Goal: Information Seeking & Learning: Learn about a topic

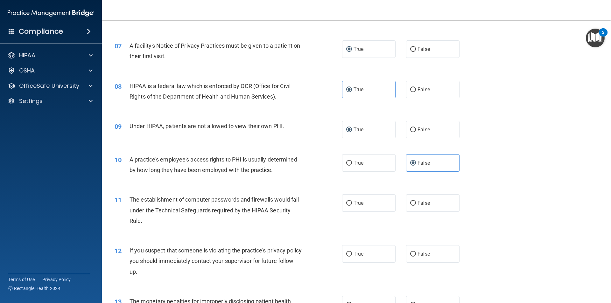
scroll to position [318, 0]
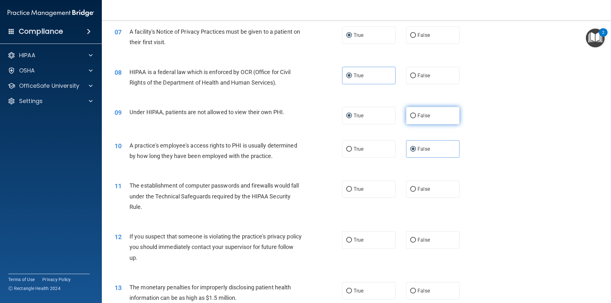
click at [408, 118] on label "False" at bounding box center [432, 116] width 53 height 18
click at [410, 118] on input "False" at bounding box center [413, 116] width 6 height 5
radio input "true"
radio input "false"
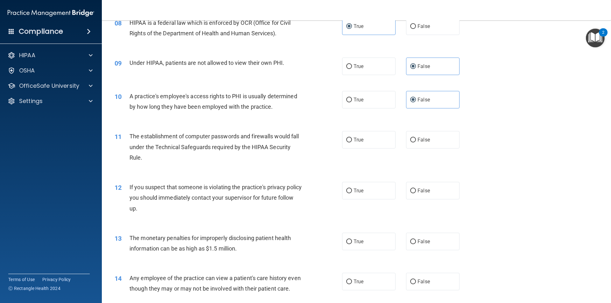
scroll to position [382, 0]
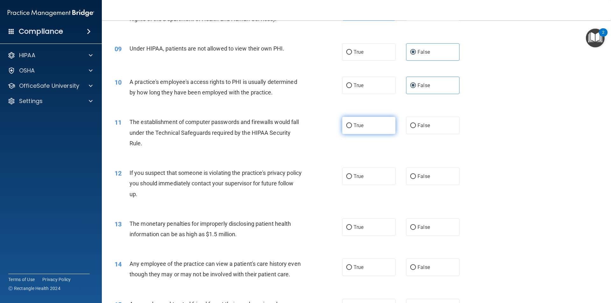
click at [354, 123] on span "True" at bounding box center [359, 126] width 10 height 6
click at [352, 123] on input "True" at bounding box center [349, 125] width 6 height 5
radio input "true"
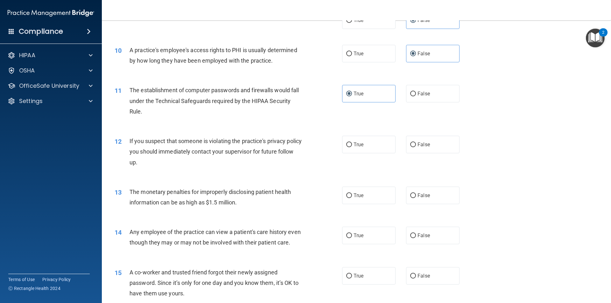
scroll to position [446, 0]
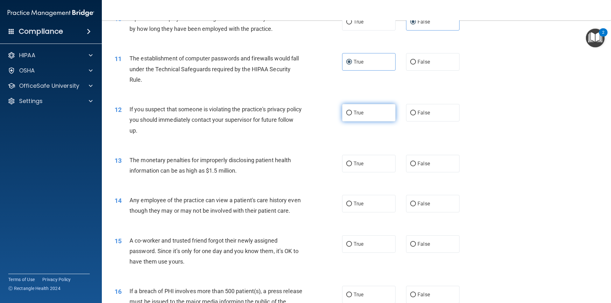
click at [349, 111] on input "True" at bounding box center [349, 113] width 6 height 5
radio input "true"
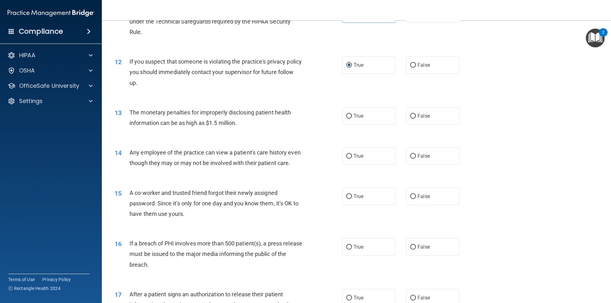
scroll to position [509, 0]
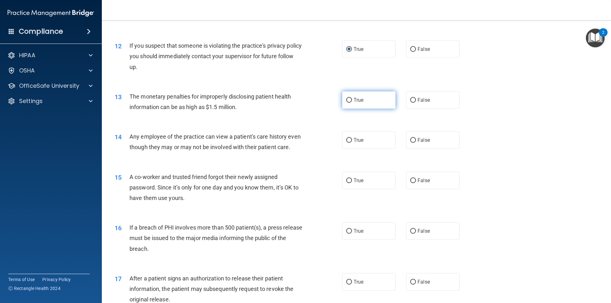
click at [350, 98] on label "True" at bounding box center [368, 100] width 53 height 18
click at [350, 98] on input "True" at bounding box center [349, 100] width 6 height 5
radio input "true"
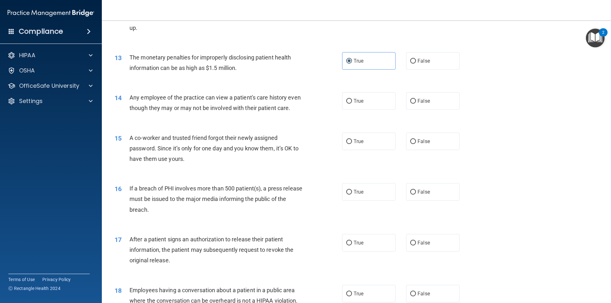
scroll to position [573, 0]
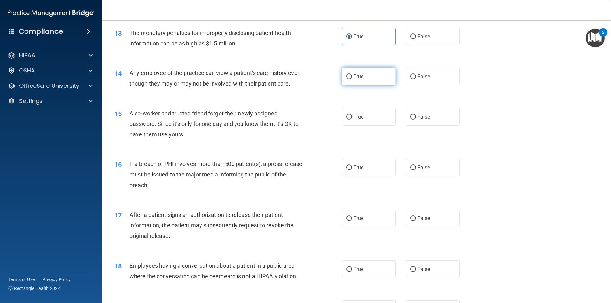
click at [349, 77] on input "True" at bounding box center [349, 76] width 6 height 5
radio input "true"
click at [410, 120] on input "False" at bounding box center [413, 117] width 6 height 5
radio input "true"
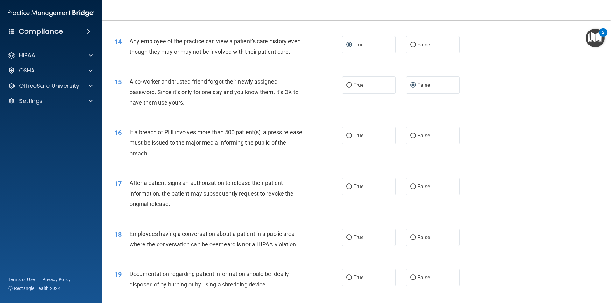
scroll to position [636, 0]
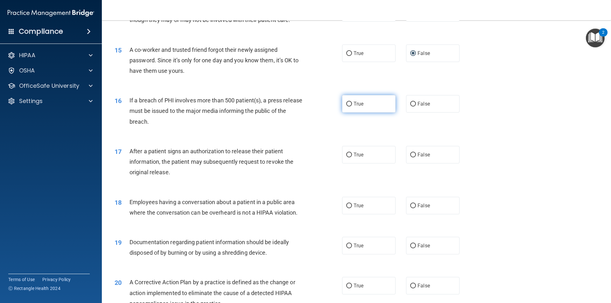
click at [350, 113] on label "True" at bounding box center [368, 104] width 53 height 18
click at [350, 107] on input "True" at bounding box center [349, 104] width 6 height 5
radio input "true"
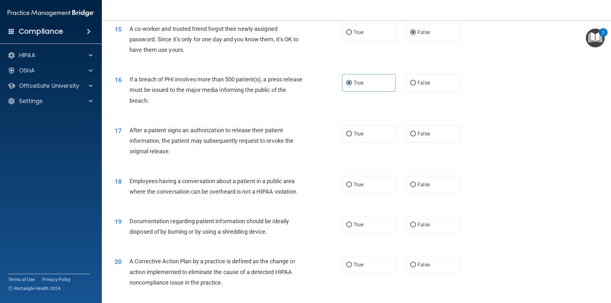
scroll to position [668, 0]
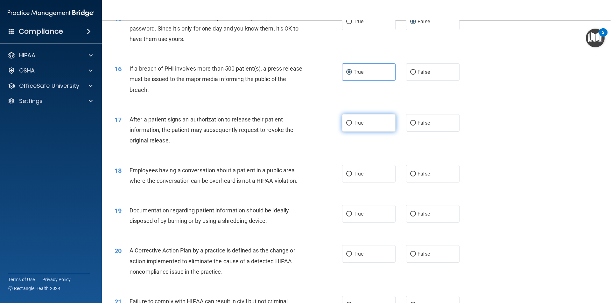
click at [348, 126] on input "True" at bounding box center [349, 123] width 6 height 5
radio input "true"
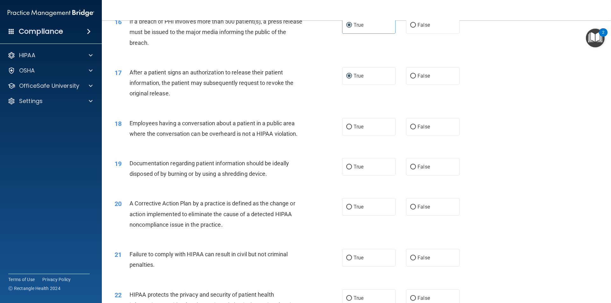
scroll to position [732, 0]
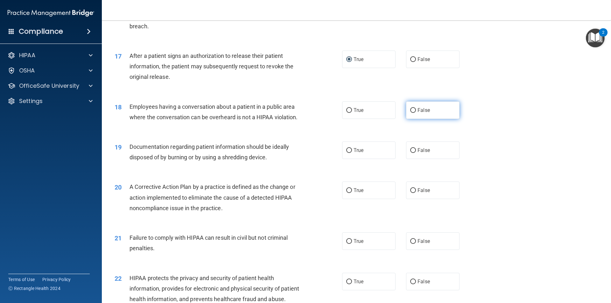
click at [418, 113] on span "False" at bounding box center [424, 110] width 12 height 6
click at [416, 113] on input "False" at bounding box center [413, 110] width 6 height 5
radio input "true"
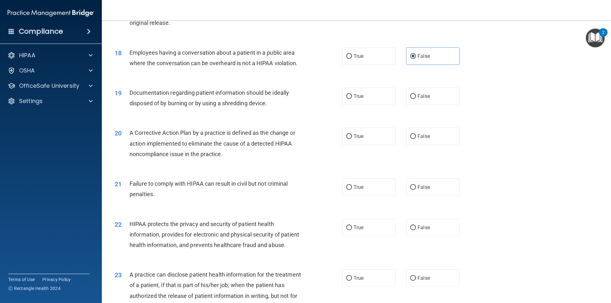
scroll to position [827, 0]
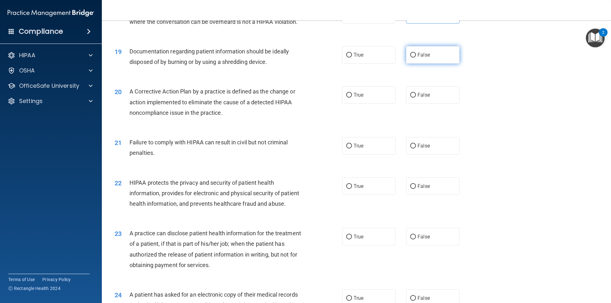
click at [412, 63] on label "False" at bounding box center [432, 55] width 53 height 18
click at [412, 58] on input "False" at bounding box center [413, 55] width 6 height 5
radio input "true"
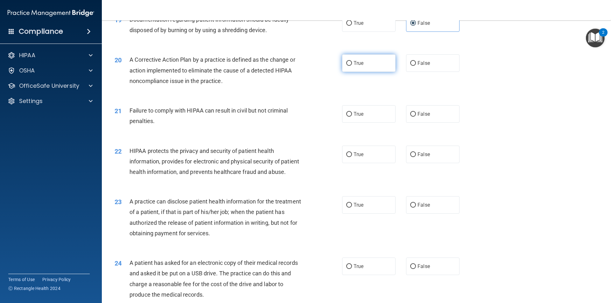
click at [354, 66] on span "True" at bounding box center [359, 63] width 10 height 6
click at [352, 66] on input "True" at bounding box center [349, 63] width 6 height 5
radio input "true"
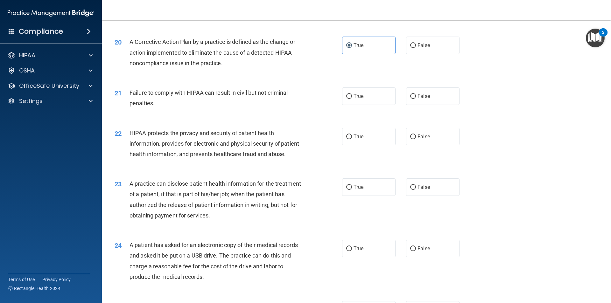
scroll to position [891, 0]
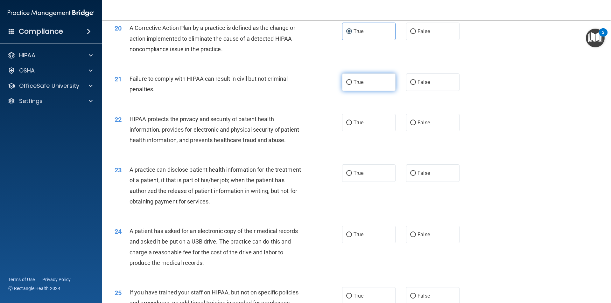
click at [349, 85] on input "True" at bounding box center [349, 82] width 6 height 5
radio input "true"
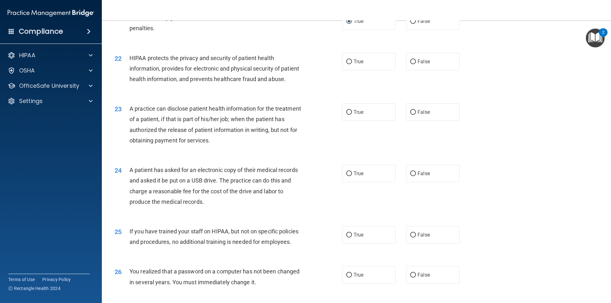
scroll to position [955, 0]
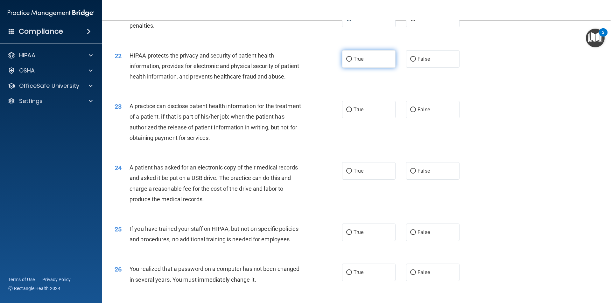
click at [347, 68] on label "True" at bounding box center [368, 59] width 53 height 18
click at [347, 62] on input "True" at bounding box center [349, 59] width 6 height 5
radio input "true"
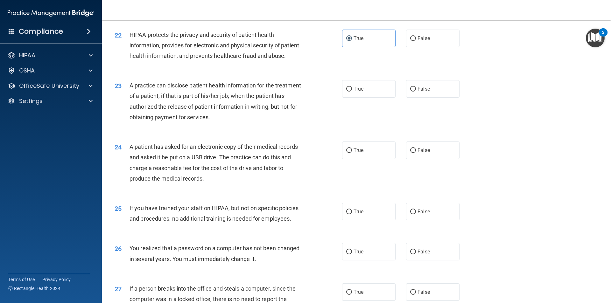
scroll to position [987, 0]
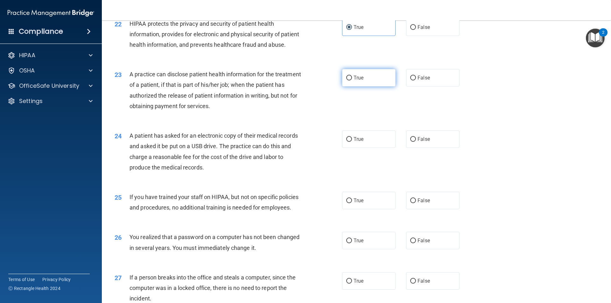
click at [354, 81] on span "True" at bounding box center [359, 78] width 10 height 6
click at [351, 81] on input "True" at bounding box center [349, 78] width 6 height 5
radio input "true"
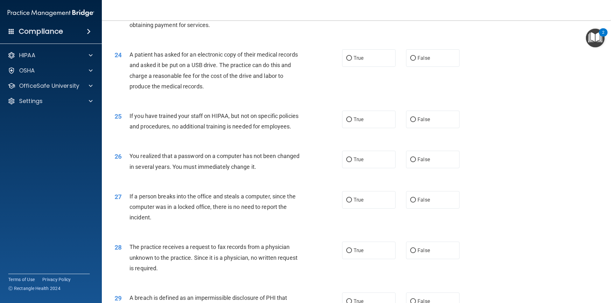
scroll to position [1082, 0]
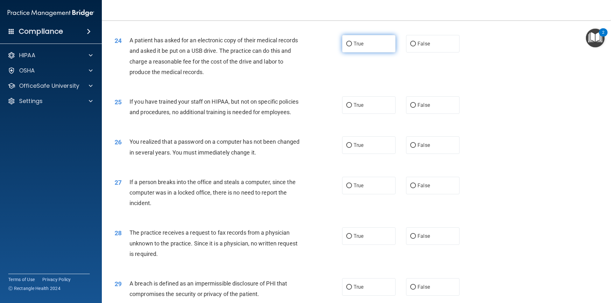
click at [352, 53] on label "True" at bounding box center [368, 44] width 53 height 18
click at [352, 46] on input "True" at bounding box center [349, 44] width 6 height 5
radio input "true"
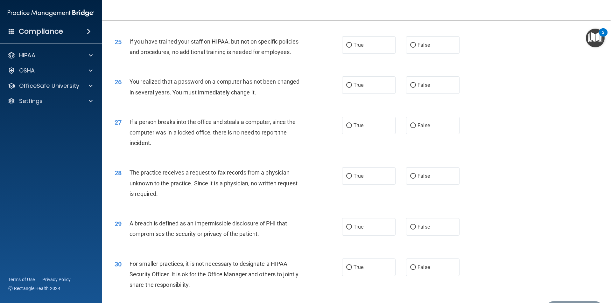
scroll to position [1146, 0]
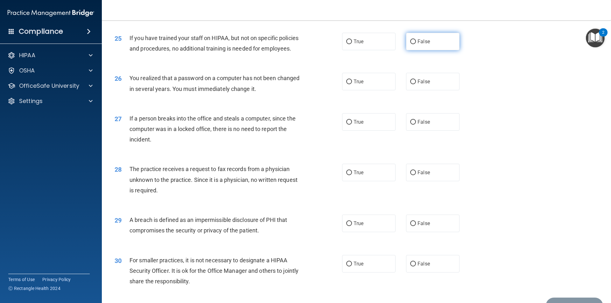
click at [415, 50] on label "False" at bounding box center [432, 42] width 53 height 18
click at [415, 44] on input "False" at bounding box center [413, 41] width 6 height 5
radio input "true"
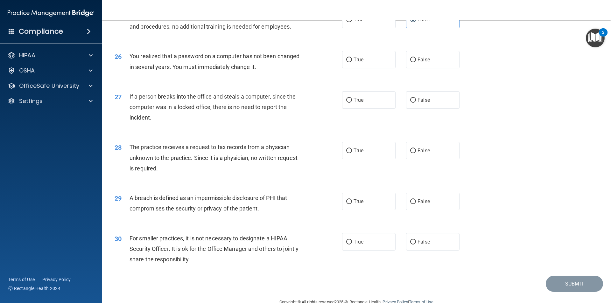
scroll to position [1177, 0]
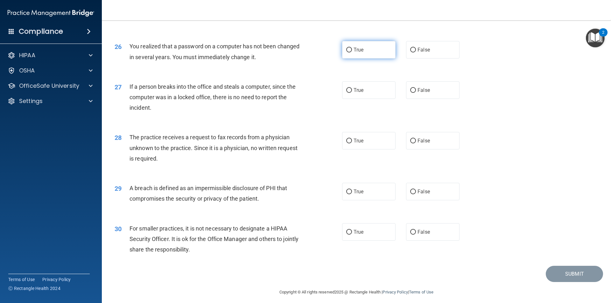
click at [348, 53] on input "True" at bounding box center [349, 50] width 6 height 5
radio input "true"
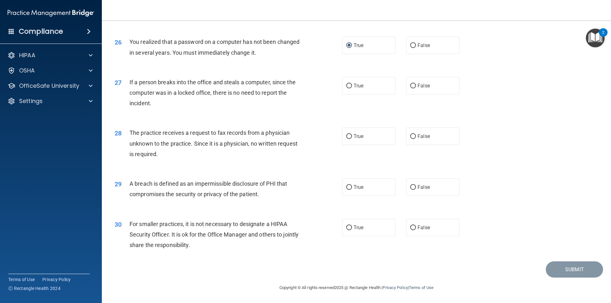
scroll to position [1203, 0]
click at [418, 87] on span "False" at bounding box center [424, 86] width 12 height 6
click at [416, 87] on input "False" at bounding box center [413, 86] width 6 height 5
radio input "true"
click at [413, 137] on label "False" at bounding box center [432, 137] width 53 height 18
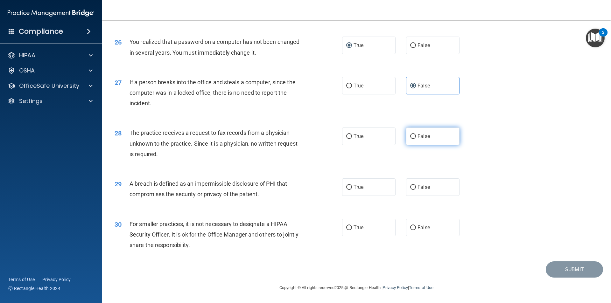
click at [413, 137] on input "False" at bounding box center [413, 136] width 6 height 5
radio input "true"
click at [348, 135] on input "True" at bounding box center [349, 136] width 6 height 5
radio input "true"
click at [411, 141] on label "False" at bounding box center [432, 137] width 53 height 18
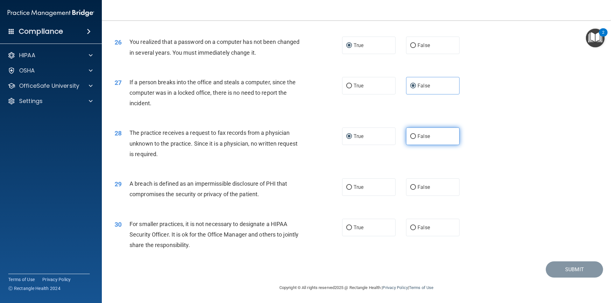
click at [411, 139] on input "False" at bounding box center [413, 136] width 6 height 5
radio input "true"
radio input "false"
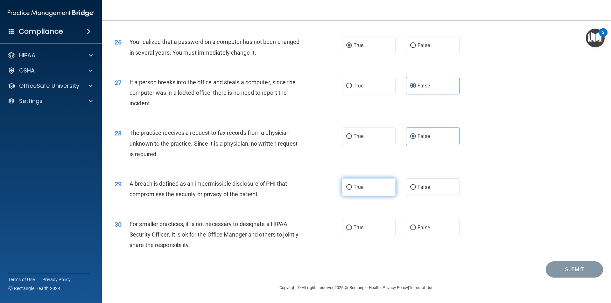
click at [354, 188] on span "True" at bounding box center [359, 187] width 10 height 6
click at [352, 188] on input "True" at bounding box center [349, 187] width 6 height 5
radio input "true"
click at [359, 228] on span "True" at bounding box center [359, 228] width 10 height 6
click at [352, 228] on input "True" at bounding box center [349, 228] width 6 height 5
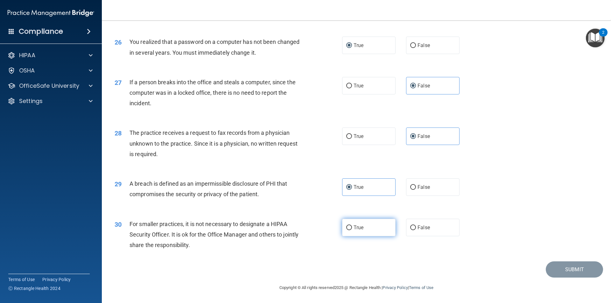
radio input "true"
click at [565, 270] on button "Submit" at bounding box center [574, 270] width 57 height 16
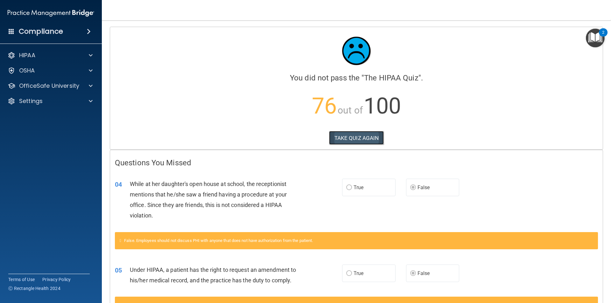
click at [344, 137] on button "TAKE QUIZ AGAIN" at bounding box center [356, 138] width 55 height 14
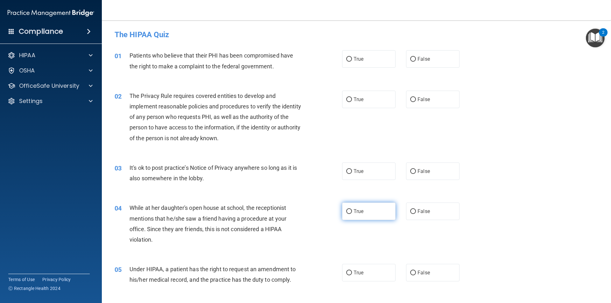
click at [343, 213] on label "True" at bounding box center [368, 212] width 53 height 18
click at [346, 213] on input "True" at bounding box center [349, 211] width 6 height 5
radio input "true"
click at [349, 60] on input "True" at bounding box center [349, 59] width 6 height 5
radio input "true"
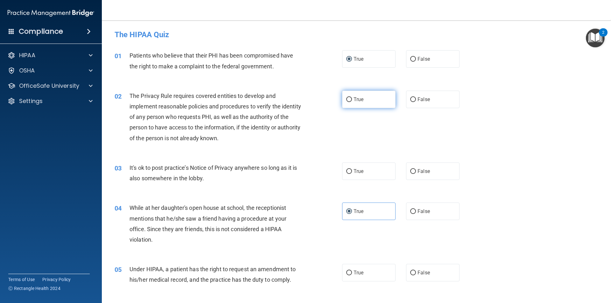
click at [346, 102] on label "True" at bounding box center [368, 100] width 53 height 18
click at [346, 102] on input "True" at bounding box center [349, 99] width 6 height 5
radio input "true"
click at [423, 170] on span "False" at bounding box center [424, 171] width 12 height 6
click at [416, 170] on input "False" at bounding box center [413, 171] width 6 height 5
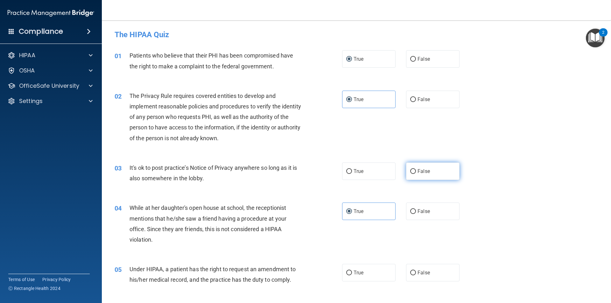
radio input "true"
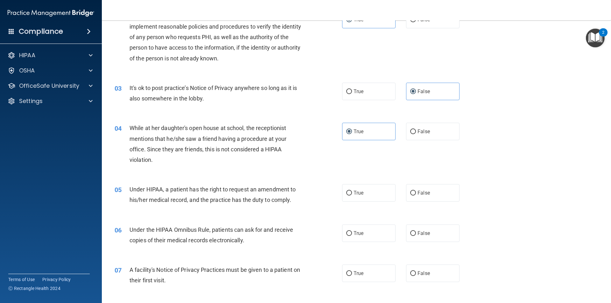
scroll to position [95, 0]
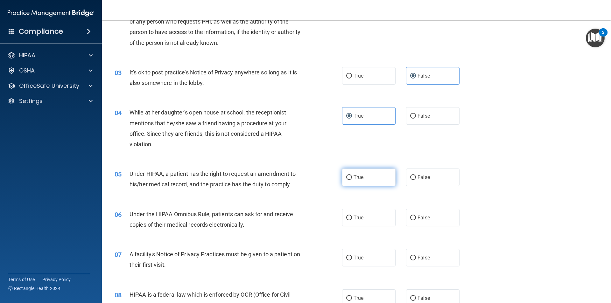
click at [349, 175] on input "True" at bounding box center [349, 177] width 6 height 5
radio input "true"
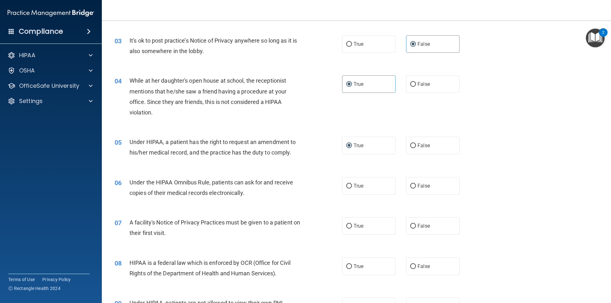
scroll to position [159, 0]
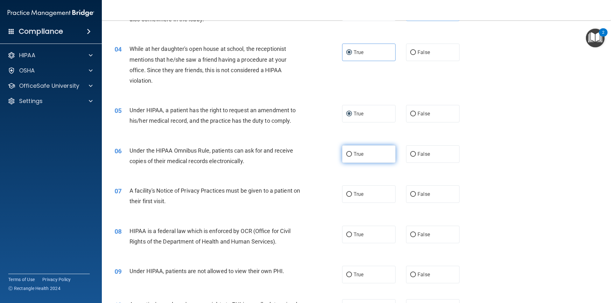
click at [348, 153] on input "True" at bounding box center [349, 154] width 6 height 5
radio input "true"
click at [344, 198] on label "True" at bounding box center [368, 195] width 53 height 18
click at [346, 197] on input "True" at bounding box center [349, 194] width 6 height 5
radio input "true"
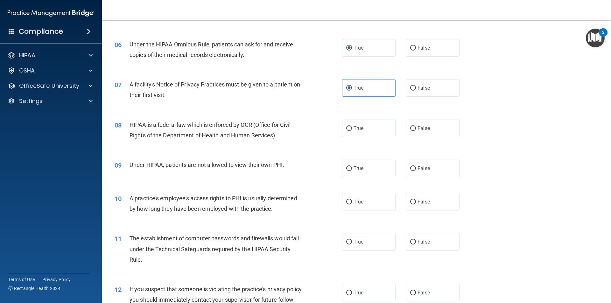
scroll to position [286, 0]
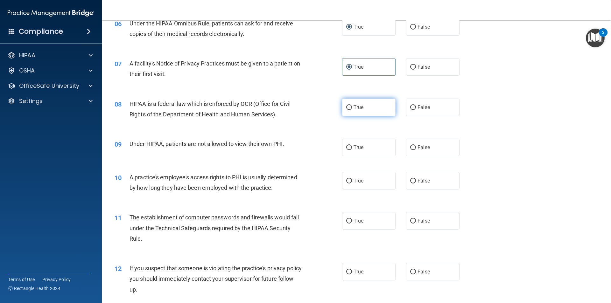
click at [350, 105] on label "True" at bounding box center [368, 108] width 53 height 18
click at [350, 105] on input "True" at bounding box center [349, 107] width 6 height 5
radio input "true"
drag, startPoint x: 416, startPoint y: 148, endPoint x: 411, endPoint y: 151, distance: 5.5
click at [414, 149] on label "False" at bounding box center [432, 148] width 53 height 18
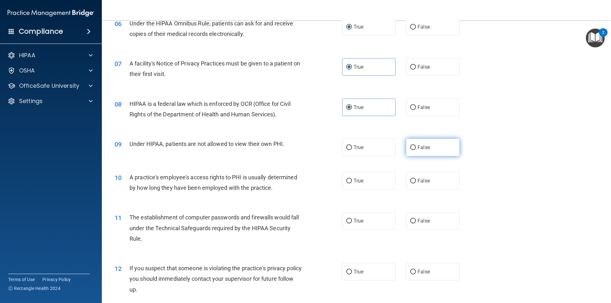
click at [414, 149] on input "False" at bounding box center [413, 147] width 6 height 5
radio input "true"
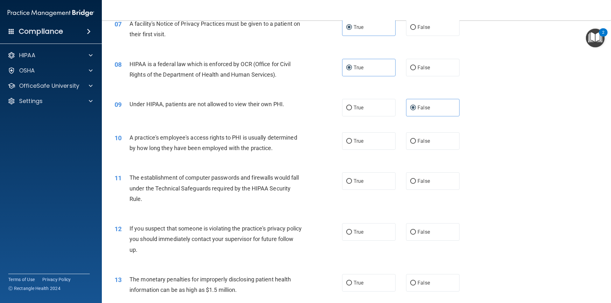
scroll to position [350, 0]
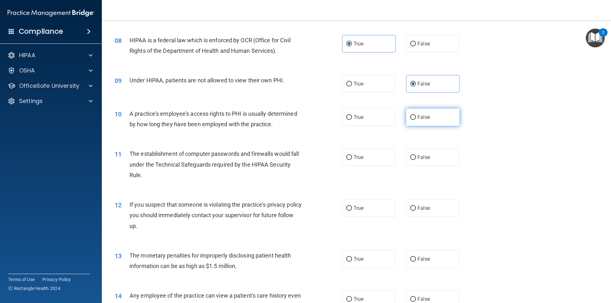
click at [416, 112] on label "False" at bounding box center [432, 118] width 53 height 18
click at [416, 115] on input "False" at bounding box center [413, 117] width 6 height 5
radio input "true"
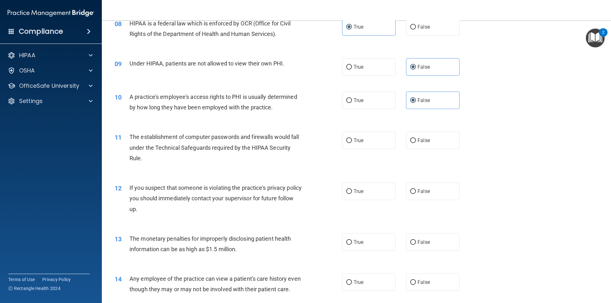
scroll to position [382, 0]
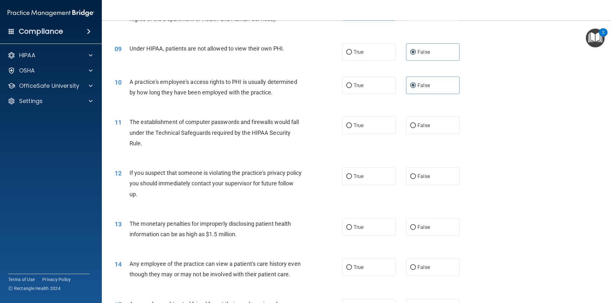
drag, startPoint x: 355, startPoint y: 129, endPoint x: 311, endPoint y: 149, distance: 47.7
click at [354, 129] on label "True" at bounding box center [368, 126] width 53 height 18
click at [352, 128] on input "True" at bounding box center [349, 125] width 6 height 5
radio input "true"
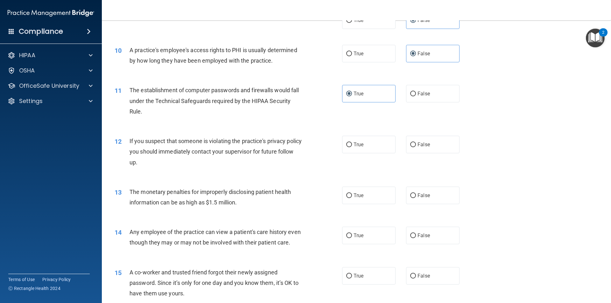
scroll to position [446, 0]
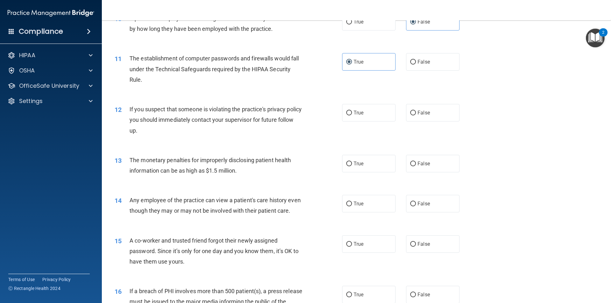
drag, startPoint x: 340, startPoint y: 111, endPoint x: 336, endPoint y: 115, distance: 5.4
click at [470, 104] on ng-form "12 If you suspect that someone is violating the practice's privacy policy you s…" at bounding box center [470, 104] width 0 height 0
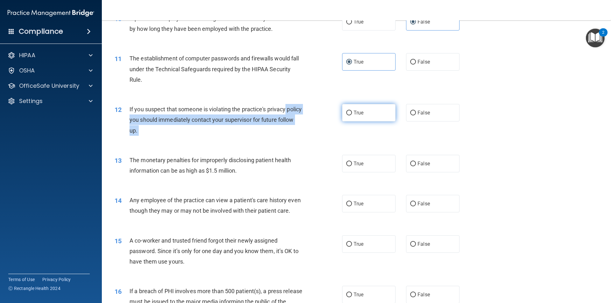
click at [354, 112] on span "True" at bounding box center [359, 113] width 10 height 6
click at [351, 112] on input "True" at bounding box center [349, 113] width 6 height 5
radio input "true"
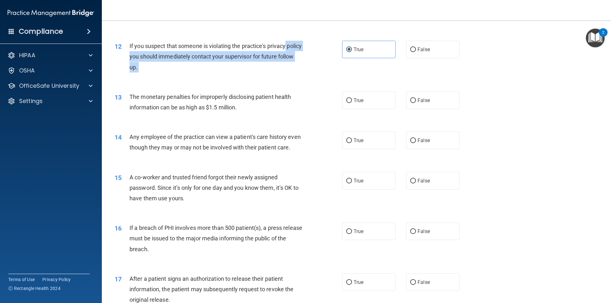
scroll to position [509, 0]
click at [323, 129] on div "14 Any employee of the practice can view a patient's care history even though t…" at bounding box center [356, 143] width 493 height 40
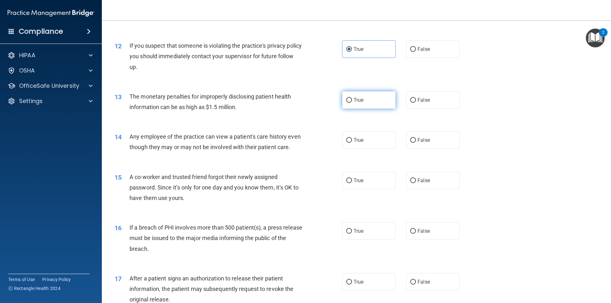
click at [354, 100] on span "True" at bounding box center [359, 100] width 10 height 6
click at [351, 100] on input "True" at bounding box center [349, 100] width 6 height 5
radio input "true"
click at [350, 140] on label "True" at bounding box center [368, 140] width 53 height 18
click at [350, 140] on input "True" at bounding box center [349, 140] width 6 height 5
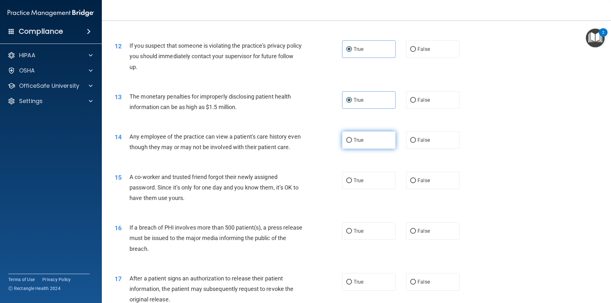
radio input "true"
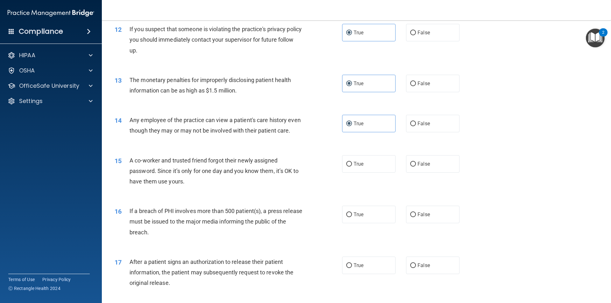
scroll to position [541, 0]
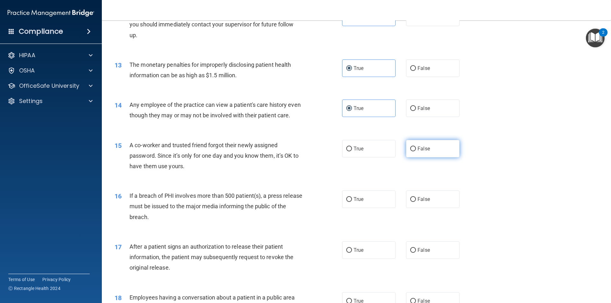
click at [415, 158] on label "False" at bounding box center [432, 149] width 53 height 18
click at [415, 151] on input "False" at bounding box center [413, 149] width 6 height 5
radio input "true"
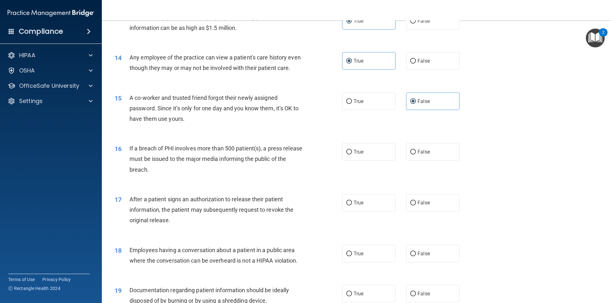
scroll to position [605, 0]
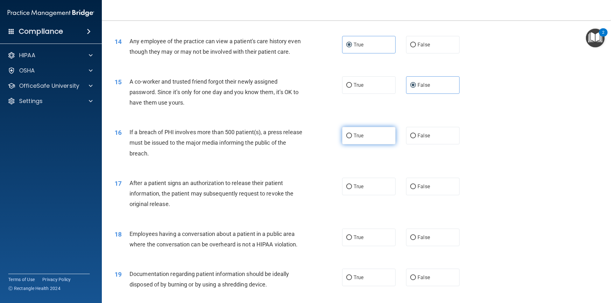
click at [354, 139] on span "True" at bounding box center [359, 136] width 10 height 6
click at [352, 138] on input "True" at bounding box center [349, 136] width 6 height 5
radio input "true"
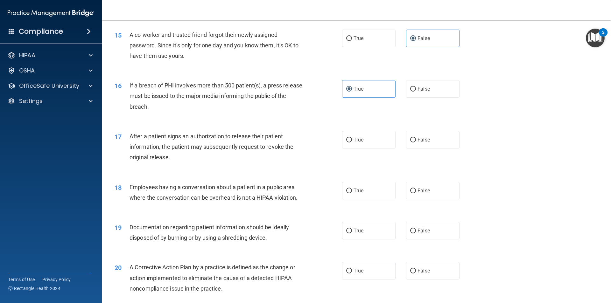
scroll to position [668, 0]
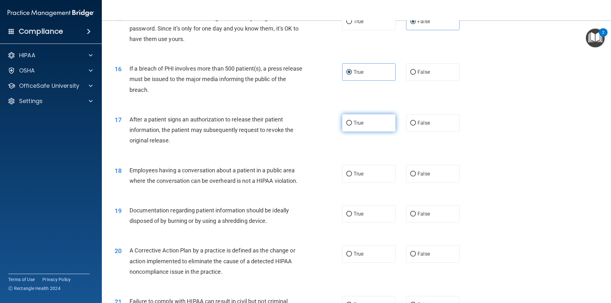
drag, startPoint x: 347, startPoint y: 134, endPoint x: 344, endPoint y: 137, distance: 4.1
click at [347, 126] on input "True" at bounding box center [349, 123] width 6 height 5
radio input "true"
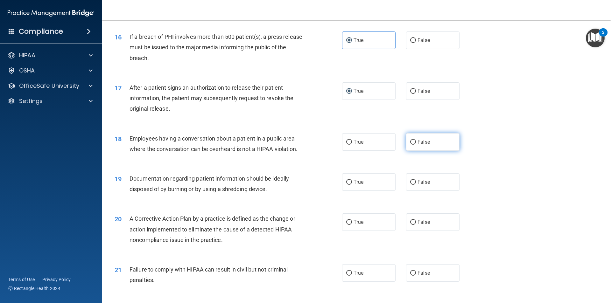
click at [413, 149] on label "False" at bounding box center [432, 142] width 53 height 18
click at [413, 145] on input "False" at bounding box center [413, 142] width 6 height 5
radio input "true"
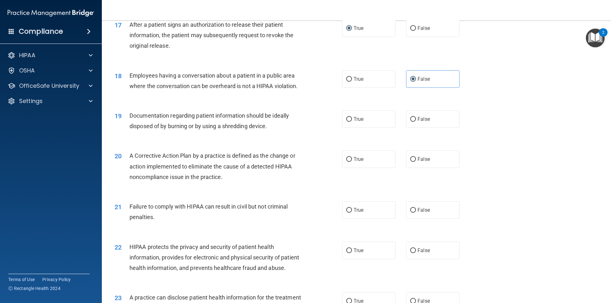
scroll to position [764, 0]
drag, startPoint x: 415, startPoint y: 126, endPoint x: 402, endPoint y: 133, distance: 13.9
click at [414, 127] on label "False" at bounding box center [432, 119] width 53 height 18
click at [414, 121] on input "False" at bounding box center [413, 118] width 6 height 5
radio input "true"
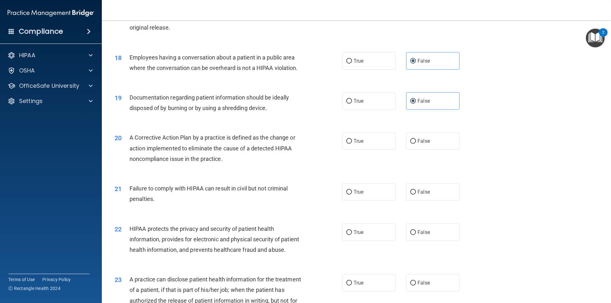
scroll to position [796, 0]
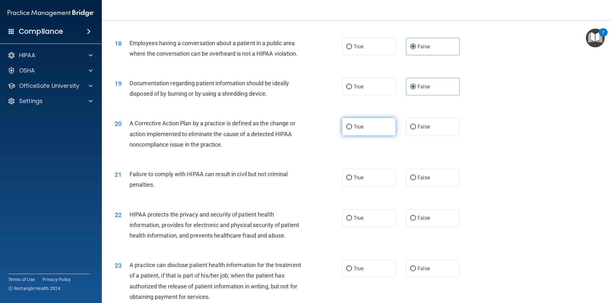
click at [351, 136] on label "True" at bounding box center [368, 127] width 53 height 18
click at [351, 130] on input "True" at bounding box center [349, 127] width 6 height 5
radio input "true"
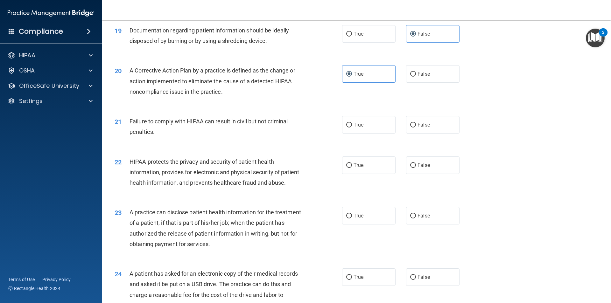
scroll to position [859, 0]
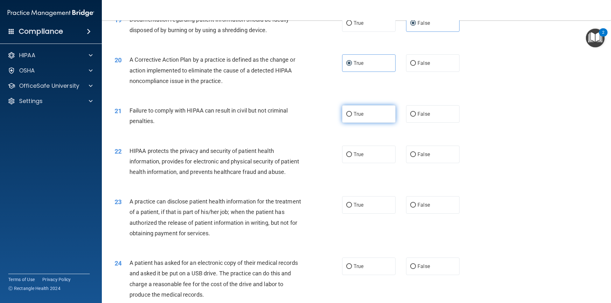
click at [347, 117] on input "True" at bounding box center [349, 114] width 6 height 5
radio input "true"
click at [343, 214] on label "True" at bounding box center [368, 205] width 53 height 18
click at [346, 208] on input "True" at bounding box center [349, 205] width 6 height 5
radio input "true"
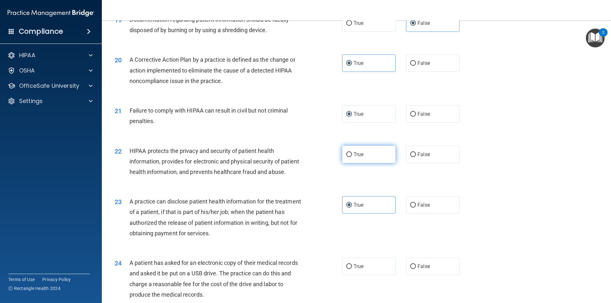
click at [343, 163] on label "True" at bounding box center [368, 155] width 53 height 18
click at [346, 157] on input "True" at bounding box center [349, 154] width 6 height 5
radio input "true"
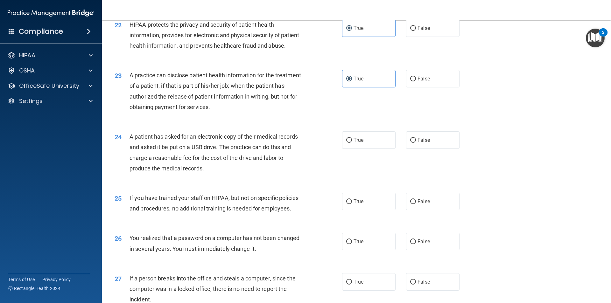
scroll to position [987, 0]
click at [348, 142] on input "True" at bounding box center [349, 139] width 6 height 5
radio input "true"
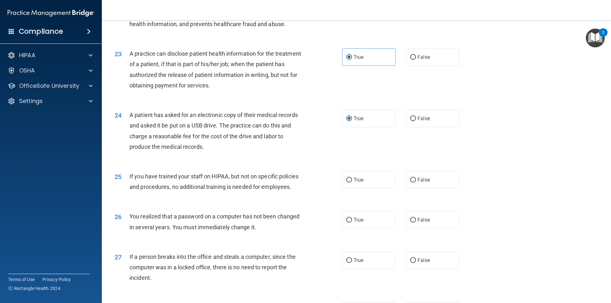
scroll to position [1018, 0]
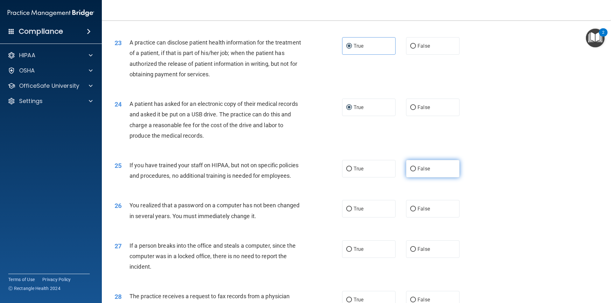
drag, startPoint x: 417, startPoint y: 187, endPoint x: 413, endPoint y: 189, distance: 4.7
click at [414, 178] on label "False" at bounding box center [432, 169] width 53 height 18
drag, startPoint x: 410, startPoint y: 189, endPoint x: 375, endPoint y: 200, distance: 37.1
click at [410, 172] on input "False" at bounding box center [413, 169] width 6 height 5
radio input "true"
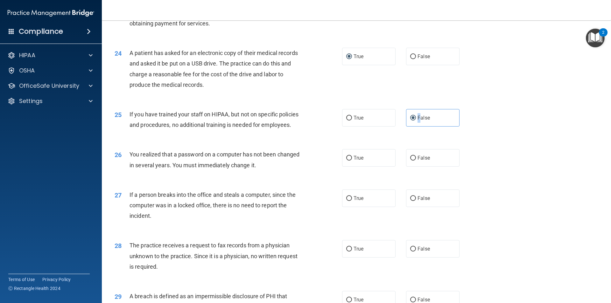
scroll to position [1114, 0]
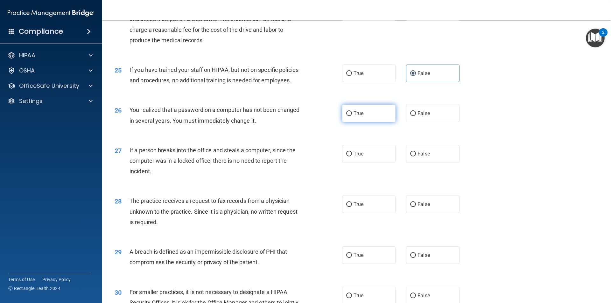
drag, startPoint x: 351, startPoint y: 137, endPoint x: 348, endPoint y: 139, distance: 3.4
click at [351, 122] on label "True" at bounding box center [368, 114] width 53 height 18
click at [351, 116] on input "True" at bounding box center [349, 113] width 6 height 5
radio input "true"
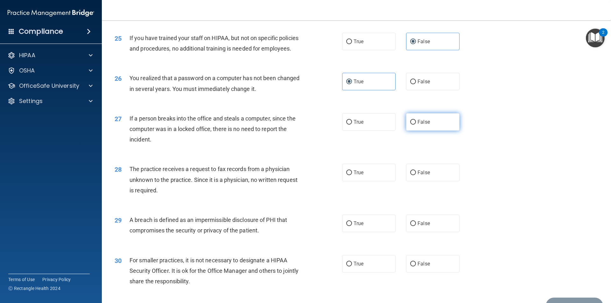
drag, startPoint x: 414, startPoint y: 142, endPoint x: 410, endPoint y: 145, distance: 4.7
click at [411, 131] on label "False" at bounding box center [432, 122] width 53 height 18
drag, startPoint x: 409, startPoint y: 145, endPoint x: 405, endPoint y: 147, distance: 4.1
click at [410, 125] on input "False" at bounding box center [413, 122] width 6 height 5
radio input "true"
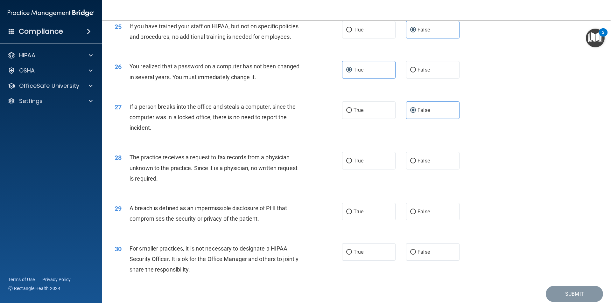
scroll to position [1177, 0]
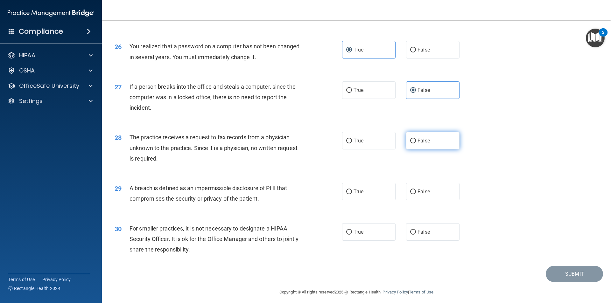
click at [411, 144] on input "False" at bounding box center [413, 141] width 6 height 5
radio input "true"
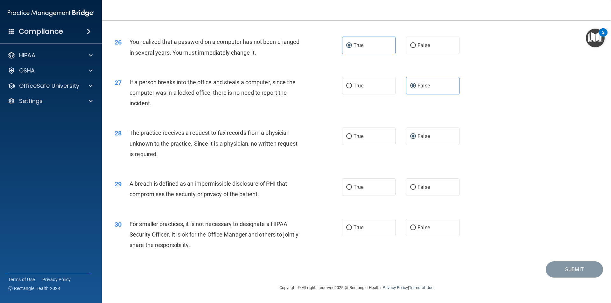
scroll to position [1203, 0]
click at [348, 186] on input "True" at bounding box center [349, 187] width 6 height 5
radio input "true"
drag, startPoint x: 351, startPoint y: 226, endPoint x: 347, endPoint y: 229, distance: 5.6
click at [350, 226] on label "True" at bounding box center [368, 228] width 53 height 18
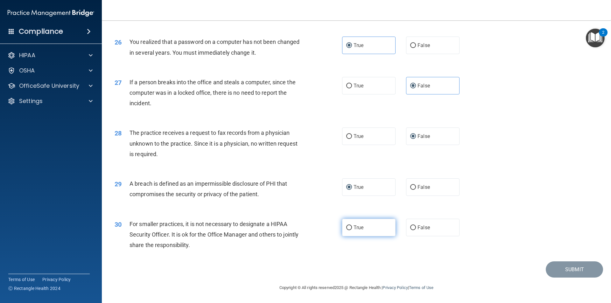
click at [350, 226] on input "True" at bounding box center [349, 228] width 6 height 5
radio input "true"
click at [565, 270] on button "Submit" at bounding box center [574, 270] width 57 height 16
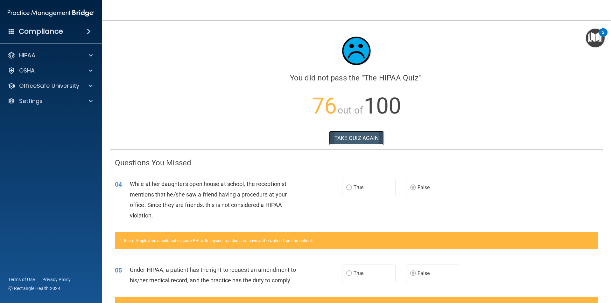
click at [354, 138] on button "TAKE QUIZ AGAIN" at bounding box center [356, 138] width 55 height 14
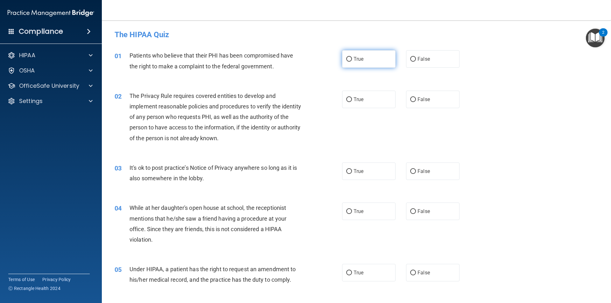
click at [360, 60] on span "True" at bounding box center [359, 59] width 10 height 6
click at [352, 60] on input "True" at bounding box center [349, 59] width 6 height 5
radio input "true"
click at [355, 102] on label "True" at bounding box center [368, 100] width 53 height 18
click at [352, 102] on input "True" at bounding box center [349, 99] width 6 height 5
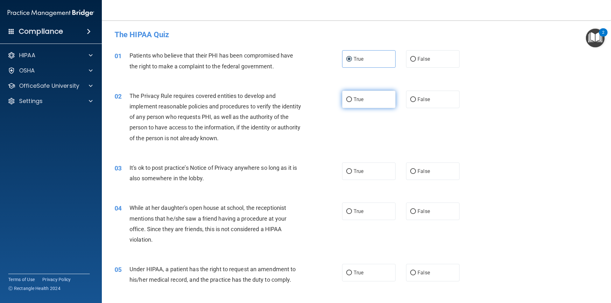
radio input "true"
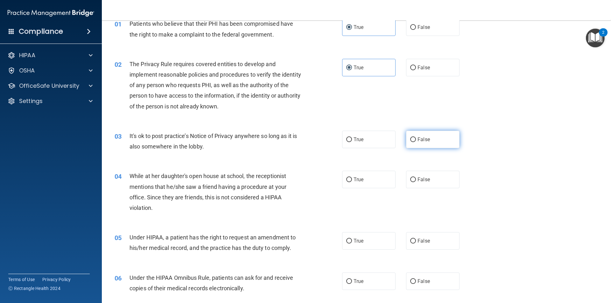
click at [412, 140] on input "False" at bounding box center [413, 139] width 6 height 5
radio input "true"
click at [411, 179] on input "False" at bounding box center [413, 180] width 6 height 5
radio input "true"
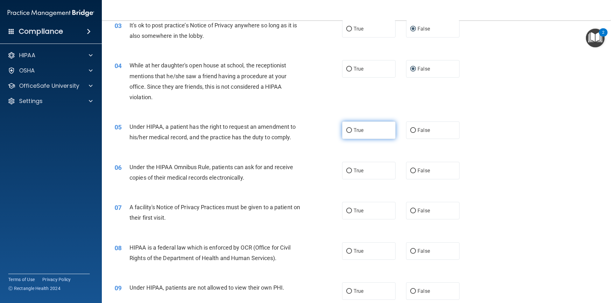
scroll to position [159, 0]
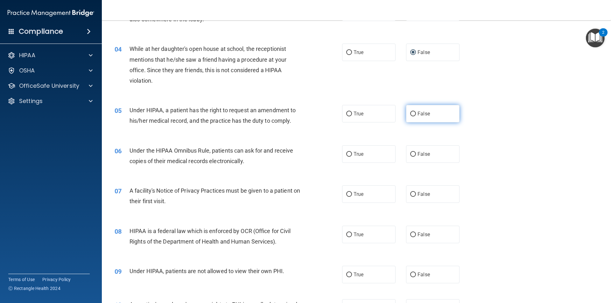
click at [411, 113] on input "False" at bounding box center [413, 114] width 6 height 5
radio input "true"
click at [350, 155] on label "True" at bounding box center [368, 154] width 53 height 18
click at [350, 155] on input "True" at bounding box center [349, 154] width 6 height 5
radio input "true"
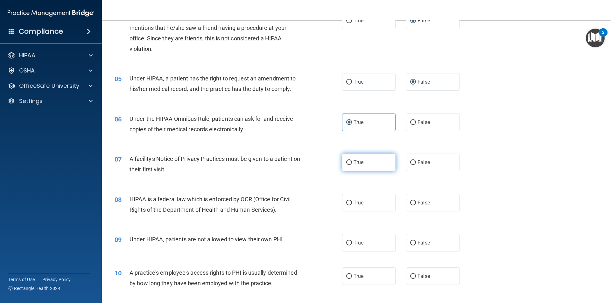
scroll to position [223, 0]
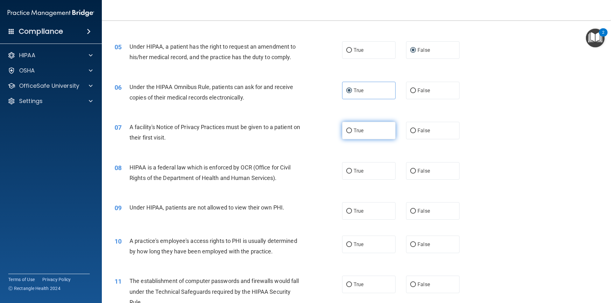
click at [349, 133] on input "True" at bounding box center [349, 131] width 6 height 5
radio input "true"
click at [348, 172] on input "True" at bounding box center [349, 171] width 6 height 5
radio input "true"
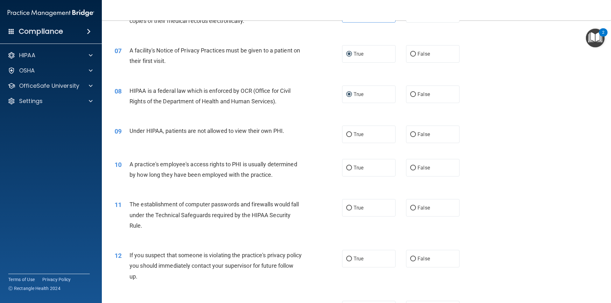
scroll to position [318, 0]
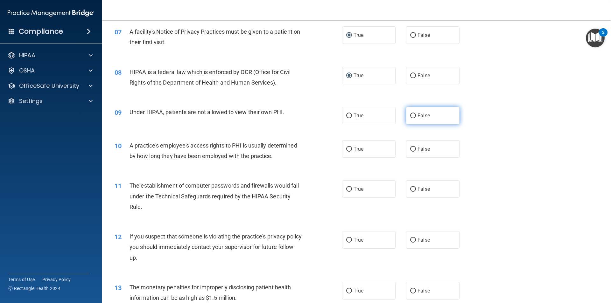
click at [410, 118] on label "False" at bounding box center [432, 116] width 53 height 18
click at [410, 118] on input "False" at bounding box center [413, 116] width 6 height 5
radio input "true"
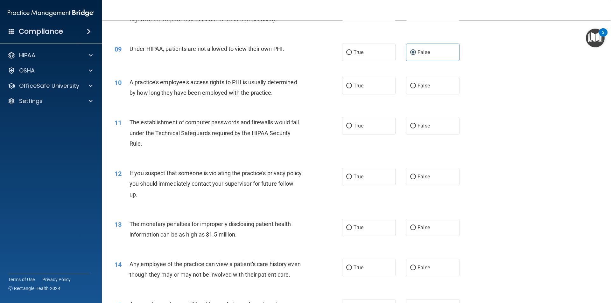
scroll to position [382, 0]
click at [411, 87] on input "False" at bounding box center [413, 85] width 6 height 5
radio input "true"
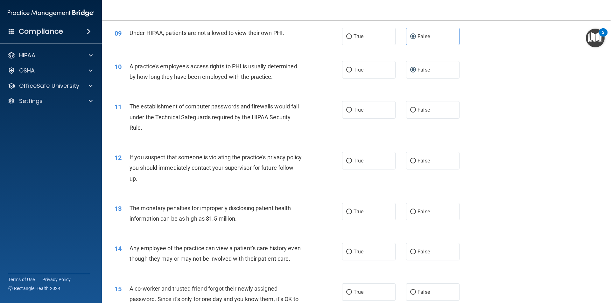
scroll to position [414, 0]
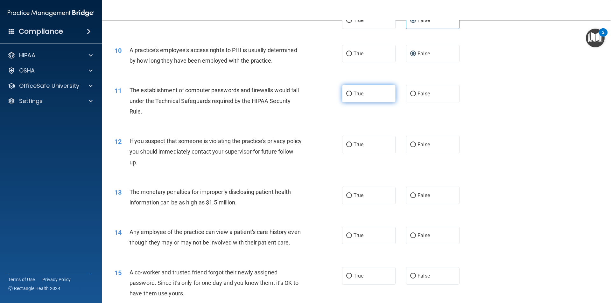
drag, startPoint x: 357, startPoint y: 95, endPoint x: 354, endPoint y: 97, distance: 3.9
click at [355, 96] on span "True" at bounding box center [359, 94] width 10 height 6
click at [346, 92] on input "True" at bounding box center [349, 94] width 6 height 5
radio input "true"
click at [347, 143] on input "True" at bounding box center [349, 145] width 6 height 5
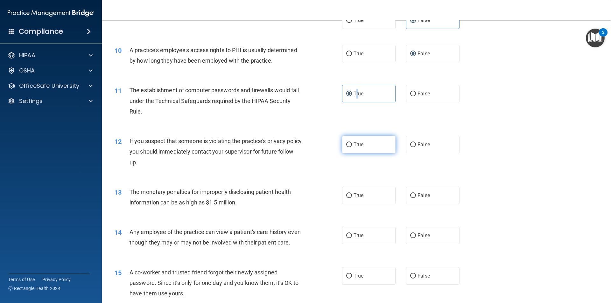
radio input "true"
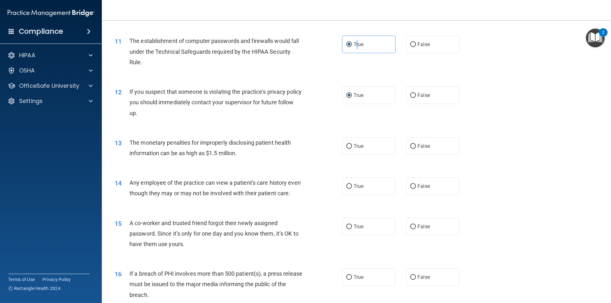
scroll to position [477, 0]
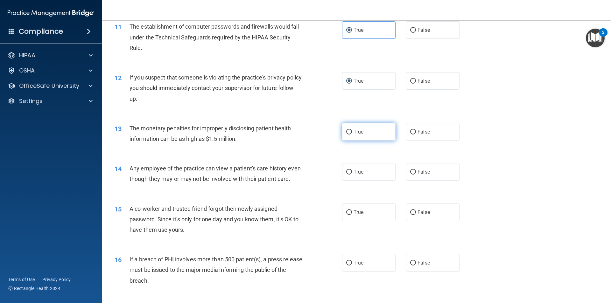
drag, startPoint x: 350, startPoint y: 134, endPoint x: 346, endPoint y: 137, distance: 5.0
click at [349, 135] on label "True" at bounding box center [368, 132] width 53 height 18
click at [349, 135] on input "True" at bounding box center [349, 132] width 6 height 5
radio input "true"
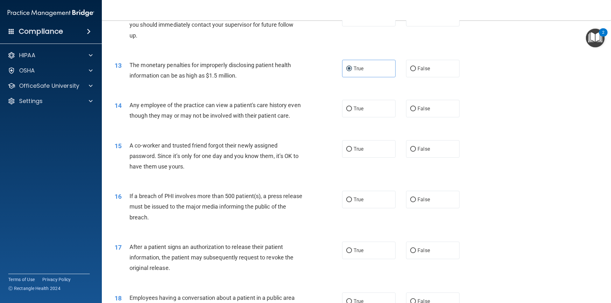
scroll to position [541, 0]
click at [410, 106] on input "False" at bounding box center [413, 108] width 6 height 5
radio input "true"
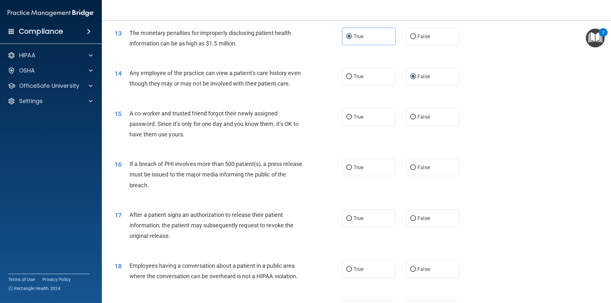
scroll to position [605, 0]
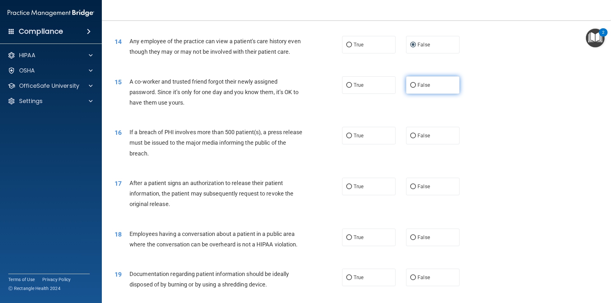
click at [410, 88] on input "False" at bounding box center [413, 85] width 6 height 5
radio input "true"
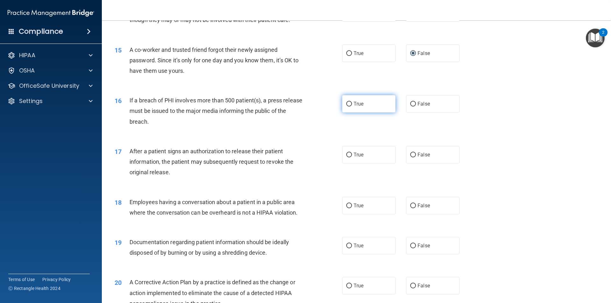
click at [348, 107] on input "True" at bounding box center [349, 104] width 6 height 5
radio input "true"
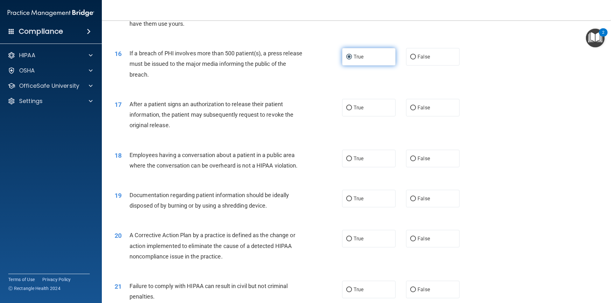
scroll to position [700, 0]
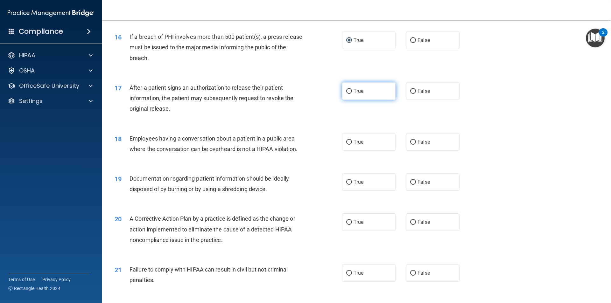
click at [346, 94] on input "True" at bounding box center [349, 91] width 6 height 5
radio input "true"
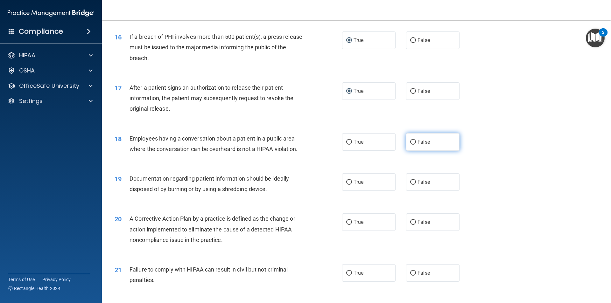
click at [410, 145] on input "False" at bounding box center [413, 142] width 6 height 5
radio input "true"
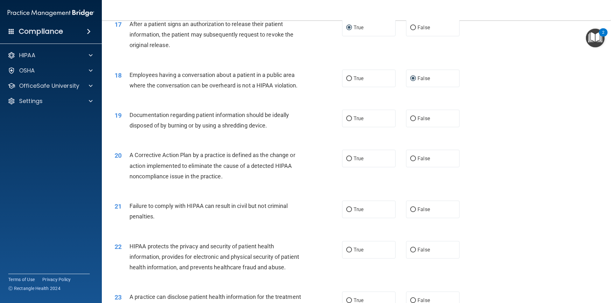
scroll to position [796, 0]
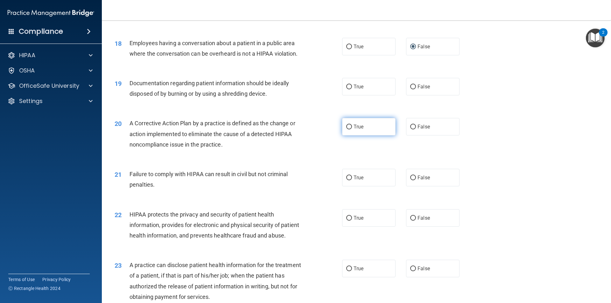
click at [348, 130] on input "True" at bounding box center [349, 127] width 6 height 5
radio input "true"
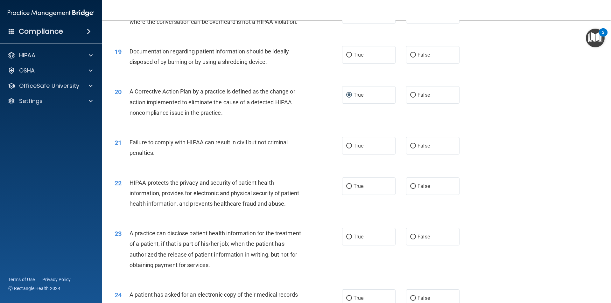
scroll to position [859, 0]
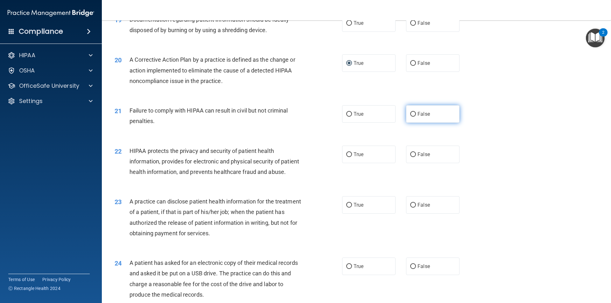
click at [412, 117] on input "False" at bounding box center [413, 114] width 6 height 5
radio input "true"
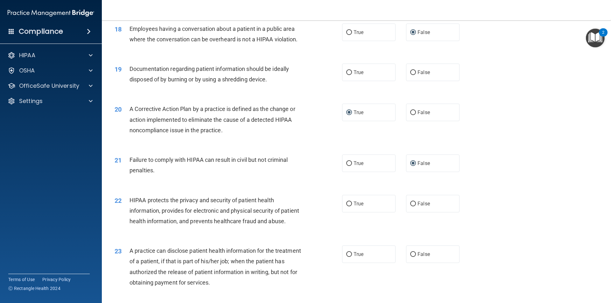
scroll to position [796, 0]
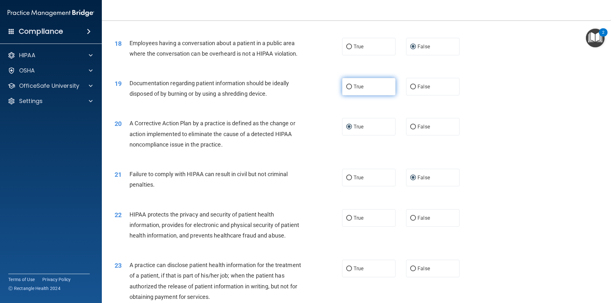
click at [348, 89] on input "True" at bounding box center [349, 87] width 6 height 5
radio input "true"
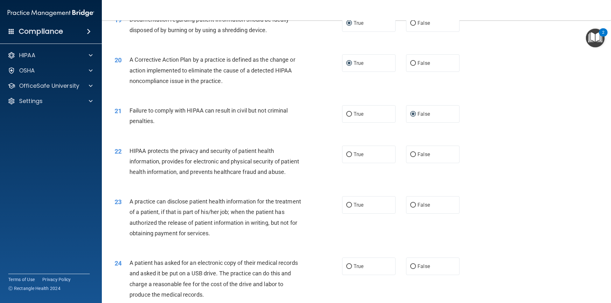
scroll to position [891, 0]
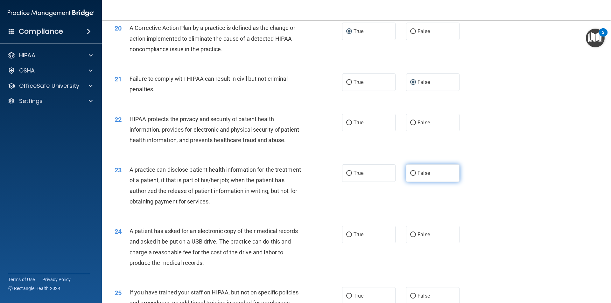
click at [410, 176] on input "False" at bounding box center [413, 173] width 6 height 5
radio input "true"
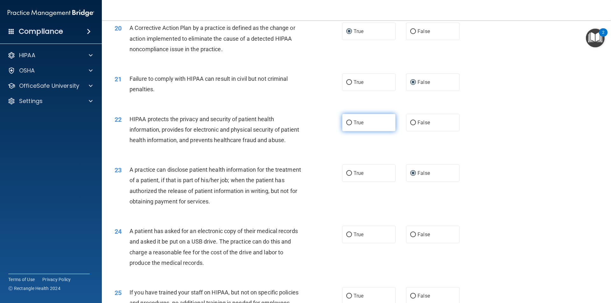
click at [347, 125] on input "True" at bounding box center [349, 123] width 6 height 5
radio input "true"
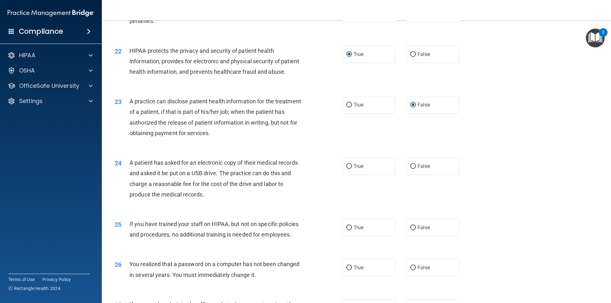
scroll to position [987, 0]
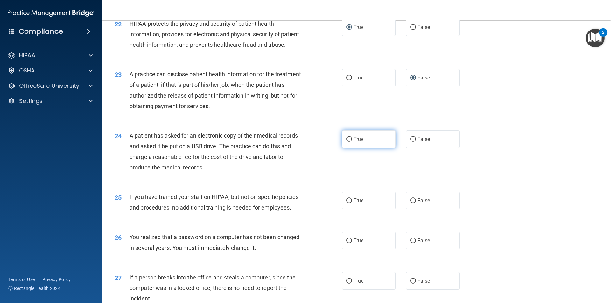
click at [347, 142] on input "True" at bounding box center [349, 139] width 6 height 5
radio input "true"
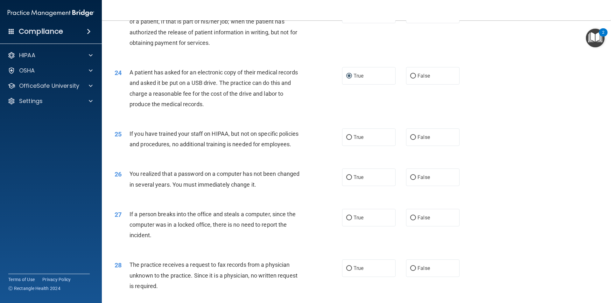
scroll to position [1050, 0]
click at [406, 146] on label "False" at bounding box center [432, 137] width 53 height 18
click at [410, 140] on input "False" at bounding box center [413, 137] width 6 height 5
radio input "true"
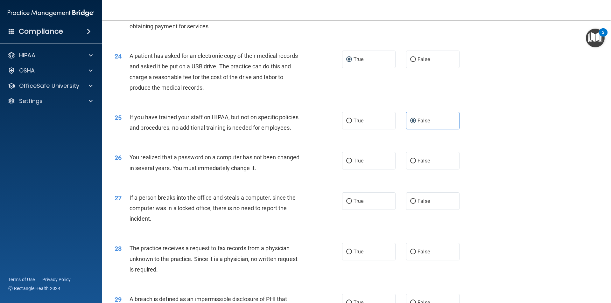
scroll to position [1082, 0]
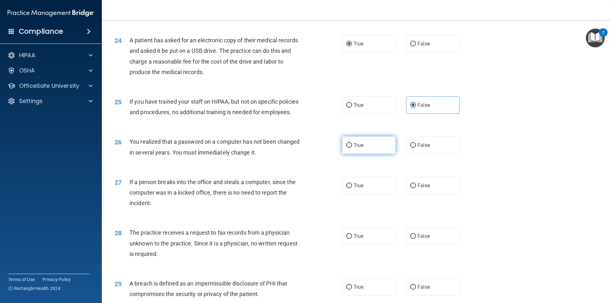
click at [348, 148] on input "True" at bounding box center [349, 145] width 6 height 5
radio input "true"
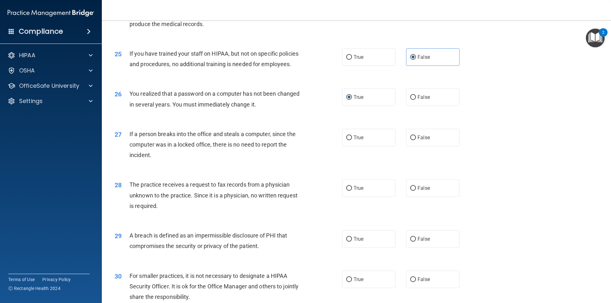
scroll to position [1146, 0]
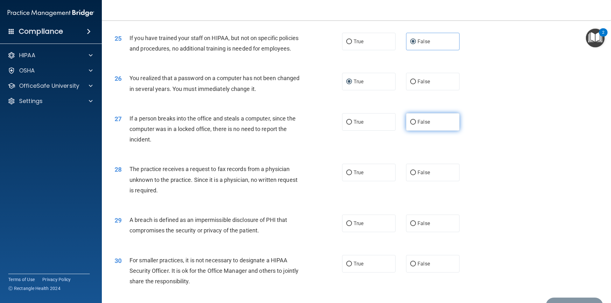
click at [411, 125] on input "False" at bounding box center [413, 122] width 6 height 5
radio input "true"
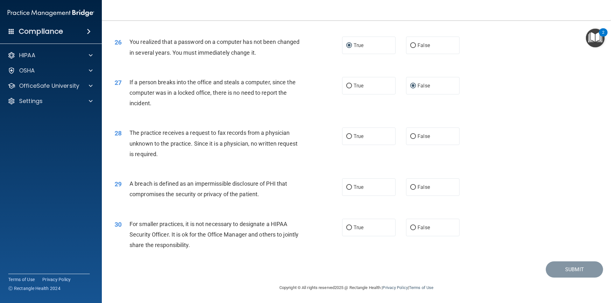
scroll to position [1203, 0]
click at [410, 137] on input "False" at bounding box center [413, 136] width 6 height 5
radio input "true"
click at [411, 226] on input "False" at bounding box center [413, 228] width 6 height 5
radio input "true"
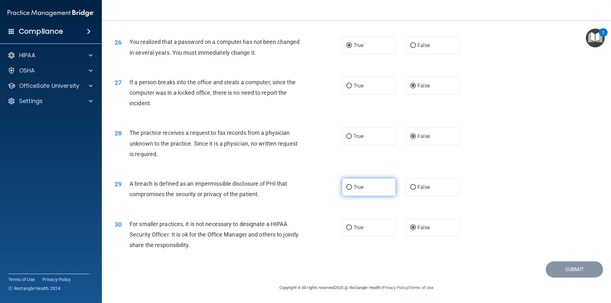
click at [349, 188] on input "True" at bounding box center [349, 187] width 6 height 5
radio input "true"
click at [560, 269] on button "Submit" at bounding box center [574, 270] width 57 height 16
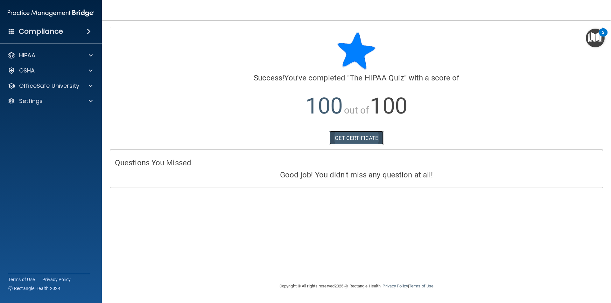
click at [348, 139] on link "GET CERTIFICATE" at bounding box center [356, 138] width 54 height 14
click at [84, 84] on div at bounding box center [90, 86] width 16 height 8
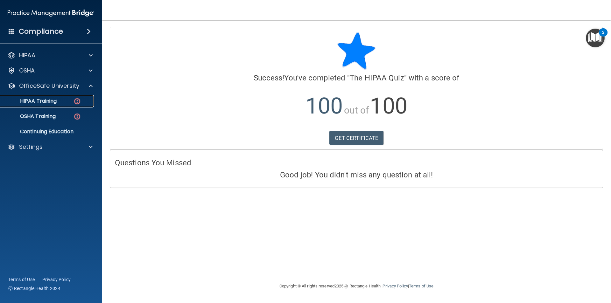
click at [73, 97] on link "HIPAA Training" at bounding box center [44, 101] width 100 height 13
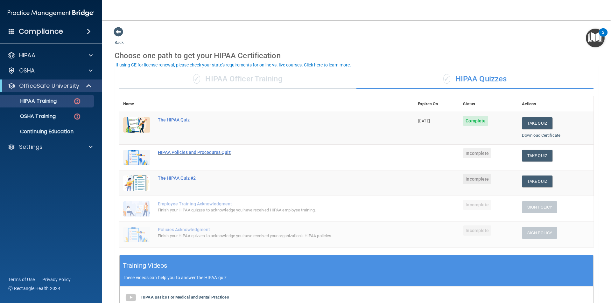
click at [193, 153] on div "HIPAA Policies and Procedures Quiz" at bounding box center [270, 152] width 224 height 5
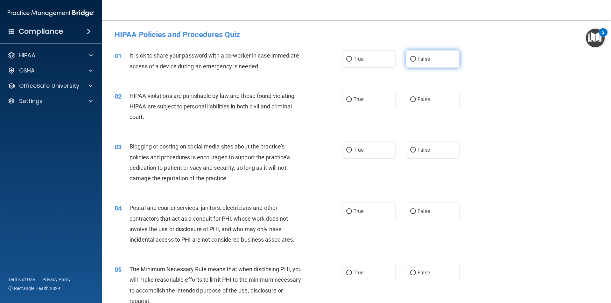
drag, startPoint x: 413, startPoint y: 60, endPoint x: 410, endPoint y: 66, distance: 7.0
click at [413, 60] on label "False" at bounding box center [432, 59] width 53 height 18
click at [413, 60] on input "False" at bounding box center [413, 59] width 6 height 5
radio input "true"
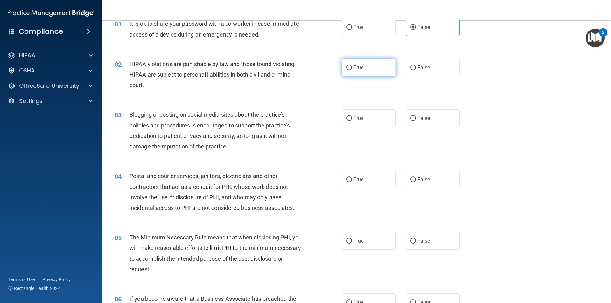
click at [347, 67] on input "True" at bounding box center [349, 68] width 6 height 5
radio input "true"
drag, startPoint x: 413, startPoint y: 119, endPoint x: 376, endPoint y: 133, distance: 39.7
click at [411, 120] on label "False" at bounding box center [432, 118] width 53 height 18
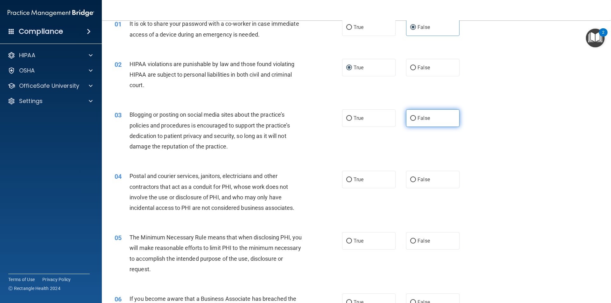
click at [410, 120] on input "False" at bounding box center [413, 118] width 6 height 5
radio input "true"
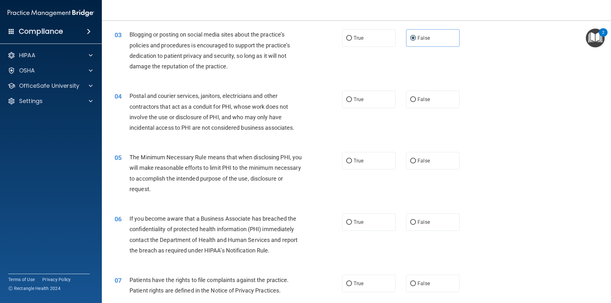
scroll to position [127, 0]
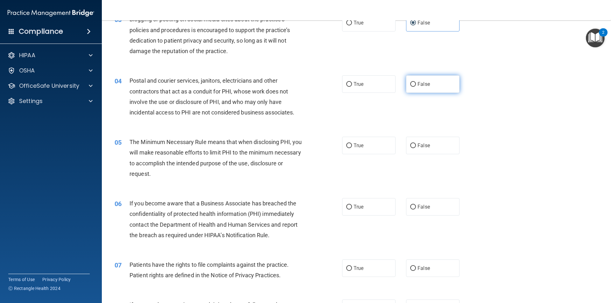
click at [412, 85] on input "False" at bounding box center [413, 84] width 6 height 5
radio input "true"
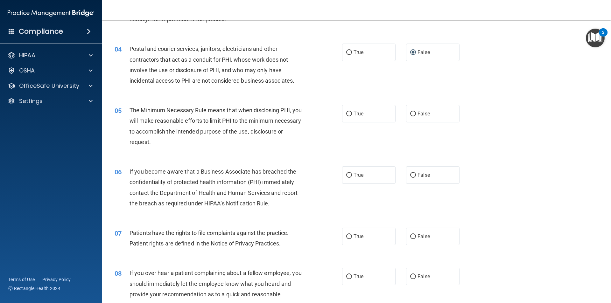
scroll to position [191, 0]
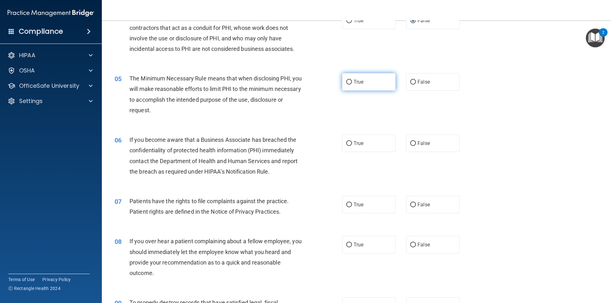
click at [347, 82] on input "True" at bounding box center [349, 82] width 6 height 5
radio input "true"
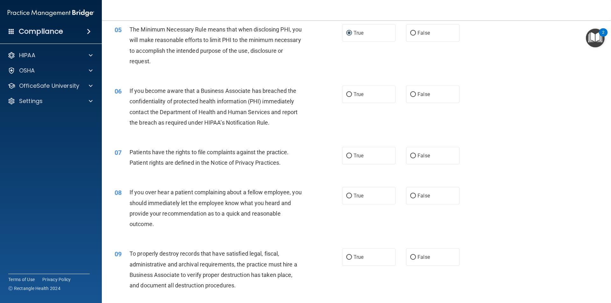
scroll to position [255, 0]
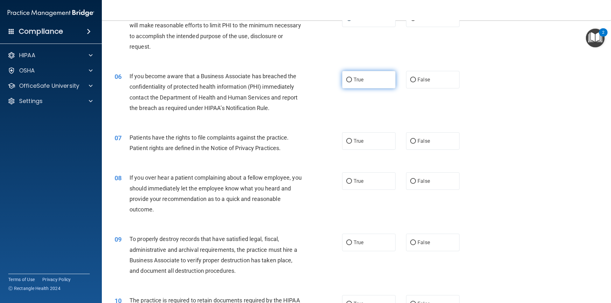
click at [351, 79] on label "True" at bounding box center [368, 80] width 53 height 18
click at [351, 79] on input "True" at bounding box center [349, 80] width 6 height 5
radio input "true"
click at [347, 143] on input "True" at bounding box center [349, 141] width 6 height 5
radio input "true"
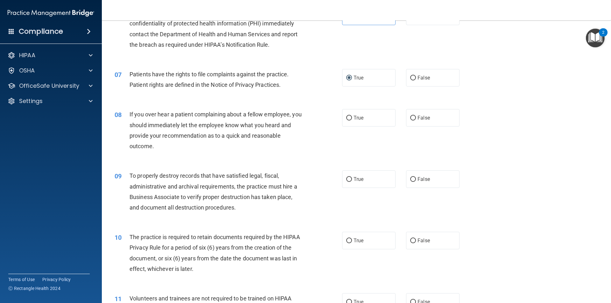
scroll to position [318, 0]
click at [349, 120] on input "True" at bounding box center [349, 118] width 6 height 5
radio input "true"
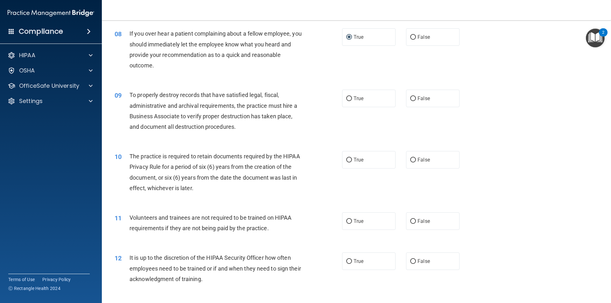
scroll to position [414, 0]
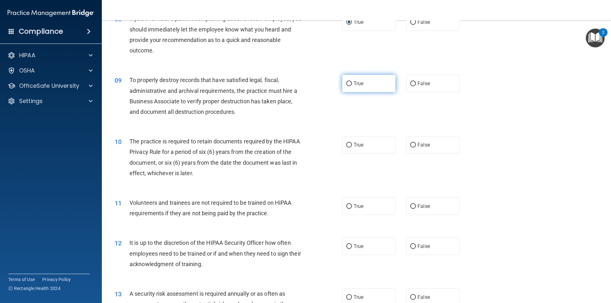
click at [347, 86] on input "True" at bounding box center [349, 83] width 6 height 5
radio input "true"
click at [411, 147] on input "False" at bounding box center [413, 145] width 6 height 5
radio input "true"
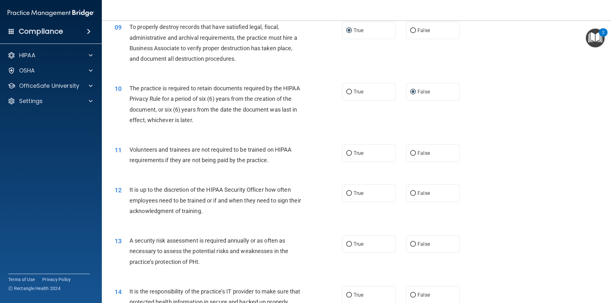
scroll to position [477, 0]
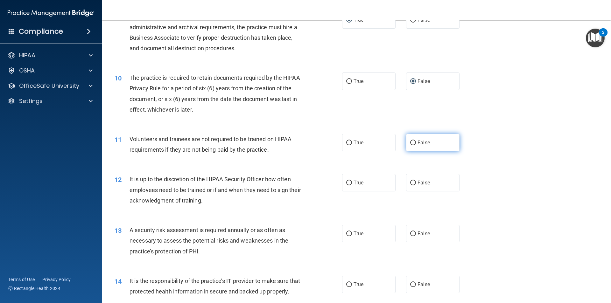
drag, startPoint x: 412, startPoint y: 143, endPoint x: 408, endPoint y: 145, distance: 4.7
click at [412, 143] on input "False" at bounding box center [413, 143] width 6 height 5
radio input "true"
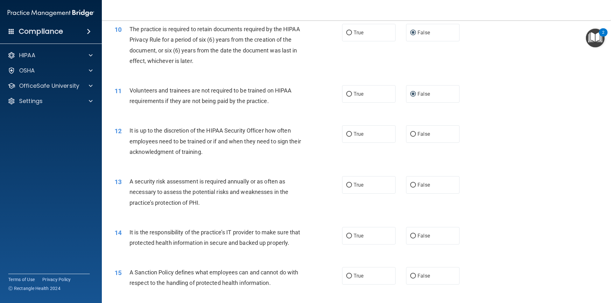
scroll to position [541, 0]
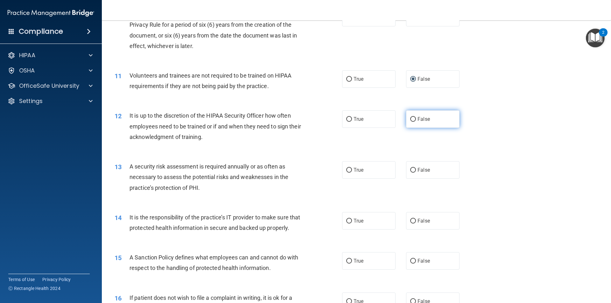
click at [410, 120] on input "False" at bounding box center [413, 119] width 6 height 5
radio input "true"
click at [347, 125] on label "True" at bounding box center [368, 119] width 53 height 18
click at [347, 122] on input "True" at bounding box center [349, 119] width 6 height 5
radio input "true"
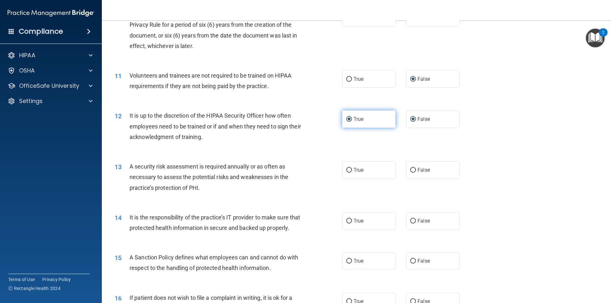
radio input "false"
click at [349, 173] on label "True" at bounding box center [368, 170] width 53 height 18
click at [349, 173] on input "True" at bounding box center [349, 170] width 6 height 5
radio input "true"
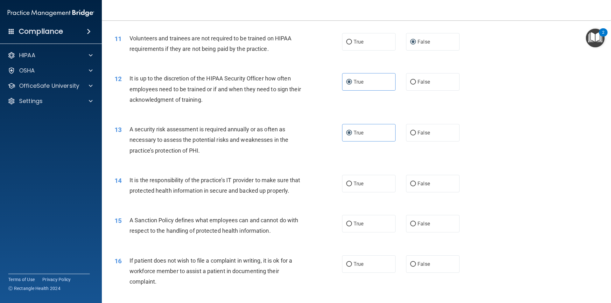
scroll to position [605, 0]
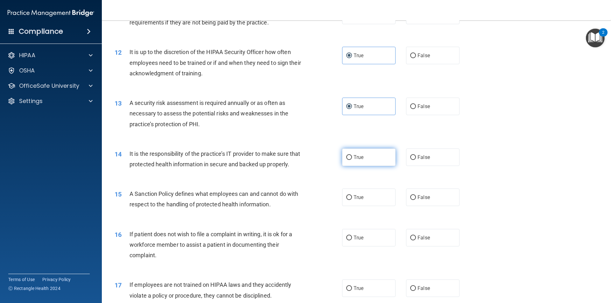
click at [342, 159] on label "True" at bounding box center [368, 158] width 53 height 18
click at [346, 159] on input "True" at bounding box center [349, 157] width 6 height 5
radio input "true"
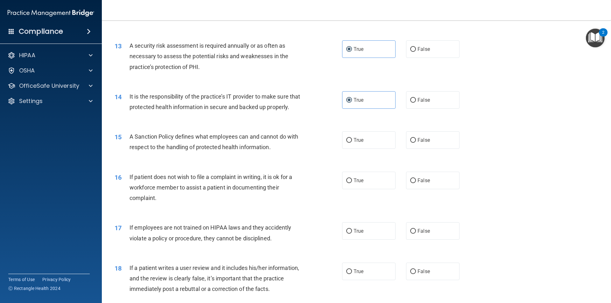
scroll to position [668, 0]
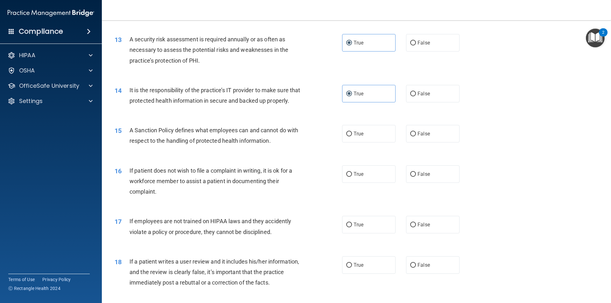
drag, startPoint x: 352, startPoint y: 147, endPoint x: 313, endPoint y: 157, distance: 39.3
click at [351, 143] on label "True" at bounding box center [368, 134] width 53 height 18
click at [351, 137] on input "True" at bounding box center [349, 134] width 6 height 5
radio input "true"
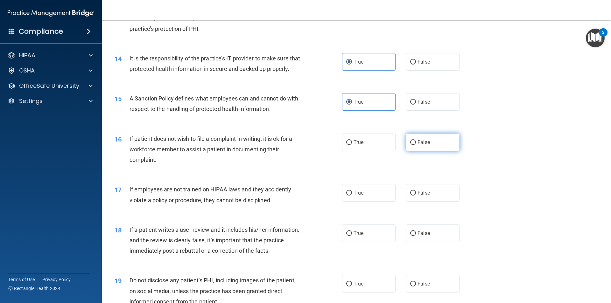
click at [412, 145] on input "False" at bounding box center [413, 142] width 6 height 5
radio input "true"
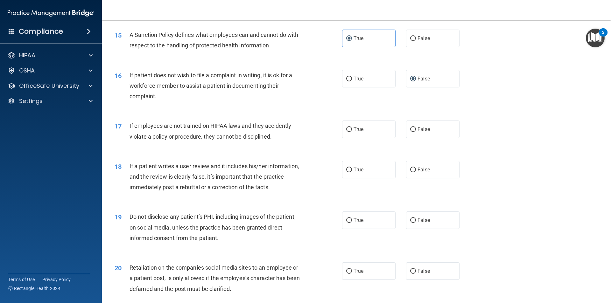
scroll to position [796, 0]
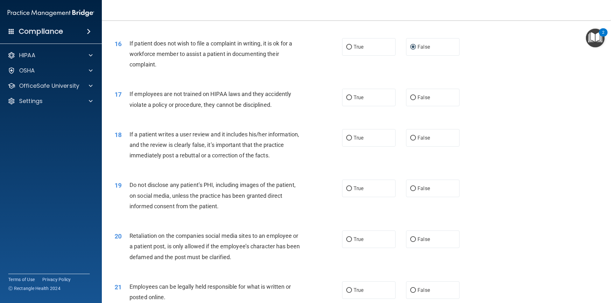
drag, startPoint x: 411, startPoint y: 112, endPoint x: 403, endPoint y: 118, distance: 10.1
click at [410, 106] on label "False" at bounding box center [432, 98] width 53 height 18
click at [410, 100] on input "False" at bounding box center [413, 97] width 6 height 5
radio input "true"
click at [347, 147] on label "True" at bounding box center [368, 138] width 53 height 18
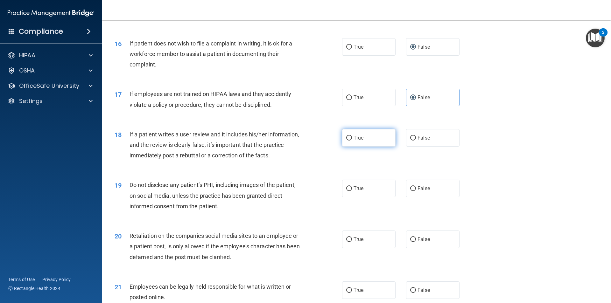
click at [347, 141] on input "True" at bounding box center [349, 138] width 6 height 5
radio input "true"
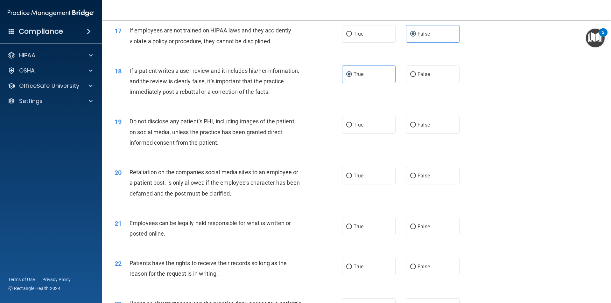
scroll to position [891, 0]
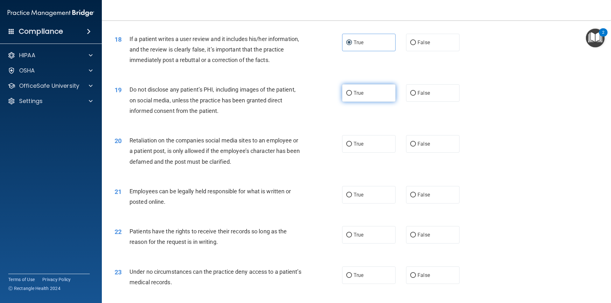
click at [348, 96] on input "True" at bounding box center [349, 93] width 6 height 5
radio input "true"
click at [412, 147] on input "False" at bounding box center [413, 144] width 6 height 5
radio input "true"
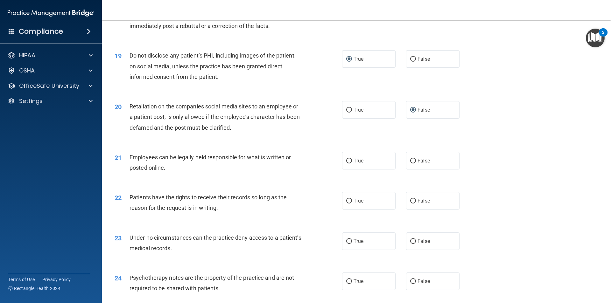
scroll to position [955, 0]
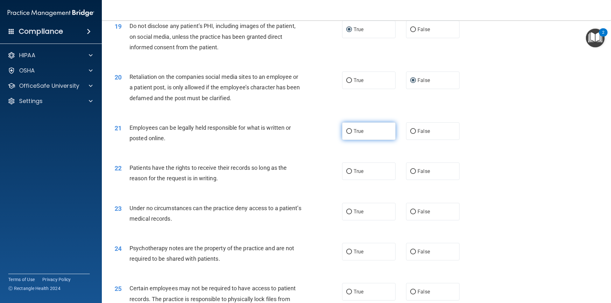
click at [350, 140] on label "True" at bounding box center [368, 132] width 53 height 18
click at [350, 134] on input "True" at bounding box center [349, 131] width 6 height 5
radio input "true"
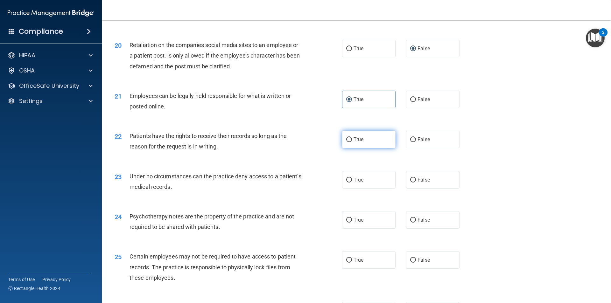
click at [348, 142] on input "True" at bounding box center [349, 139] width 6 height 5
radio input "true"
click at [349, 183] on input "True" at bounding box center [349, 180] width 6 height 5
radio input "true"
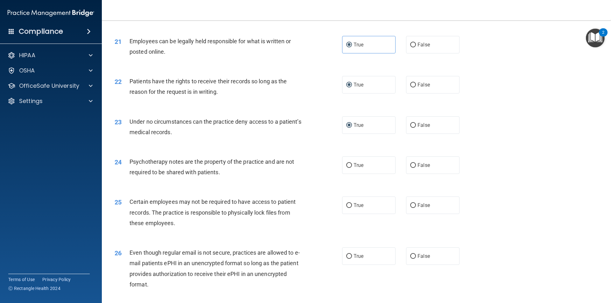
scroll to position [1082, 0]
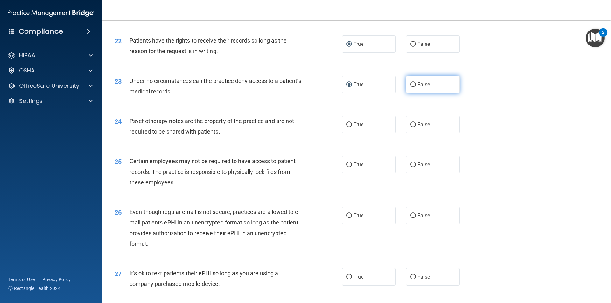
click at [412, 87] on input "False" at bounding box center [413, 84] width 6 height 5
radio input "true"
radio input "false"
click at [346, 127] on input "True" at bounding box center [349, 125] width 6 height 5
radio input "true"
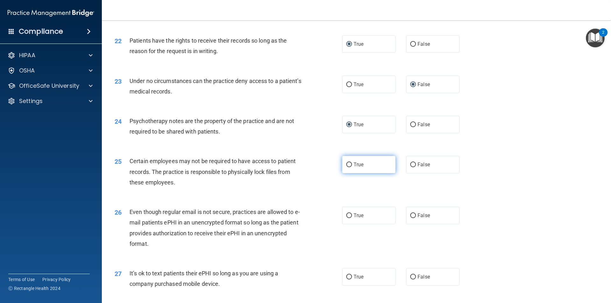
click at [347, 167] on input "True" at bounding box center [349, 165] width 6 height 5
radio input "true"
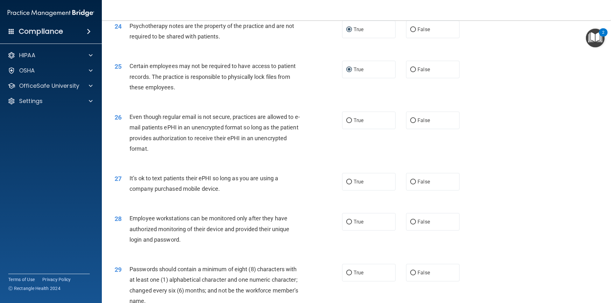
scroll to position [1177, 0]
click at [406, 129] on label "False" at bounding box center [432, 120] width 53 height 18
click at [410, 123] on input "False" at bounding box center [413, 120] width 6 height 5
radio input "true"
click at [346, 184] on input "True" at bounding box center [349, 181] width 6 height 5
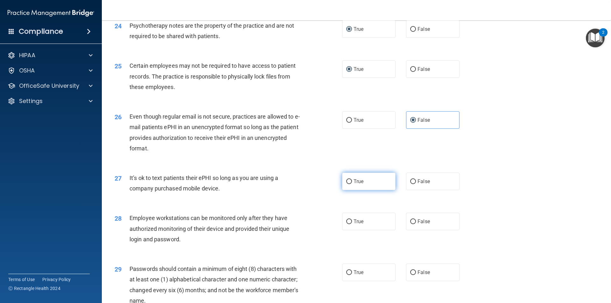
radio input "true"
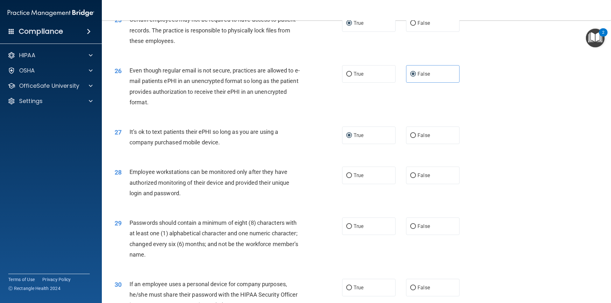
scroll to position [1241, 0]
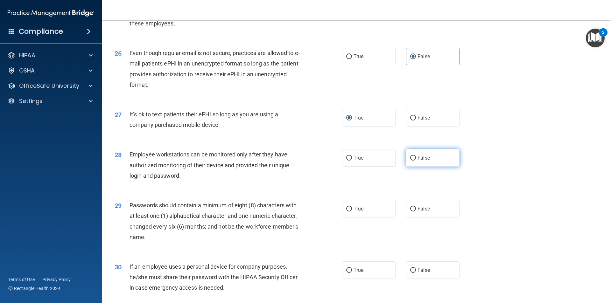
click at [413, 167] on label "False" at bounding box center [432, 158] width 53 height 18
drag, startPoint x: 412, startPoint y: 171, endPoint x: 407, endPoint y: 173, distance: 5.6
click at [412, 161] on input "False" at bounding box center [413, 158] width 6 height 5
radio input "true"
drag, startPoint x: 345, startPoint y: 219, endPoint x: 343, endPoint y: 223, distance: 4.1
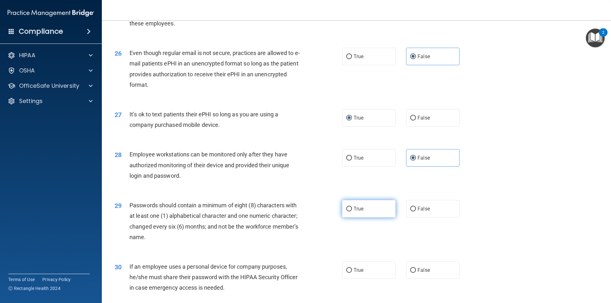
click at [346, 212] on input "True" at bounding box center [349, 209] width 6 height 5
radio input "true"
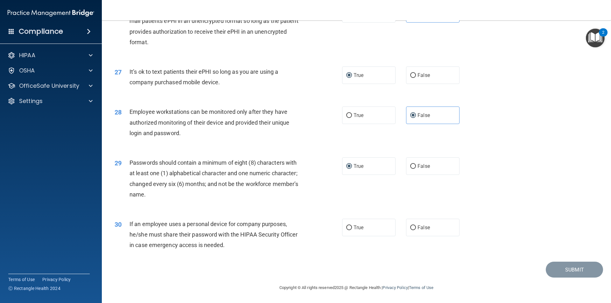
scroll to position [1294, 0]
click at [349, 226] on input "True" at bounding box center [349, 228] width 6 height 5
radio input "true"
click at [568, 272] on button "Submit" at bounding box center [574, 270] width 57 height 16
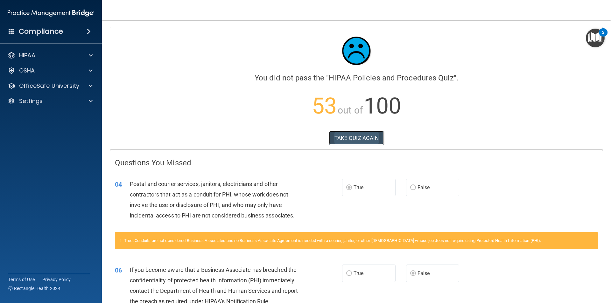
click at [339, 137] on button "TAKE QUIZ AGAIN" at bounding box center [356, 138] width 55 height 14
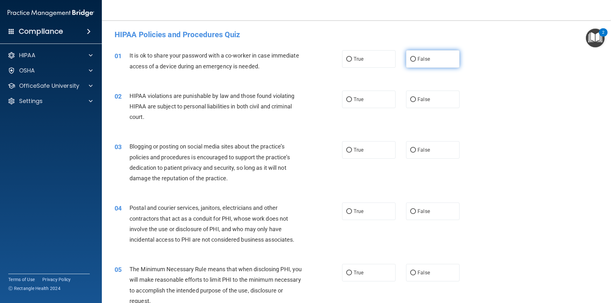
click at [414, 59] on label "False" at bounding box center [432, 59] width 53 height 18
click at [414, 59] on input "False" at bounding box center [413, 59] width 6 height 5
radio input "true"
click at [347, 100] on input "True" at bounding box center [349, 99] width 6 height 5
radio input "true"
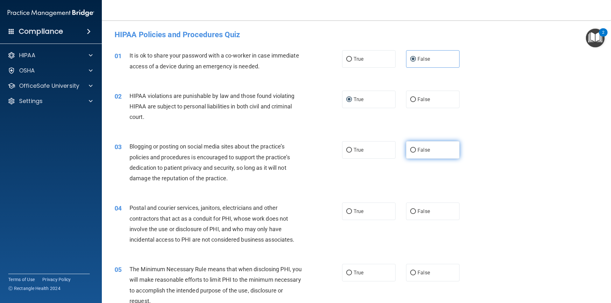
click at [411, 152] on input "False" at bounding box center [413, 150] width 6 height 5
radio input "true"
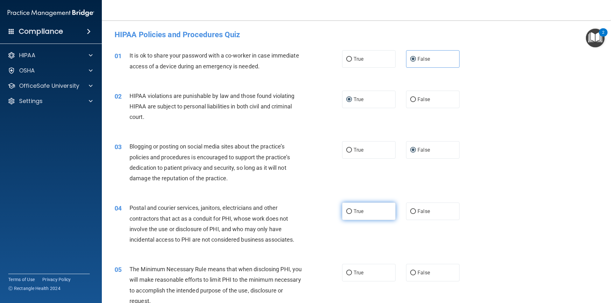
click at [349, 214] on input "True" at bounding box center [349, 211] width 6 height 5
radio input "true"
click at [346, 272] on input "True" at bounding box center [349, 273] width 6 height 5
radio input "true"
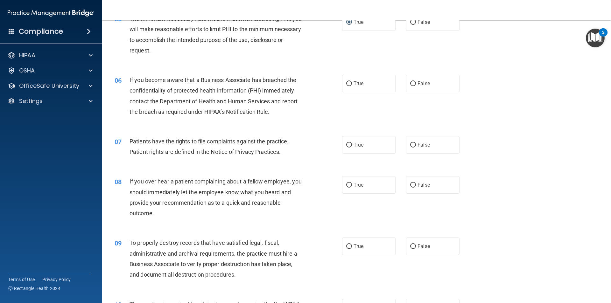
scroll to position [286, 0]
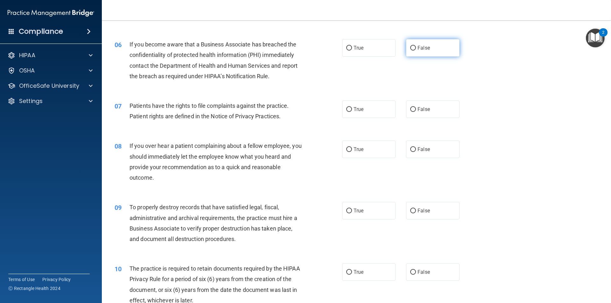
click at [410, 49] on input "False" at bounding box center [413, 48] width 6 height 5
radio input "true"
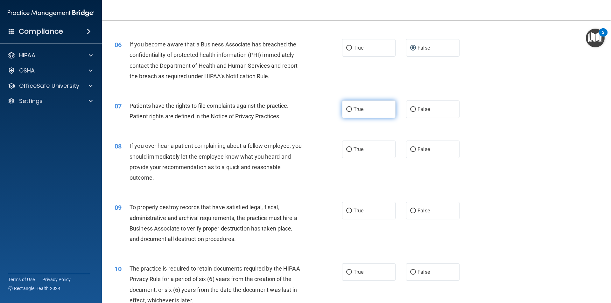
click at [347, 108] on input "True" at bounding box center [349, 109] width 6 height 5
radio input "true"
click at [410, 149] on input "False" at bounding box center [413, 149] width 6 height 5
radio input "true"
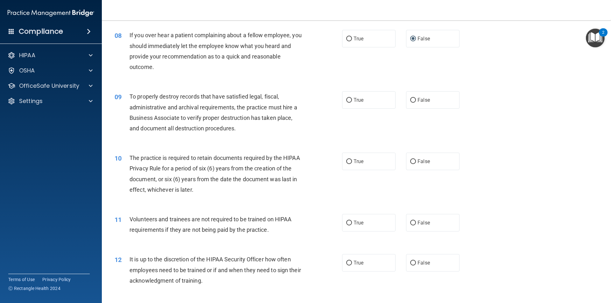
scroll to position [414, 0]
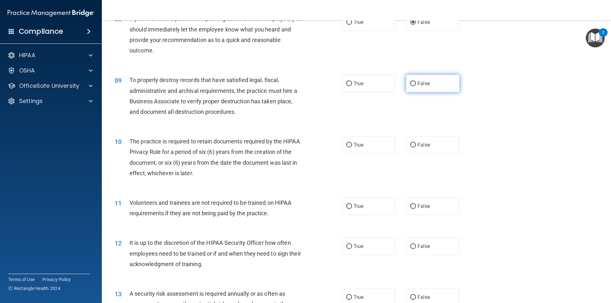
click at [411, 84] on input "False" at bounding box center [413, 83] width 6 height 5
radio input "true"
click at [347, 143] on input "True" at bounding box center [349, 145] width 6 height 5
radio input "true"
click at [412, 204] on input "False" at bounding box center [413, 206] width 6 height 5
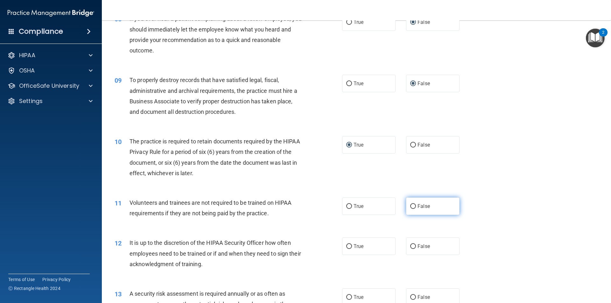
radio input "true"
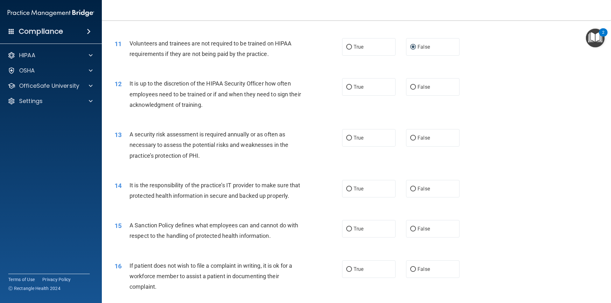
scroll to position [573, 0]
click at [411, 89] on input "False" at bounding box center [413, 87] width 6 height 5
radio input "true"
click at [350, 141] on label "True" at bounding box center [368, 139] width 53 height 18
click at [350, 141] on input "True" at bounding box center [349, 138] width 6 height 5
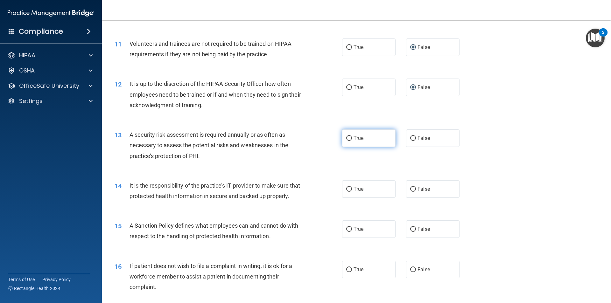
radio input "true"
click at [410, 189] on input "False" at bounding box center [413, 189] width 6 height 5
radio input "true"
click at [410, 232] on input "False" at bounding box center [413, 229] width 6 height 5
radio input "true"
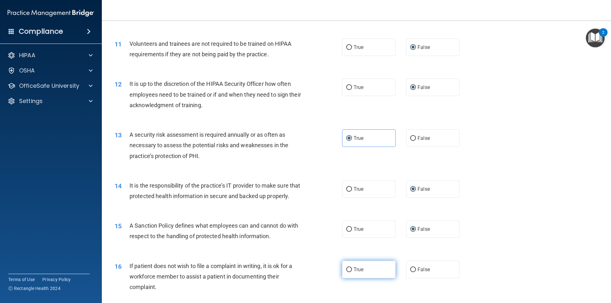
click at [348, 272] on input "True" at bounding box center [349, 270] width 6 height 5
radio input "true"
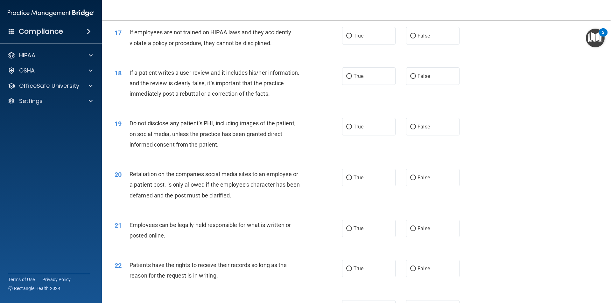
scroll to position [827, 0]
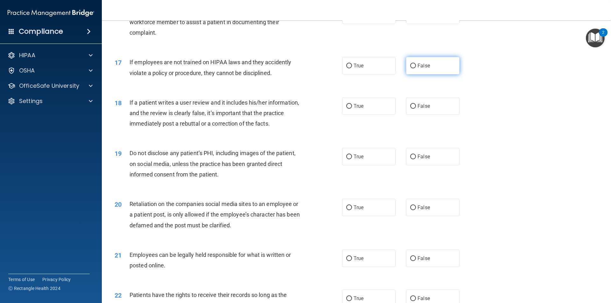
click at [411, 68] on input "False" at bounding box center [413, 66] width 6 height 5
radio input "true"
click at [412, 109] on input "False" at bounding box center [413, 106] width 6 height 5
radio input "true"
click at [350, 165] on label "True" at bounding box center [368, 157] width 53 height 18
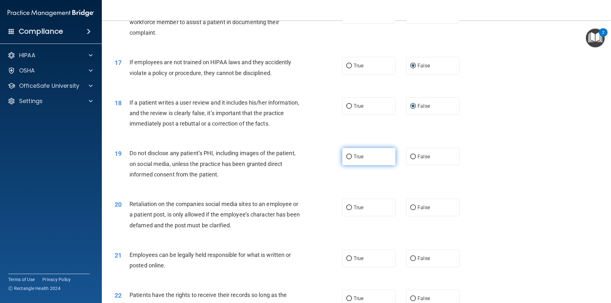
click at [350, 159] on input "True" at bounding box center [349, 157] width 6 height 5
radio input "true"
click at [413, 210] on input "False" at bounding box center [413, 208] width 6 height 5
radio input "true"
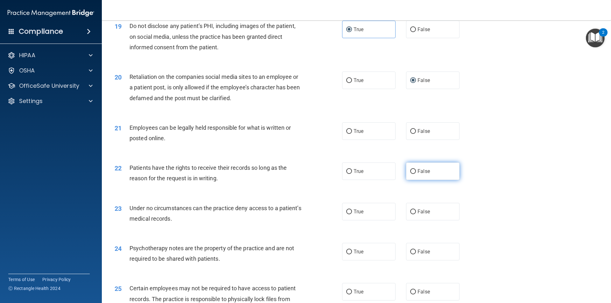
scroll to position [987, 0]
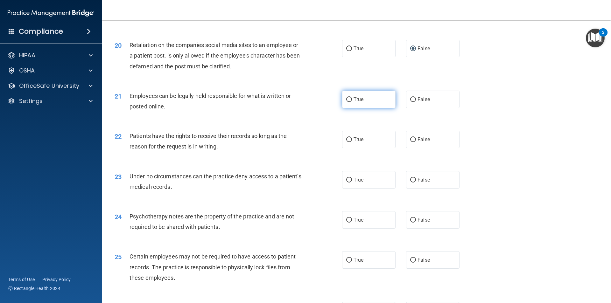
click at [348, 102] on input "True" at bounding box center [349, 99] width 6 height 5
radio input "true"
click at [347, 142] on input "True" at bounding box center [349, 139] width 6 height 5
radio input "true"
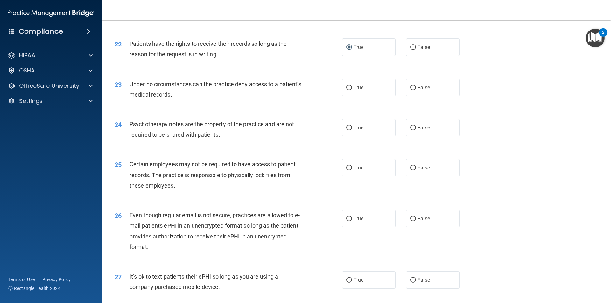
scroll to position [1082, 0]
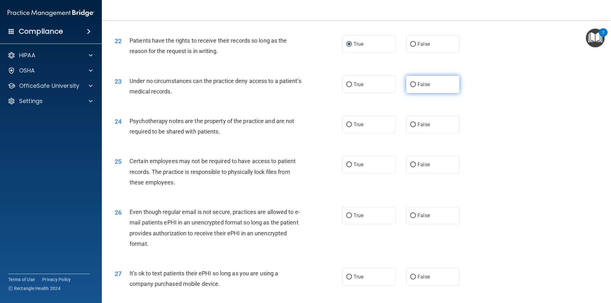
click at [410, 87] on input "False" at bounding box center [413, 84] width 6 height 5
radio input "true"
drag, startPoint x: 343, startPoint y: 132, endPoint x: 347, endPoint y: 132, distance: 3.5
click at [346, 132] on label "True" at bounding box center [368, 125] width 53 height 18
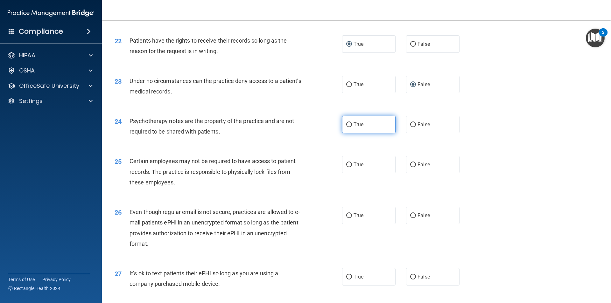
click at [349, 127] on input "True" at bounding box center [349, 125] width 6 height 5
radio input "true"
click at [346, 167] on input "True" at bounding box center [349, 165] width 6 height 5
radio input "true"
click at [350, 224] on label "True" at bounding box center [368, 216] width 53 height 18
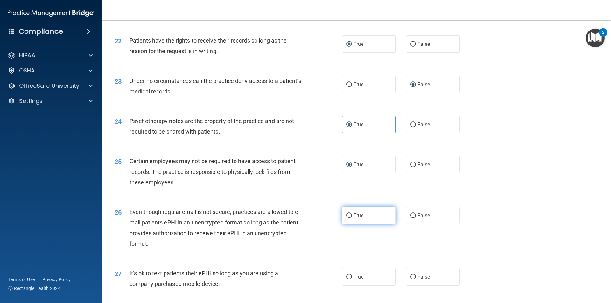
click at [350, 218] on input "True" at bounding box center [349, 216] width 6 height 5
radio input "true"
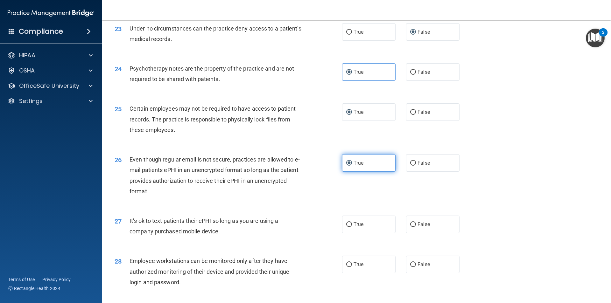
scroll to position [1146, 0]
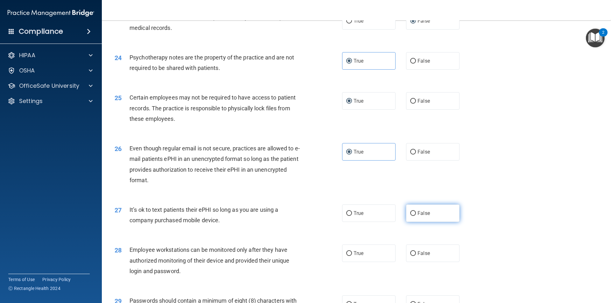
click at [414, 222] on label "False" at bounding box center [432, 214] width 53 height 18
click at [414, 216] on input "False" at bounding box center [413, 213] width 6 height 5
radio input "true"
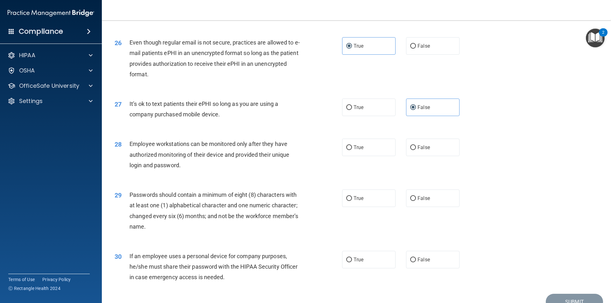
scroll to position [1273, 0]
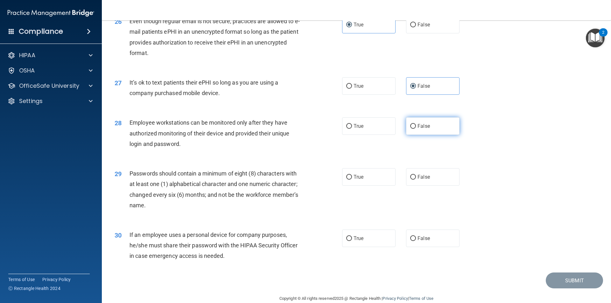
click at [411, 129] on input "False" at bounding box center [413, 126] width 6 height 5
radio input "true"
click at [410, 180] on input "False" at bounding box center [413, 177] width 6 height 5
radio input "true"
click at [410, 180] on input "False" at bounding box center [413, 177] width 6 height 5
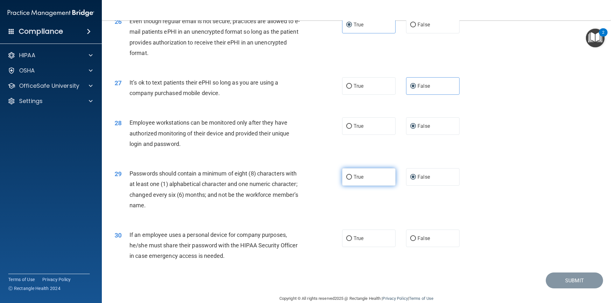
click at [348, 180] on input "True" at bounding box center [349, 177] width 6 height 5
radio input "true"
radio input "false"
click at [410, 245] on label "False" at bounding box center [432, 239] width 53 height 18
click at [410, 241] on input "False" at bounding box center [413, 238] width 6 height 5
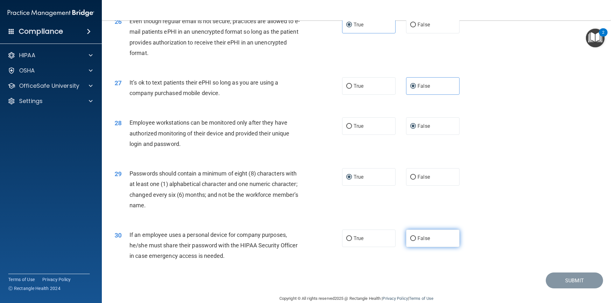
radio input "true"
click at [551, 289] on button "Submit" at bounding box center [574, 281] width 57 height 16
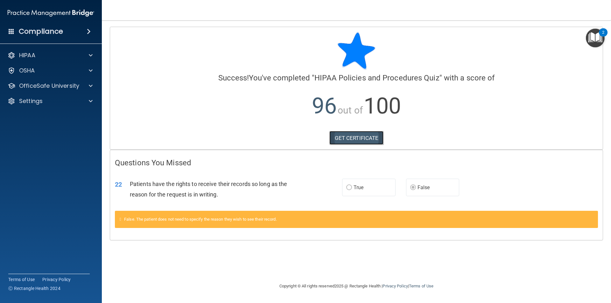
click at [342, 134] on link "GET CERTIFICATE" at bounding box center [356, 138] width 54 height 14
click at [83, 86] on div at bounding box center [90, 86] width 16 height 8
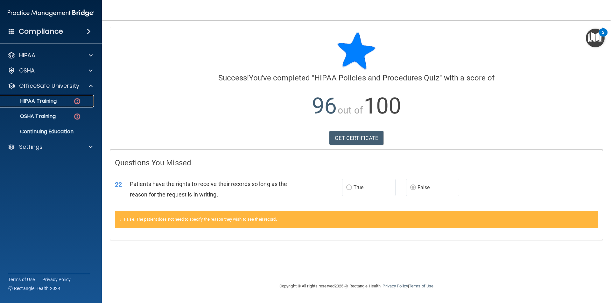
click at [77, 101] on img at bounding box center [77, 101] width 8 height 8
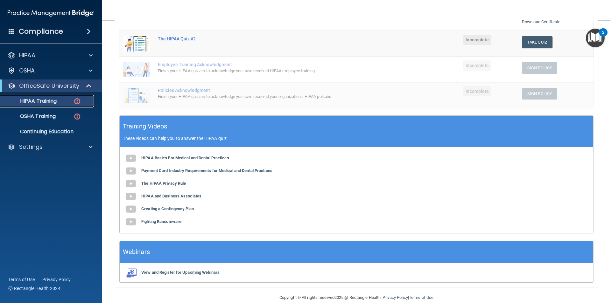
scroll to position [156, 0]
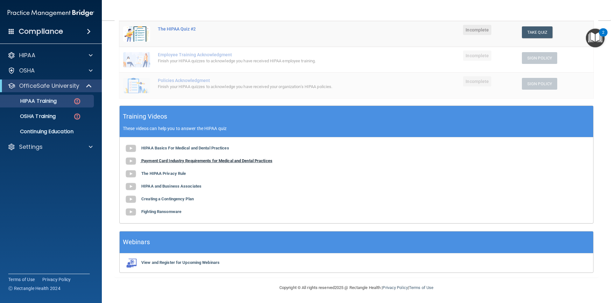
click at [170, 161] on b "Payment Card Industry Requirements for Medical and Dental Practices" at bounding box center [206, 160] width 131 height 5
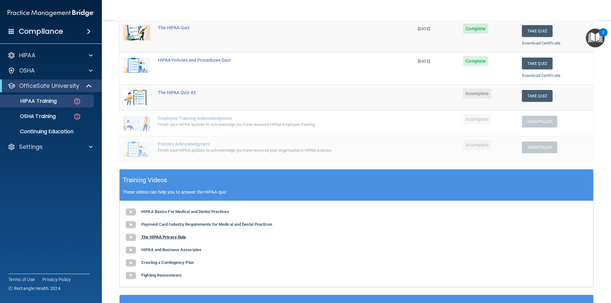
scroll to position [124, 0]
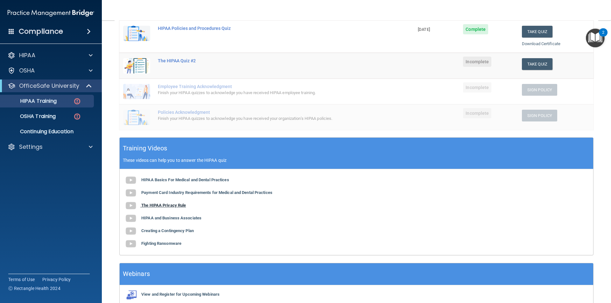
click at [166, 206] on b "The HIPAA Privacy Rule" at bounding box center [163, 205] width 45 height 5
click at [163, 218] on b "HIPAA and Business Associates" at bounding box center [171, 218] width 60 height 5
click at [168, 231] on b "Creating a Contingency Plan" at bounding box center [167, 230] width 53 height 5
click at [162, 244] on b "Fighting Ransomware" at bounding box center [161, 243] width 40 height 5
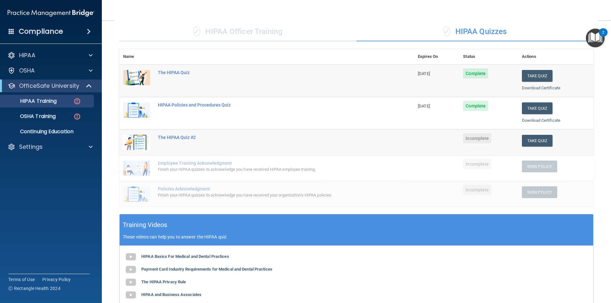
scroll to position [29, 0]
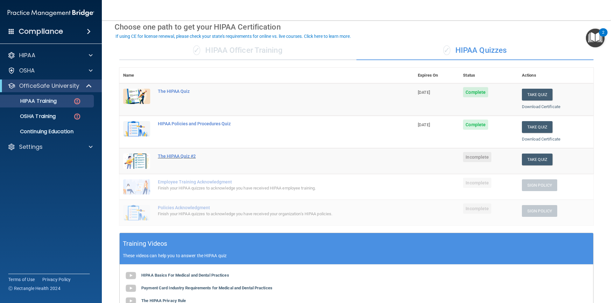
click at [173, 155] on div "The HIPAA Quiz #2" at bounding box center [270, 156] width 224 height 5
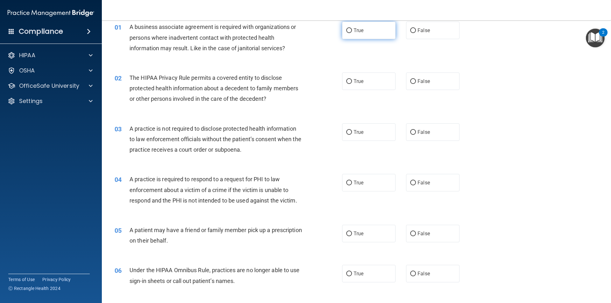
click at [347, 29] on input "True" at bounding box center [349, 30] width 6 height 5
radio input "true"
click at [354, 79] on span "True" at bounding box center [359, 81] width 10 height 6
click at [352, 79] on input "True" at bounding box center [349, 81] width 6 height 5
radio input "true"
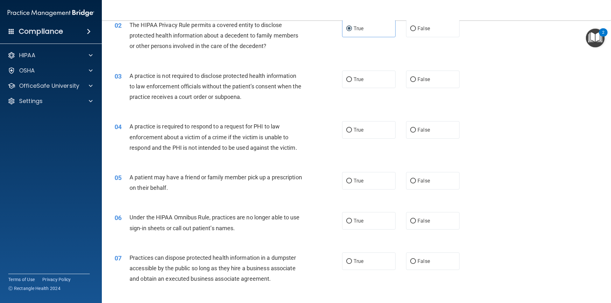
scroll to position [92, 0]
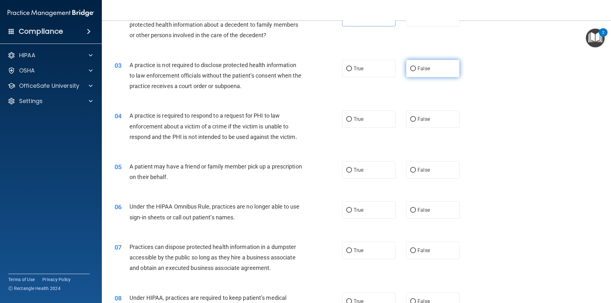
click at [410, 70] on input "False" at bounding box center [413, 69] width 6 height 5
radio input "true"
click at [350, 117] on label "True" at bounding box center [368, 119] width 53 height 18
click at [350, 117] on input "True" at bounding box center [349, 119] width 6 height 5
radio input "true"
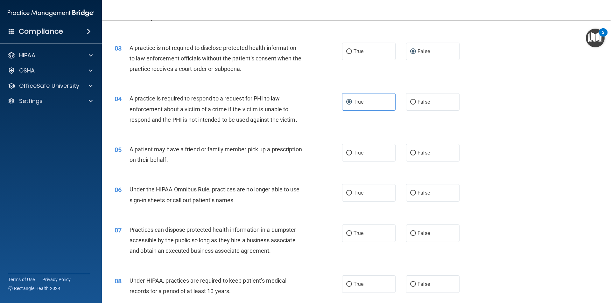
scroll to position [124, 0]
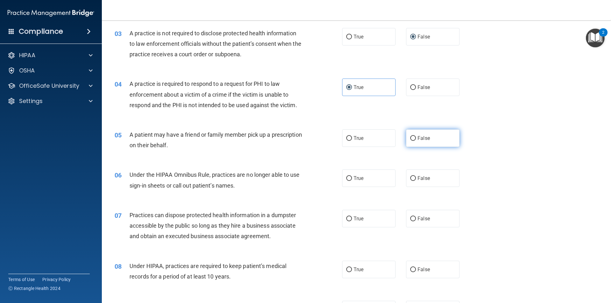
click at [413, 138] on label "False" at bounding box center [432, 139] width 53 height 18
click at [413, 138] on input "False" at bounding box center [413, 138] width 6 height 5
radio input "true"
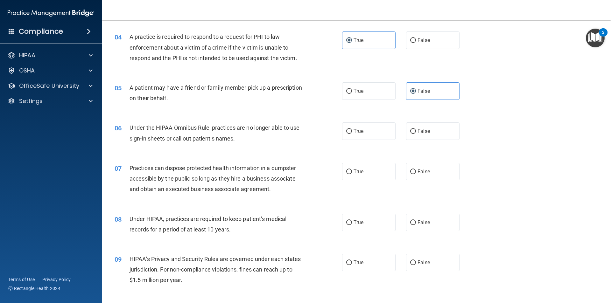
scroll to position [188, 0]
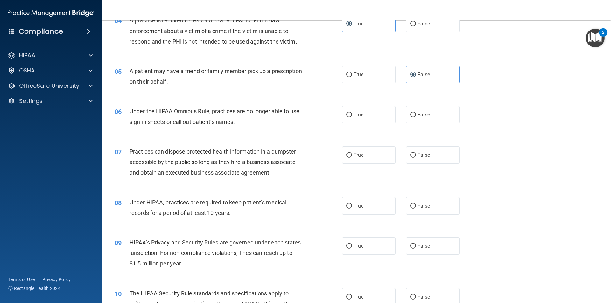
drag, startPoint x: 411, startPoint y: 112, endPoint x: 401, endPoint y: 124, distance: 15.5
click at [411, 113] on input "False" at bounding box center [413, 115] width 6 height 5
radio input "true"
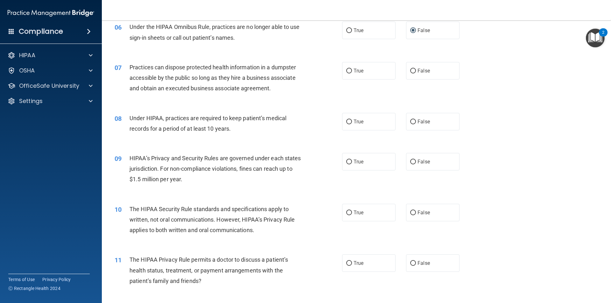
scroll to position [283, 0]
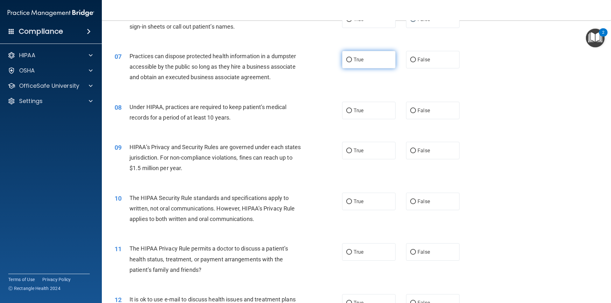
click at [348, 65] on label "True" at bounding box center [368, 60] width 53 height 18
click at [348, 62] on input "True" at bounding box center [349, 60] width 6 height 5
radio input "true"
click at [407, 108] on label "False" at bounding box center [432, 111] width 53 height 18
click at [410, 109] on input "False" at bounding box center [413, 111] width 6 height 5
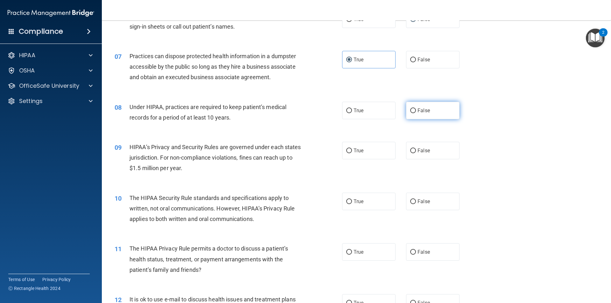
radio input "true"
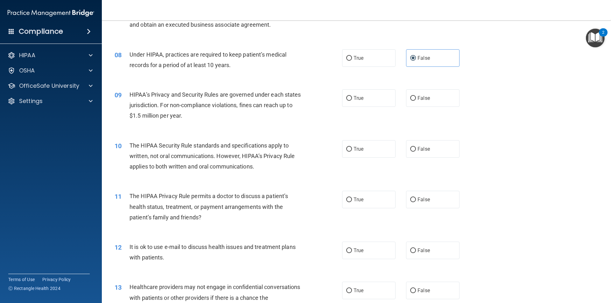
scroll to position [347, 0]
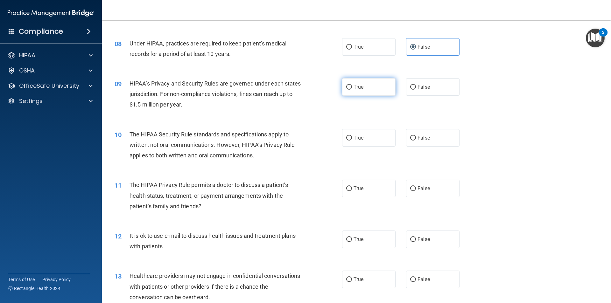
click at [347, 90] on label "True" at bounding box center [368, 87] width 53 height 18
click at [347, 90] on input "True" at bounding box center [349, 87] width 6 height 5
radio input "true"
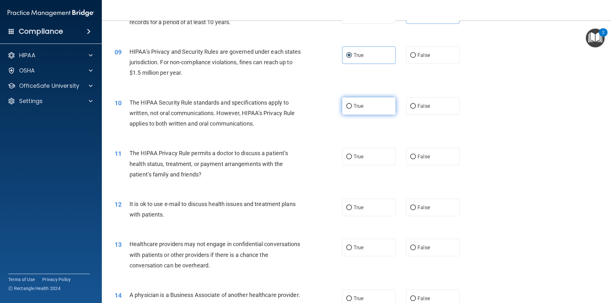
click at [351, 108] on label "True" at bounding box center [368, 106] width 53 height 18
click at [351, 108] on input "True" at bounding box center [349, 106] width 6 height 5
radio input "true"
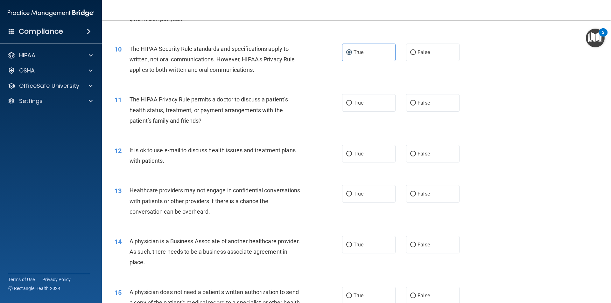
scroll to position [442, 0]
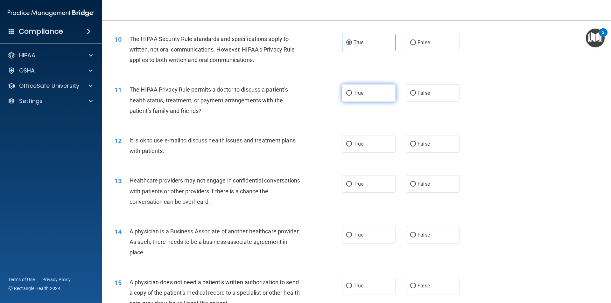
click at [348, 96] on label "True" at bounding box center [368, 93] width 53 height 18
click at [348, 96] on input "True" at bounding box center [349, 93] width 6 height 5
radio input "true"
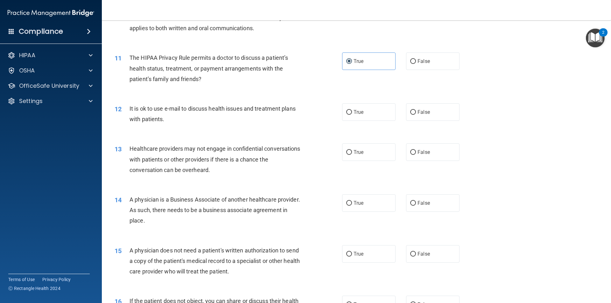
scroll to position [506, 0]
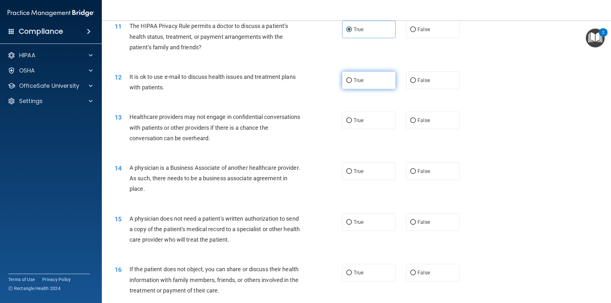
click at [346, 81] on input "True" at bounding box center [349, 80] width 6 height 5
radio input "true"
click at [410, 84] on label "False" at bounding box center [432, 81] width 53 height 18
click at [410, 83] on input "False" at bounding box center [413, 80] width 6 height 5
radio input "true"
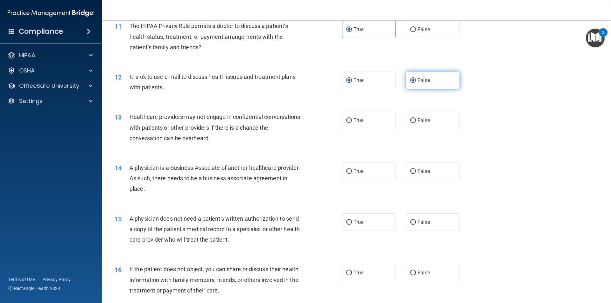
radio input "false"
click at [411, 124] on label "False" at bounding box center [432, 121] width 53 height 18
click at [411, 123] on input "False" at bounding box center [413, 120] width 6 height 5
radio input "true"
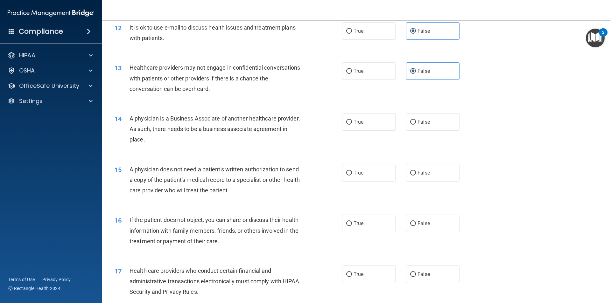
scroll to position [570, 0]
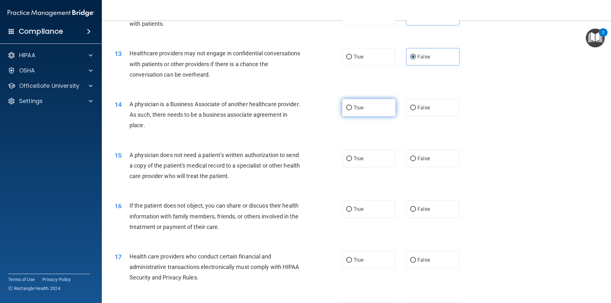
click at [349, 107] on input "True" at bounding box center [349, 108] width 6 height 5
radio input "true"
click at [406, 158] on label "False" at bounding box center [432, 159] width 53 height 18
click at [410, 158] on input "False" at bounding box center [413, 159] width 6 height 5
radio input "true"
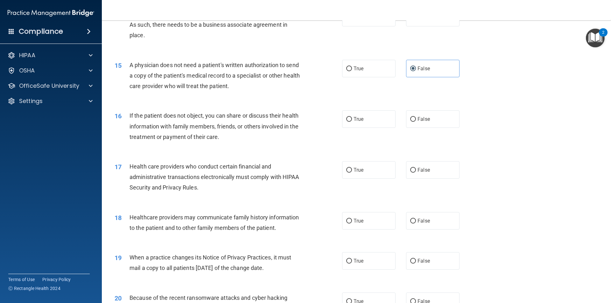
scroll to position [665, 0]
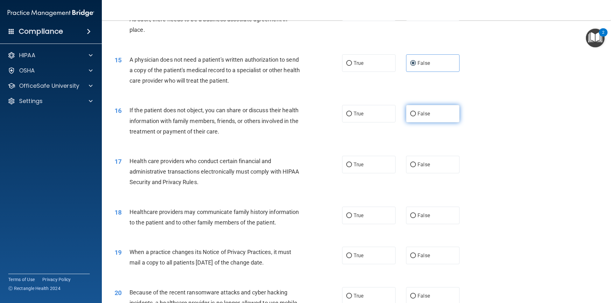
click at [411, 116] on label "False" at bounding box center [432, 114] width 53 height 18
click at [411, 116] on input "False" at bounding box center [413, 114] width 6 height 5
radio input "true"
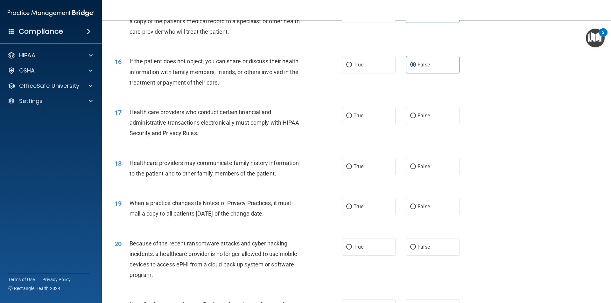
scroll to position [729, 0]
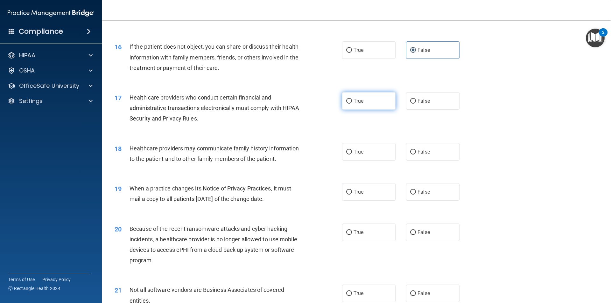
click at [349, 101] on input "True" at bounding box center [349, 101] width 6 height 5
radio input "true"
click at [411, 150] on input "False" at bounding box center [413, 152] width 6 height 5
radio input "true"
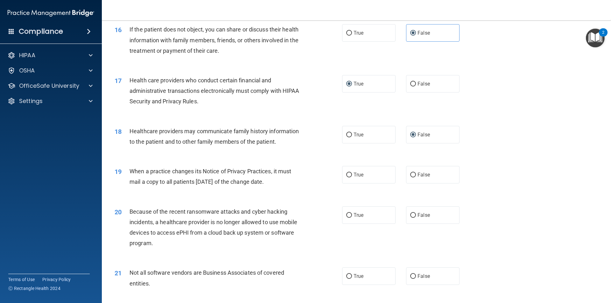
scroll to position [761, 0]
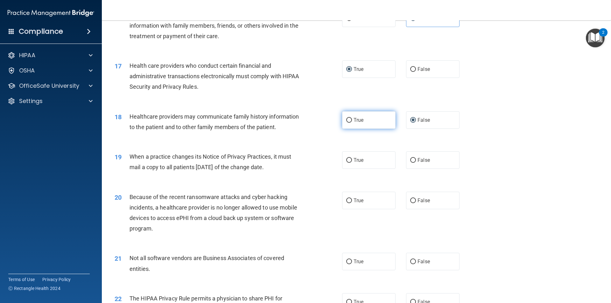
click at [348, 121] on input "True" at bounding box center [349, 120] width 6 height 5
radio input "true"
radio input "false"
click at [349, 160] on input "True" at bounding box center [349, 160] width 6 height 5
radio input "true"
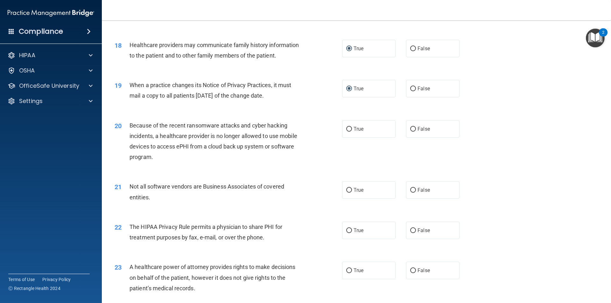
scroll to position [856, 0]
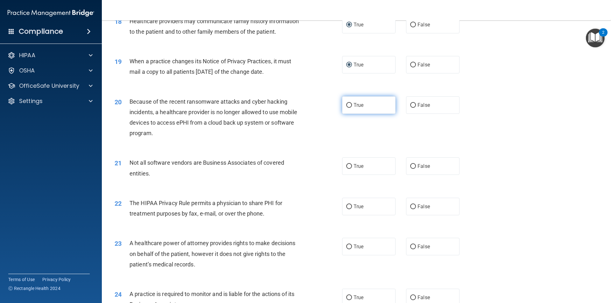
click at [347, 106] on input "True" at bounding box center [349, 105] width 6 height 5
radio input "true"
drag, startPoint x: 351, startPoint y: 169, endPoint x: 336, endPoint y: 171, distance: 14.7
click at [344, 170] on label "True" at bounding box center [368, 167] width 53 height 18
click at [346, 169] on input "True" at bounding box center [349, 166] width 6 height 5
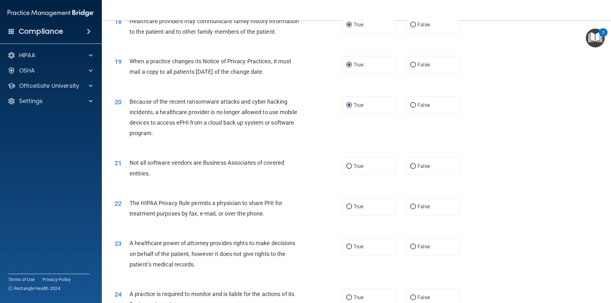
radio input "true"
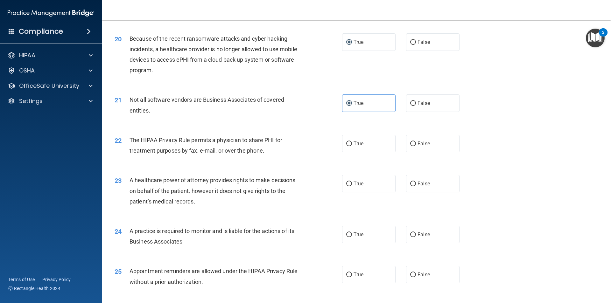
scroll to position [920, 0]
click at [418, 144] on span "False" at bounding box center [424, 143] width 12 height 6
click at [415, 144] on input "False" at bounding box center [413, 143] width 6 height 5
radio input "true"
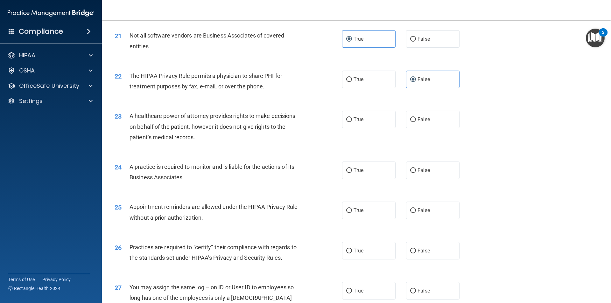
scroll to position [1015, 0]
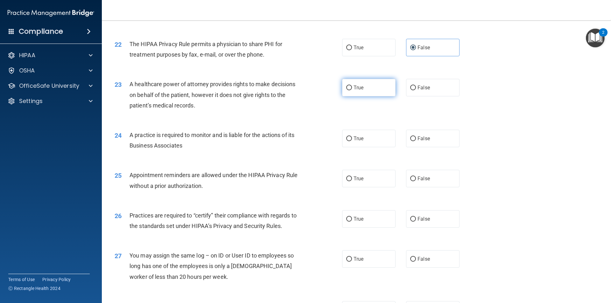
click at [348, 89] on input "True" at bounding box center [349, 88] width 6 height 5
radio input "true"
click at [349, 138] on input "True" at bounding box center [349, 139] width 6 height 5
radio input "true"
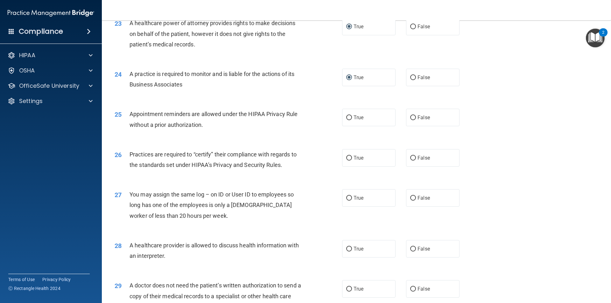
scroll to position [1079, 0]
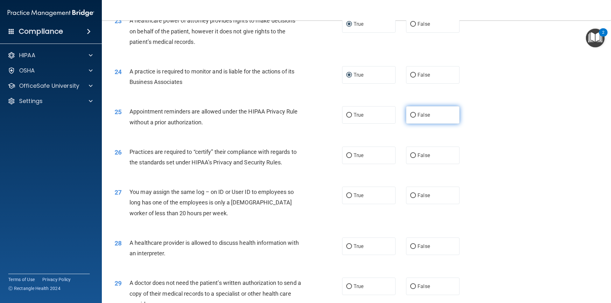
click at [411, 116] on input "False" at bounding box center [413, 115] width 6 height 5
radio input "true"
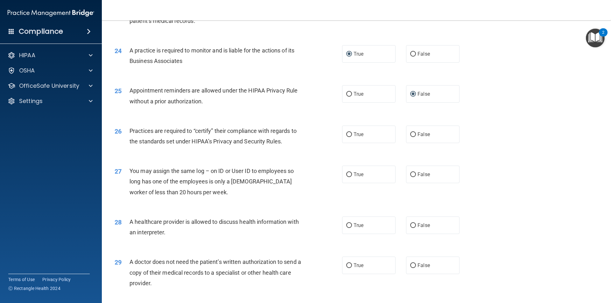
scroll to position [1111, 0]
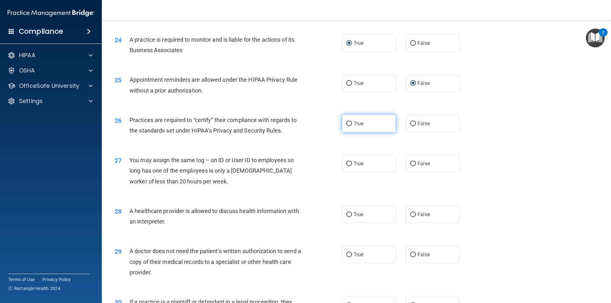
click at [348, 124] on input "True" at bounding box center [349, 124] width 6 height 5
radio input "true"
click at [348, 163] on input "True" at bounding box center [349, 164] width 6 height 5
radio input "true"
click at [346, 215] on input "True" at bounding box center [349, 215] width 6 height 5
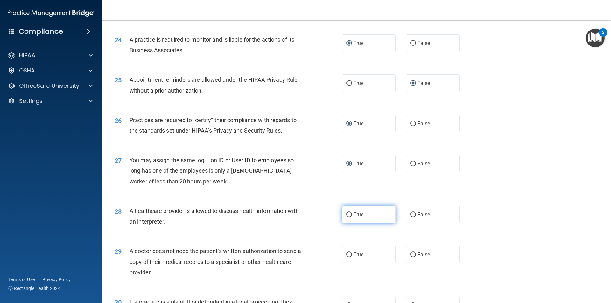
radio input "true"
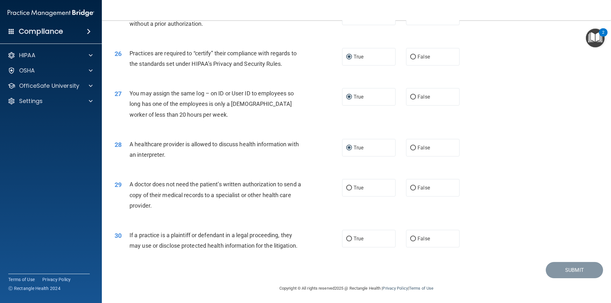
scroll to position [1178, 0]
click at [411, 189] on input "False" at bounding box center [413, 187] width 6 height 5
radio input "true"
click at [348, 242] on label "True" at bounding box center [368, 238] width 53 height 18
click at [348, 241] on input "True" at bounding box center [349, 238] width 6 height 5
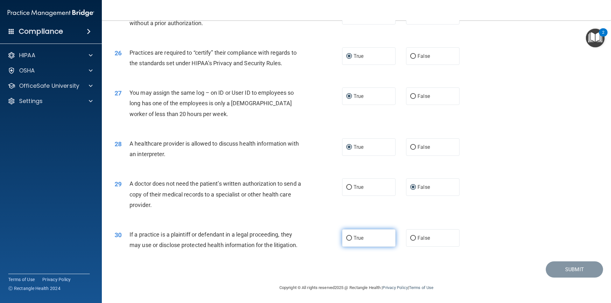
radio input "true"
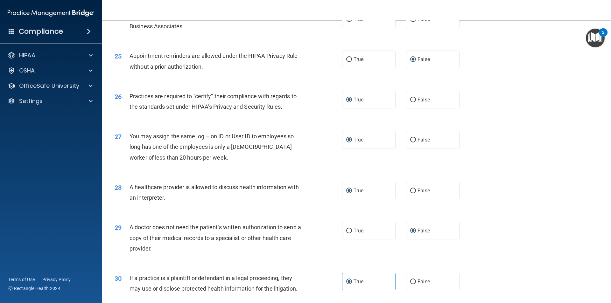
scroll to position [1177, 0]
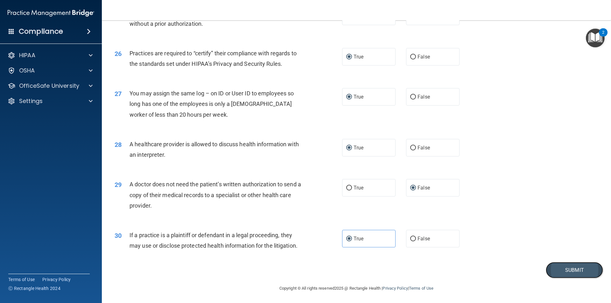
click at [568, 270] on button "Submit" at bounding box center [574, 270] width 57 height 16
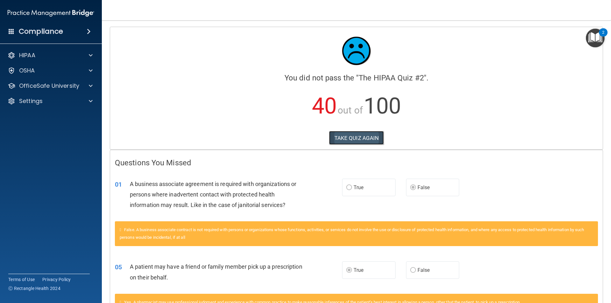
click at [344, 139] on button "TAKE QUIZ AGAIN" at bounding box center [356, 138] width 55 height 14
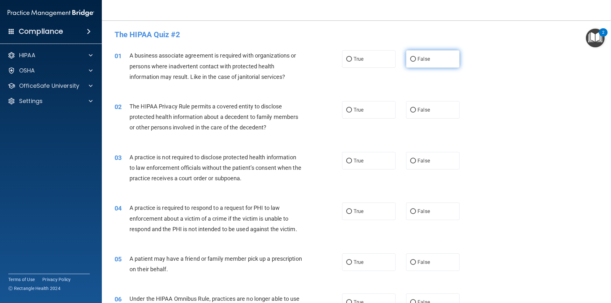
click at [410, 60] on input "False" at bounding box center [413, 59] width 6 height 5
radio input "true"
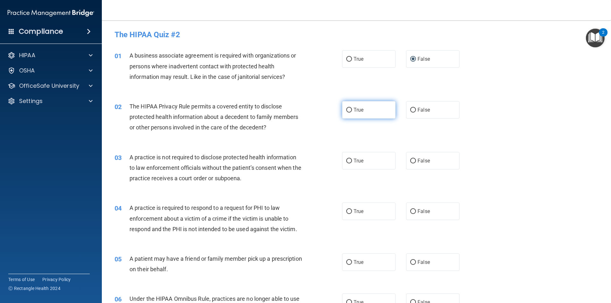
click at [346, 109] on input "True" at bounding box center [349, 110] width 6 height 5
radio input "true"
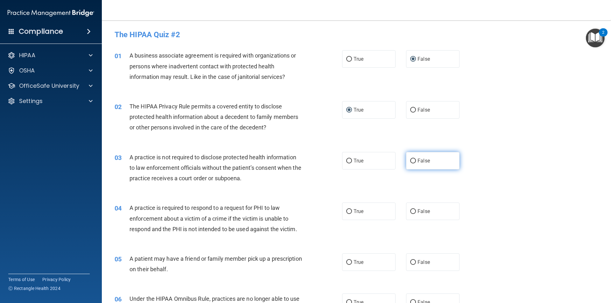
click at [412, 162] on input "False" at bounding box center [413, 161] width 6 height 5
radio input "true"
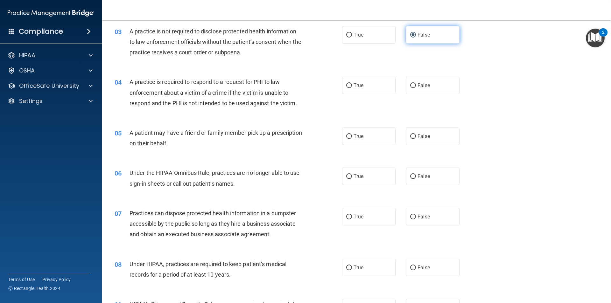
scroll to position [127, 0]
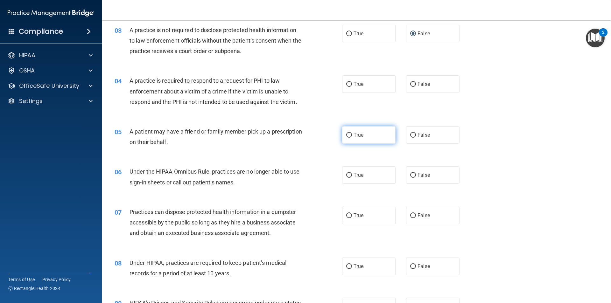
click at [347, 137] on input "True" at bounding box center [349, 135] width 6 height 5
radio input "true"
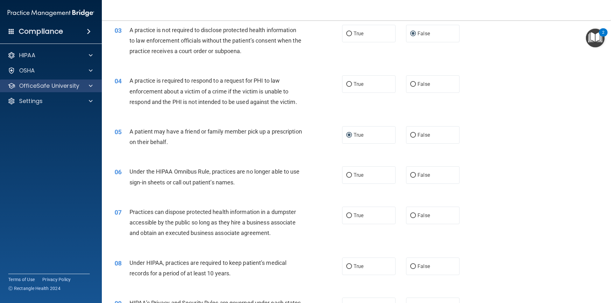
click at [90, 90] on div "OfficeSafe University" at bounding box center [51, 86] width 102 height 13
click at [84, 87] on div at bounding box center [90, 86] width 16 height 8
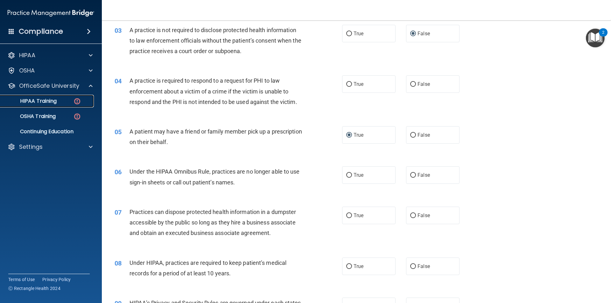
click at [67, 103] on div "HIPAA Training" at bounding box center [47, 101] width 87 height 6
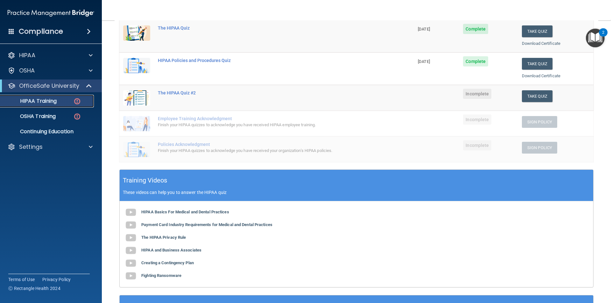
scroll to position [60, 0]
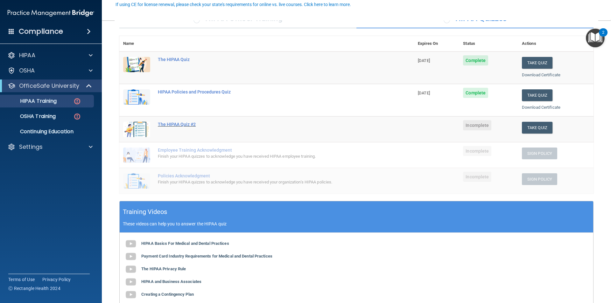
click at [178, 124] on div "The HIPAA Quiz #2" at bounding box center [270, 124] width 224 height 5
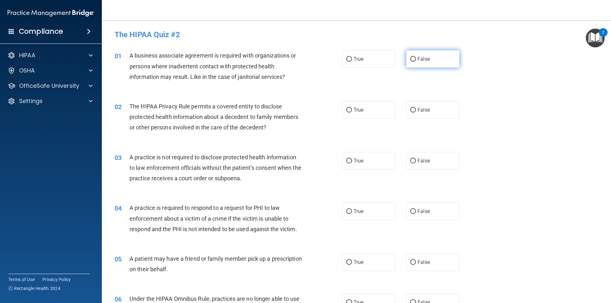
click at [411, 60] on input "False" at bounding box center [413, 59] width 6 height 5
radio input "true"
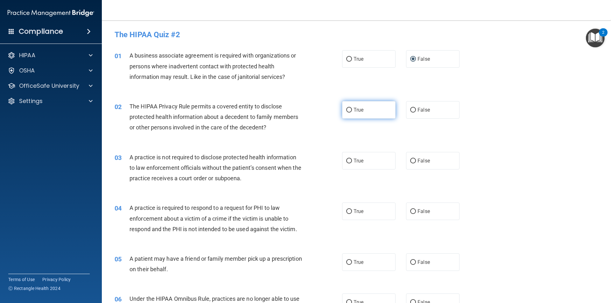
click at [348, 107] on label "True" at bounding box center [368, 110] width 53 height 18
click at [348, 108] on input "True" at bounding box center [349, 110] width 6 height 5
radio input "true"
click at [411, 162] on input "False" at bounding box center [413, 161] width 6 height 5
radio input "true"
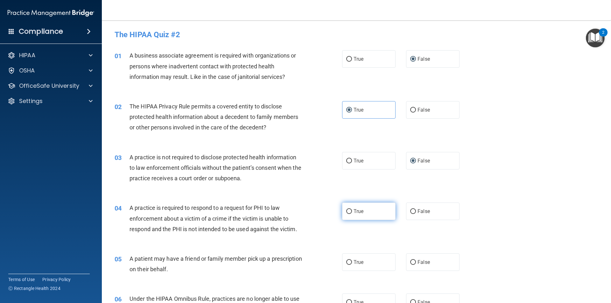
click at [348, 212] on input "True" at bounding box center [349, 211] width 6 height 5
radio input "true"
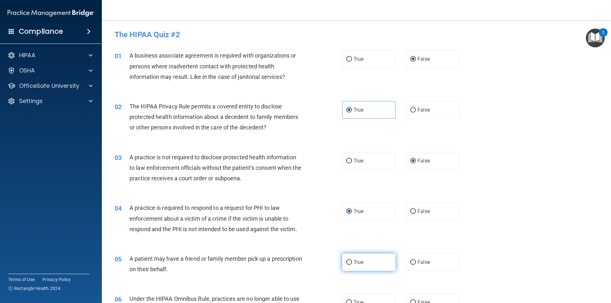
click at [347, 261] on input "True" at bounding box center [349, 262] width 6 height 5
radio input "true"
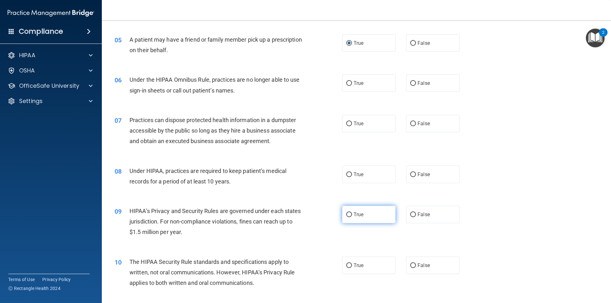
scroll to position [223, 0]
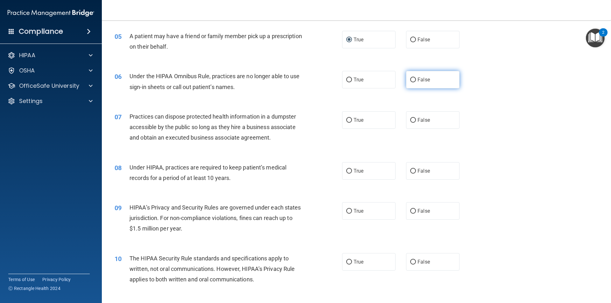
click at [410, 79] on input "False" at bounding box center [413, 80] width 6 height 5
radio input "true"
click at [410, 121] on input "False" at bounding box center [413, 120] width 6 height 5
radio input "true"
click at [411, 172] on input "False" at bounding box center [413, 171] width 6 height 5
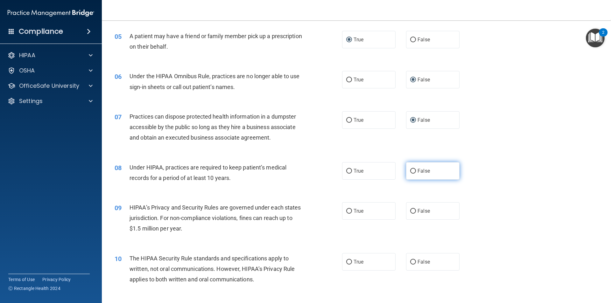
radio input "true"
click at [412, 210] on input "False" at bounding box center [413, 211] width 6 height 5
radio input "true"
drag, startPoint x: 349, startPoint y: 264, endPoint x: 362, endPoint y: 255, distance: 15.9
click at [351, 262] on label "True" at bounding box center [368, 262] width 53 height 18
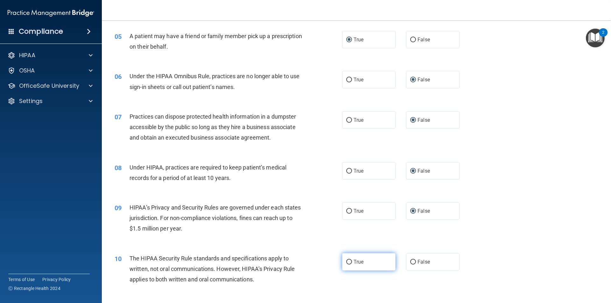
click at [351, 262] on input "True" at bounding box center [349, 262] width 6 height 5
radio input "true"
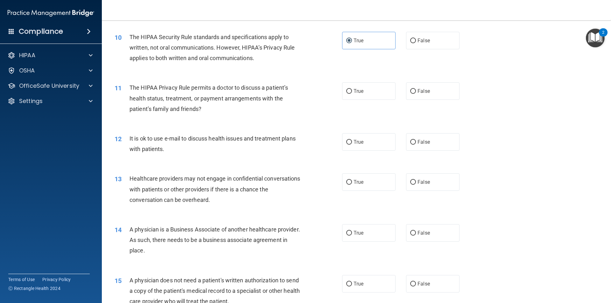
scroll to position [477, 0]
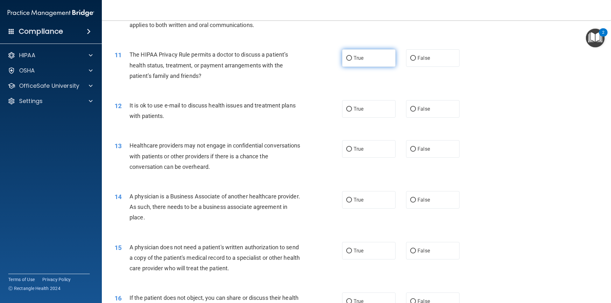
click at [347, 57] on input "True" at bounding box center [349, 58] width 6 height 5
radio input "true"
click at [346, 109] on input "True" at bounding box center [349, 109] width 6 height 5
click at [410, 149] on input "False" at bounding box center [413, 149] width 6 height 5
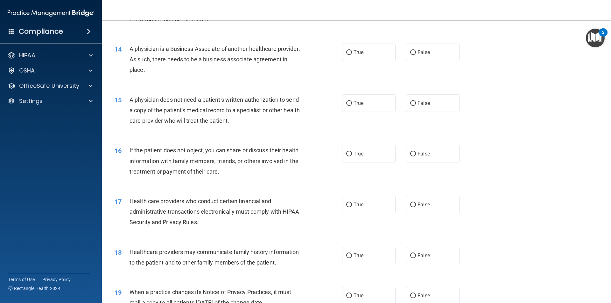
scroll to position [636, 0]
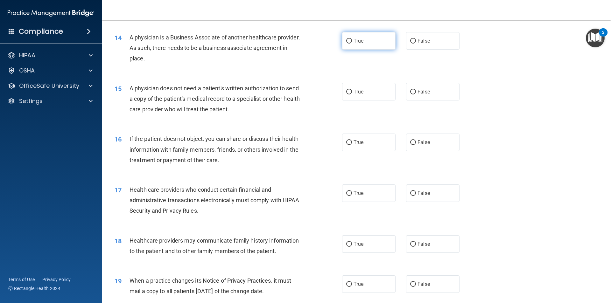
click at [346, 43] on input "True" at bounding box center [349, 41] width 6 height 5
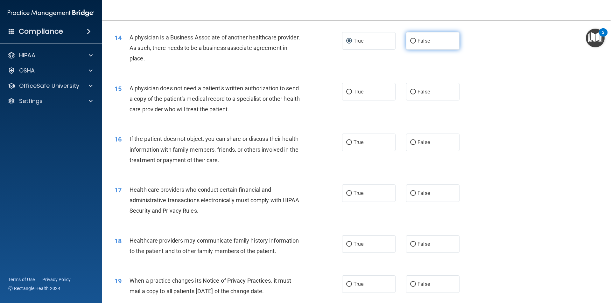
click at [414, 36] on label "False" at bounding box center [432, 41] width 53 height 18
click at [414, 39] on input "False" at bounding box center [413, 41] width 6 height 5
drag, startPoint x: 347, startPoint y: 90, endPoint x: 345, endPoint y: 102, distance: 11.5
click at [346, 93] on input "True" at bounding box center [349, 92] width 6 height 5
click at [349, 144] on input "True" at bounding box center [349, 142] width 6 height 5
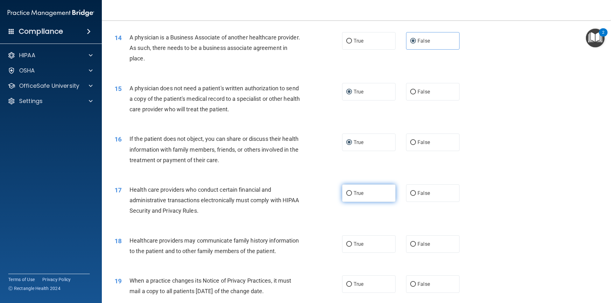
click at [346, 193] on input "True" at bounding box center [349, 193] width 6 height 5
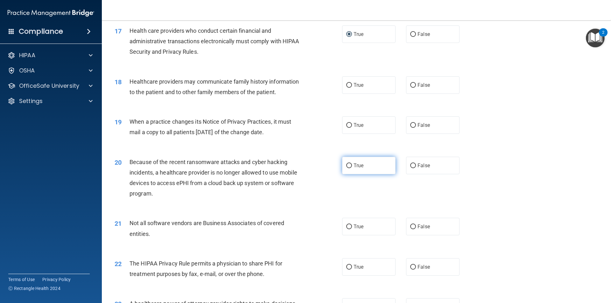
scroll to position [827, 0]
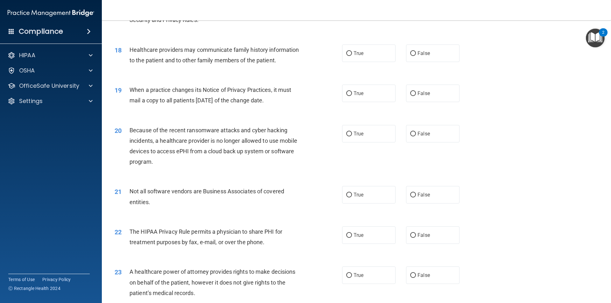
drag, startPoint x: 408, startPoint y: 53, endPoint x: 409, endPoint y: 67, distance: 14.3
click at [410, 56] on input "False" at bounding box center [413, 53] width 6 height 5
click at [411, 93] on input "False" at bounding box center [413, 93] width 6 height 5
click at [418, 133] on span "False" at bounding box center [424, 134] width 12 height 6
click at [415, 133] on input "False" at bounding box center [413, 134] width 6 height 5
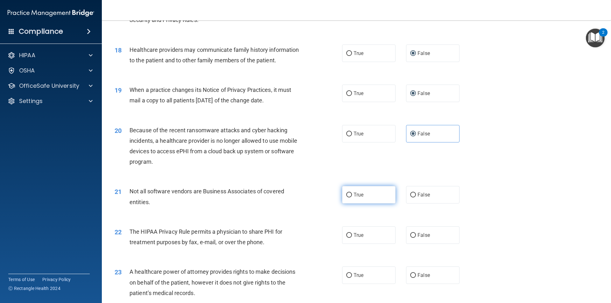
click at [351, 197] on label "True" at bounding box center [368, 195] width 53 height 18
click at [351, 197] on input "True" at bounding box center [349, 195] width 6 height 5
click at [348, 235] on input "True" at bounding box center [349, 235] width 6 height 5
click at [411, 274] on input "False" at bounding box center [413, 275] width 6 height 5
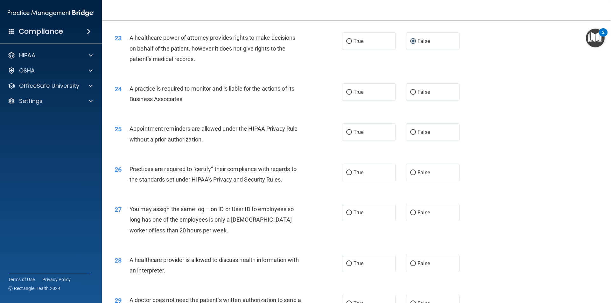
scroll to position [1050, 0]
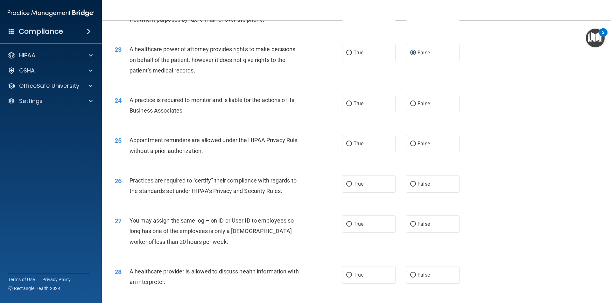
drag, startPoint x: 411, startPoint y: 103, endPoint x: 388, endPoint y: 119, distance: 27.6
click at [410, 104] on input "False" at bounding box center [413, 104] width 6 height 5
click at [347, 142] on input "True" at bounding box center [349, 144] width 6 height 5
drag, startPoint x: 410, startPoint y: 187, endPoint x: 411, endPoint y: 193, distance: 6.1
click at [410, 191] on label "False" at bounding box center [432, 184] width 53 height 18
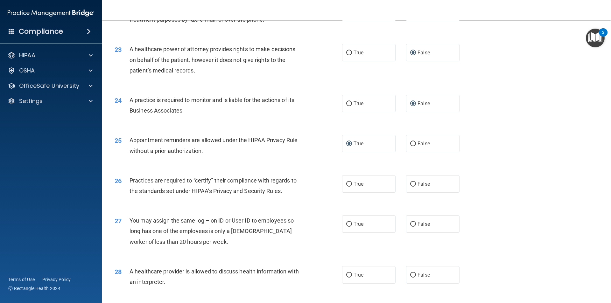
click at [410, 187] on input "False" at bounding box center [413, 184] width 6 height 5
click at [412, 227] on input "False" at bounding box center [413, 224] width 6 height 5
click at [354, 274] on span "True" at bounding box center [359, 275] width 10 height 6
click at [349, 275] on input "True" at bounding box center [349, 275] width 6 height 5
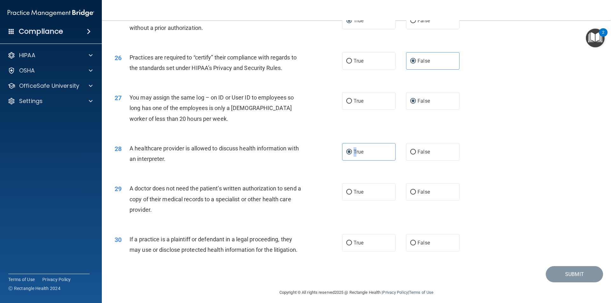
scroll to position [1178, 0]
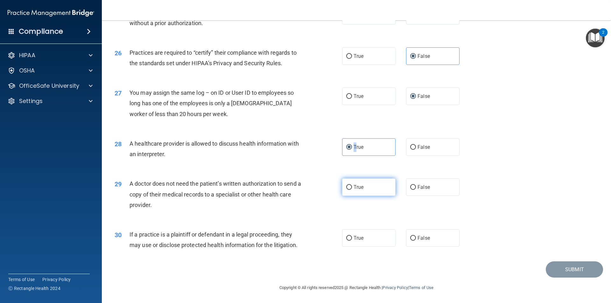
drag, startPoint x: 347, startPoint y: 186, endPoint x: 343, endPoint y: 193, distance: 7.8
click at [346, 188] on input "True" at bounding box center [349, 187] width 6 height 5
drag, startPoint x: 347, startPoint y: 237, endPoint x: 368, endPoint y: 241, distance: 21.0
click at [348, 237] on input "True" at bounding box center [349, 238] width 6 height 5
click at [570, 271] on button "Submit" at bounding box center [574, 270] width 57 height 16
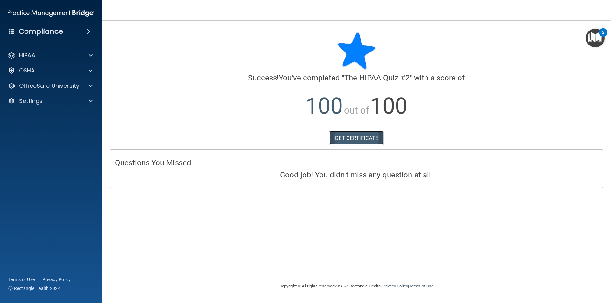
click at [359, 141] on link "GET CERTIFICATE" at bounding box center [356, 138] width 54 height 14
click at [91, 88] on span at bounding box center [91, 86] width 4 height 8
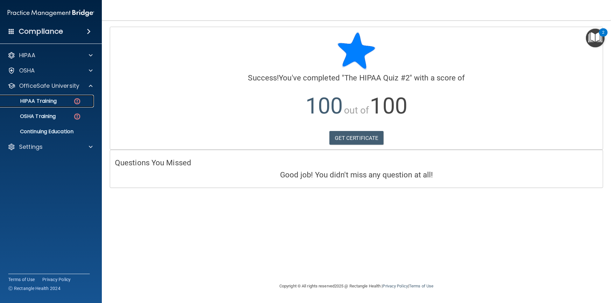
click at [73, 101] on div "HIPAA Training" at bounding box center [47, 101] width 87 height 6
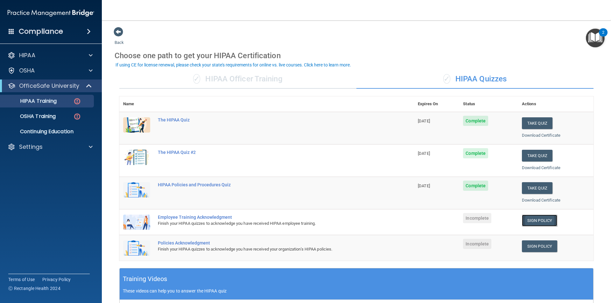
click at [540, 221] on link "Sign Policy" at bounding box center [539, 221] width 35 height 12
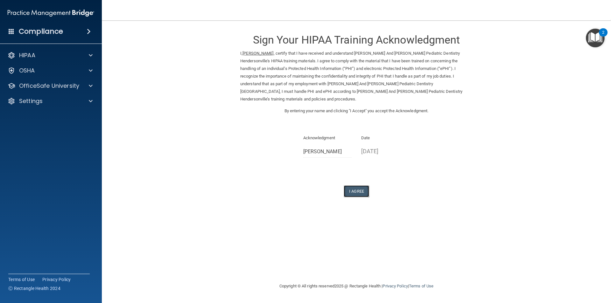
click at [355, 186] on button "I Agree" at bounding box center [356, 192] width 25 height 12
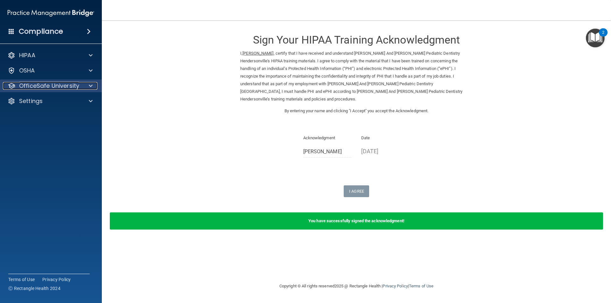
click at [82, 84] on div at bounding box center [90, 86] width 16 height 8
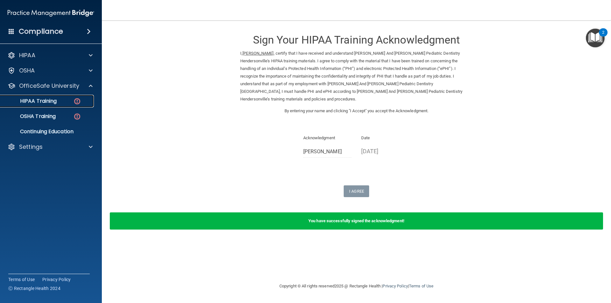
click at [79, 100] on img at bounding box center [77, 101] width 8 height 8
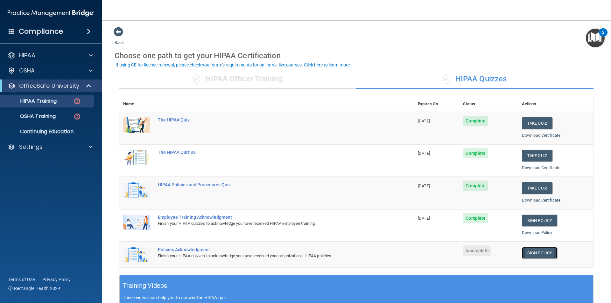
click at [534, 255] on link "Sign Policy" at bounding box center [539, 253] width 35 height 12
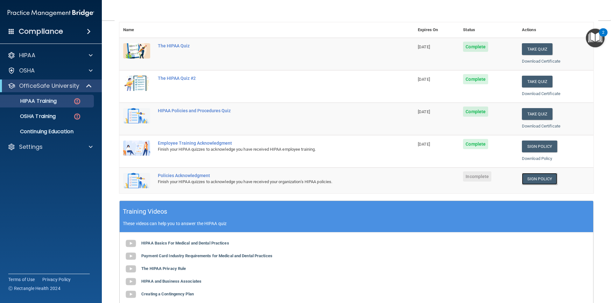
scroll to position [95, 0]
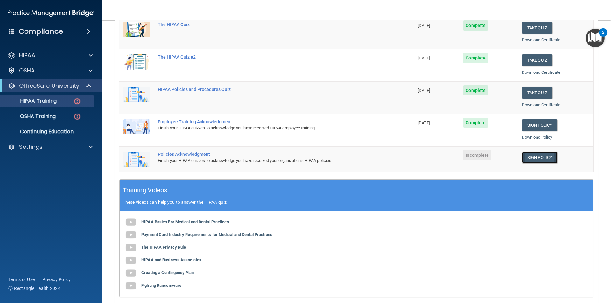
click at [532, 156] on link "Sign Policy" at bounding box center [539, 158] width 35 height 12
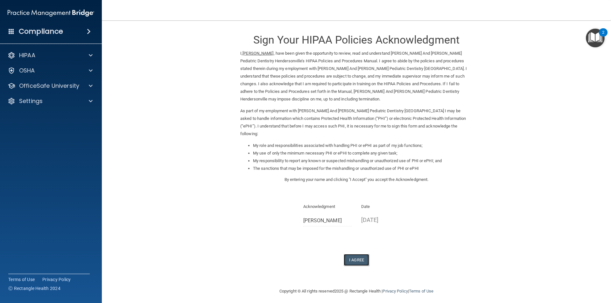
click at [354, 254] on button "I Agree" at bounding box center [356, 260] width 25 height 12
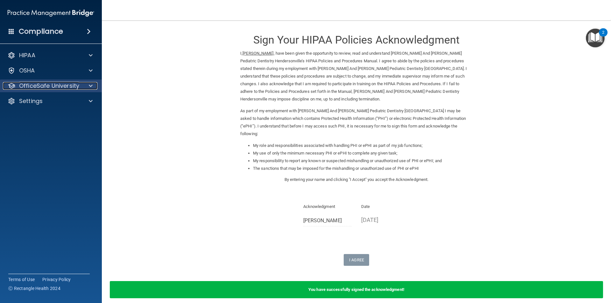
click at [86, 88] on div at bounding box center [90, 86] width 16 height 8
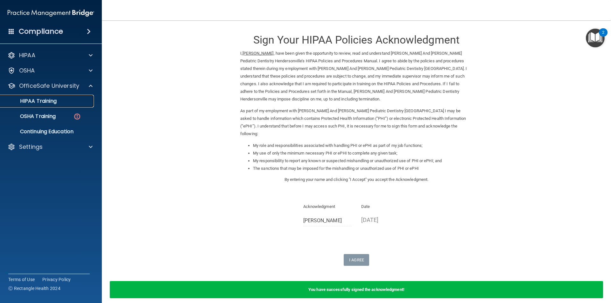
click at [64, 102] on div "HIPAA Training" at bounding box center [47, 101] width 87 height 6
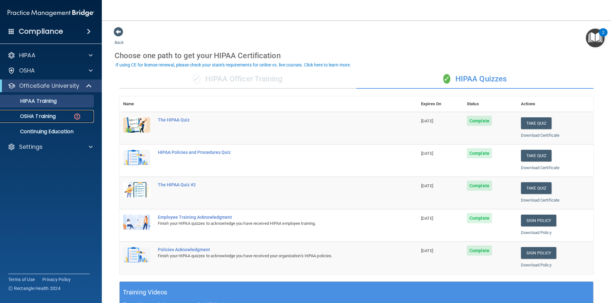
click at [69, 115] on div "OSHA Training" at bounding box center [47, 116] width 87 height 6
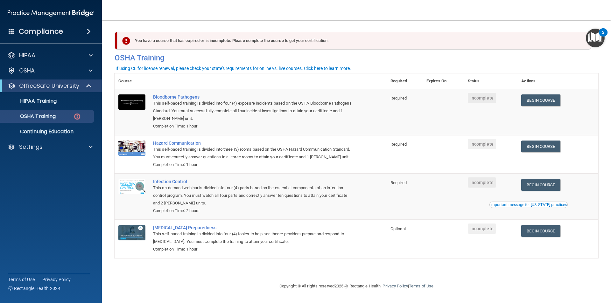
click at [184, 41] on div "You have a course that has expired or is incomplete. Please complete the course…" at bounding box center [354, 41] width 474 height 18
click at [126, 41] on img at bounding box center [126, 41] width 8 height 8
click at [128, 105] on img at bounding box center [131, 102] width 27 height 15
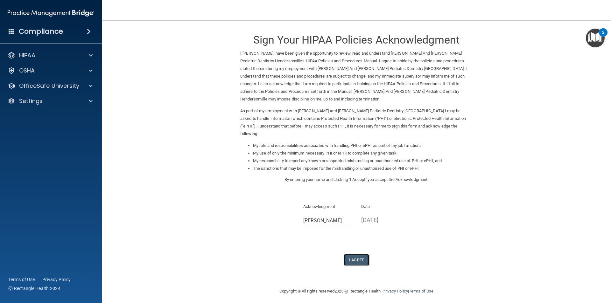
click at [359, 254] on button "I Agree" at bounding box center [356, 260] width 25 height 12
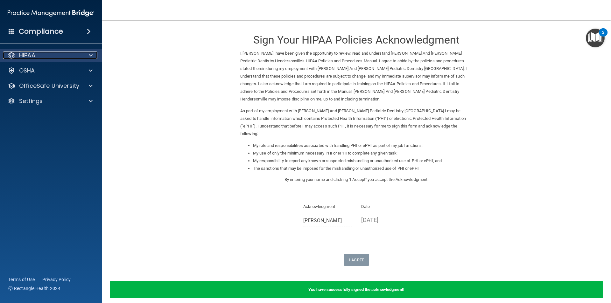
click at [88, 54] on div at bounding box center [90, 56] width 16 height 8
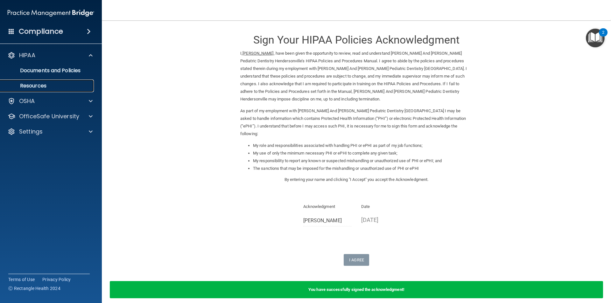
click at [59, 82] on link "Resources" at bounding box center [44, 86] width 100 height 13
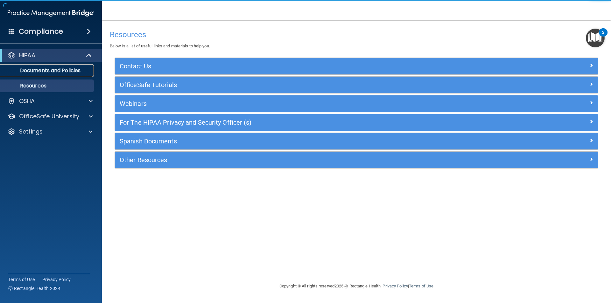
click at [63, 72] on p "Documents and Policies" at bounding box center [47, 70] width 87 height 6
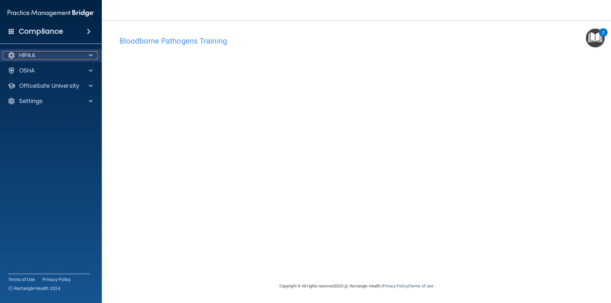
click at [86, 58] on div at bounding box center [90, 56] width 16 height 8
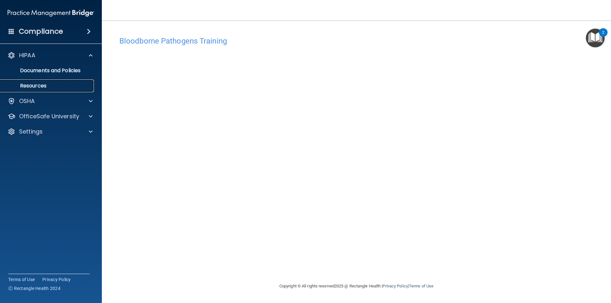
click at [53, 87] on p "Resources" at bounding box center [47, 86] width 87 height 6
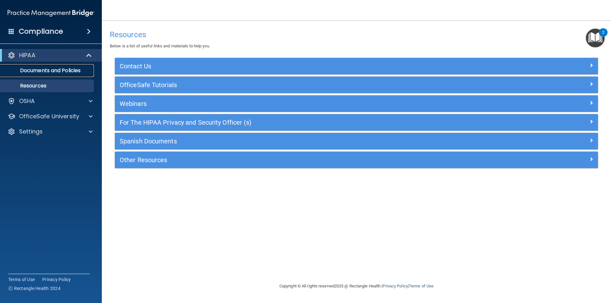
click at [51, 70] on p "Documents and Policies" at bounding box center [47, 70] width 87 height 6
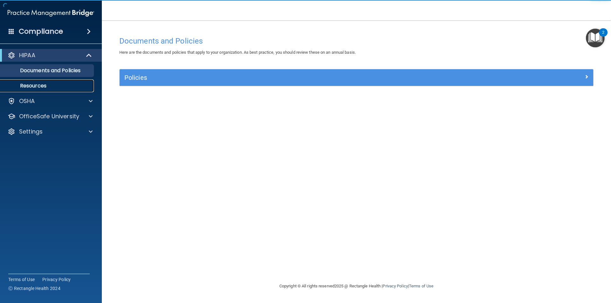
click at [43, 84] on p "Resources" at bounding box center [47, 86] width 87 height 6
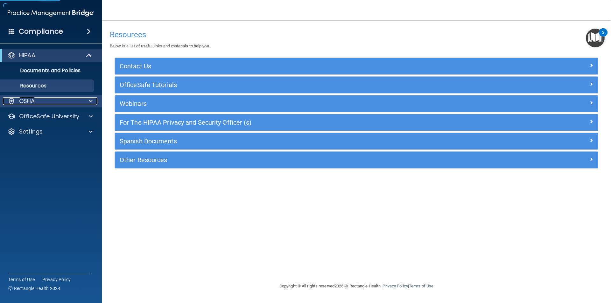
click at [41, 104] on div "OSHA" at bounding box center [42, 101] width 79 height 8
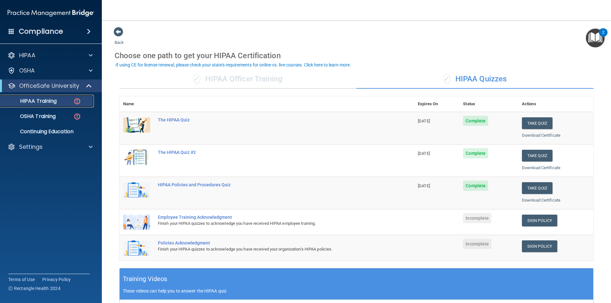
click at [53, 99] on p "HIPAA Training" at bounding box center [30, 101] width 53 height 6
click at [54, 116] on p "OSHA Training" at bounding box center [30, 116] width 52 height 6
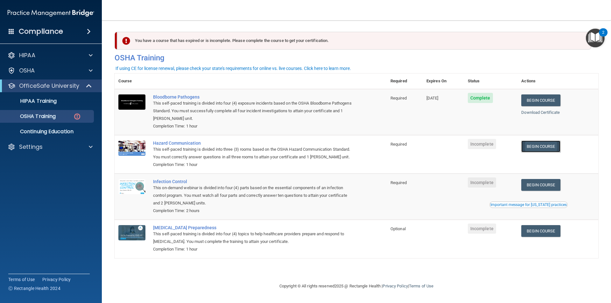
click at [531, 146] on link "Begin Course" at bounding box center [540, 147] width 39 height 12
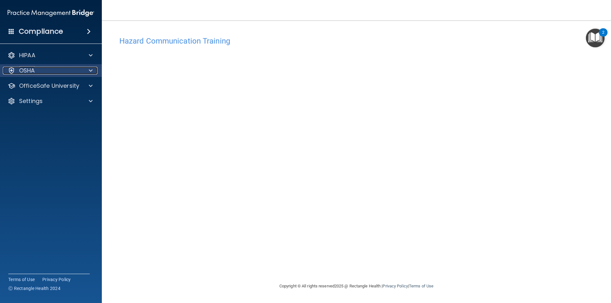
click at [67, 74] on div "OSHA" at bounding box center [42, 71] width 79 height 8
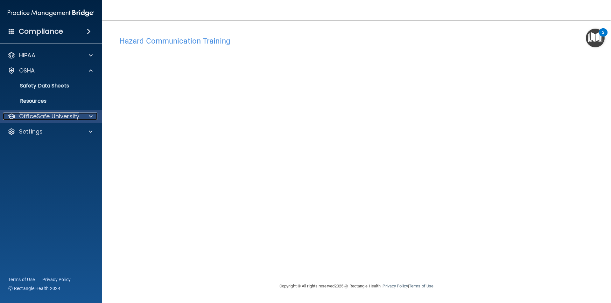
click at [89, 119] on span at bounding box center [91, 117] width 4 height 8
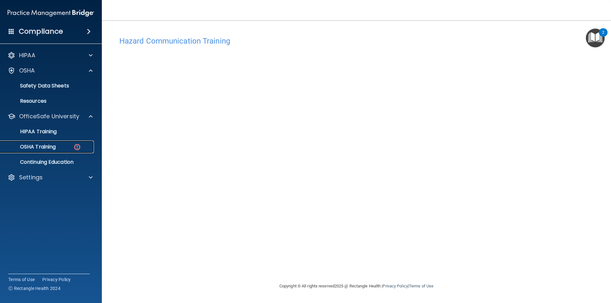
click at [59, 146] on div "OSHA Training" at bounding box center [47, 147] width 87 height 6
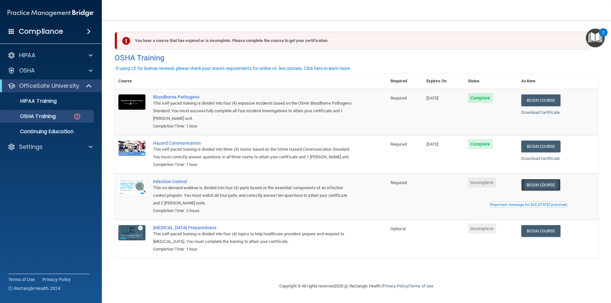
click at [549, 186] on link "Begin Course" at bounding box center [540, 185] width 39 height 12
click at [60, 115] on div "OSHA Training" at bounding box center [47, 116] width 87 height 6
click at [80, 114] on img at bounding box center [77, 117] width 8 height 8
click at [75, 115] on img at bounding box center [77, 117] width 8 height 8
click at [45, 114] on p "OSHA Training" at bounding box center [30, 116] width 52 height 6
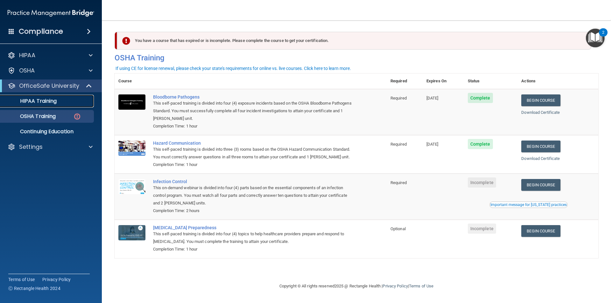
click at [54, 96] on link "HIPAA Training" at bounding box center [44, 101] width 100 height 13
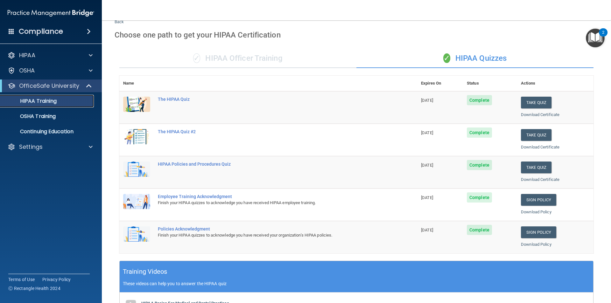
scroll to position [17, 0]
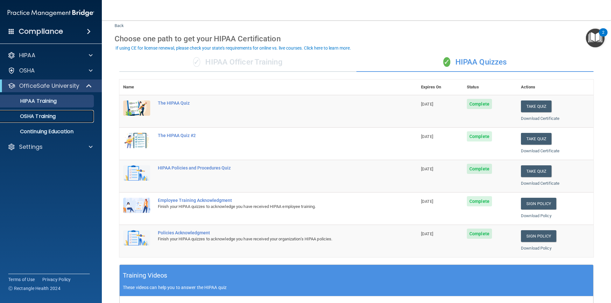
click at [42, 114] on p "OSHA Training" at bounding box center [30, 116] width 52 height 6
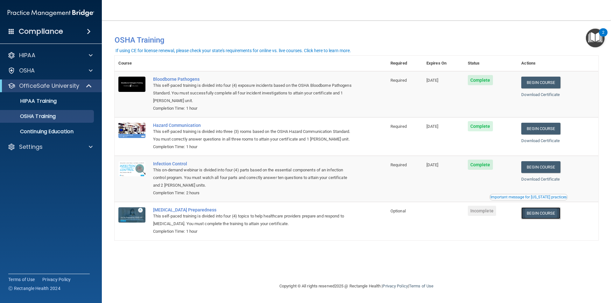
click at [538, 212] on link "Begin Course" at bounding box center [540, 213] width 39 height 12
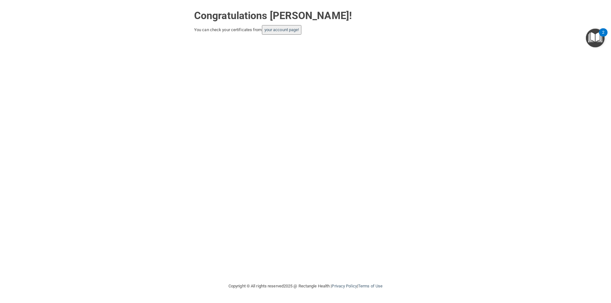
click at [280, 32] on button "your account page!" at bounding box center [282, 30] width 40 height 10
